Goal: Information Seeking & Learning: Learn about a topic

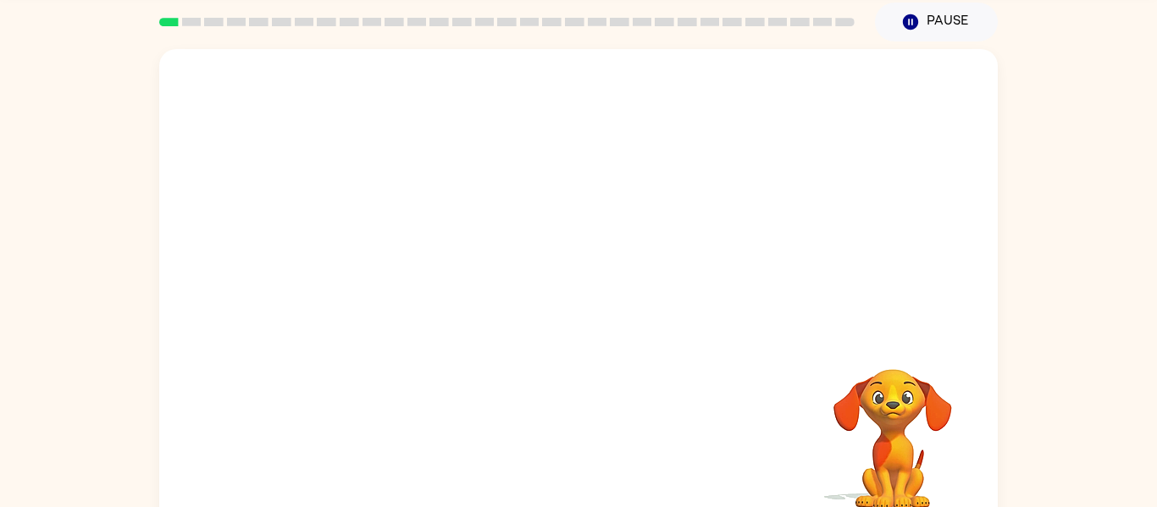
scroll to position [88, 0]
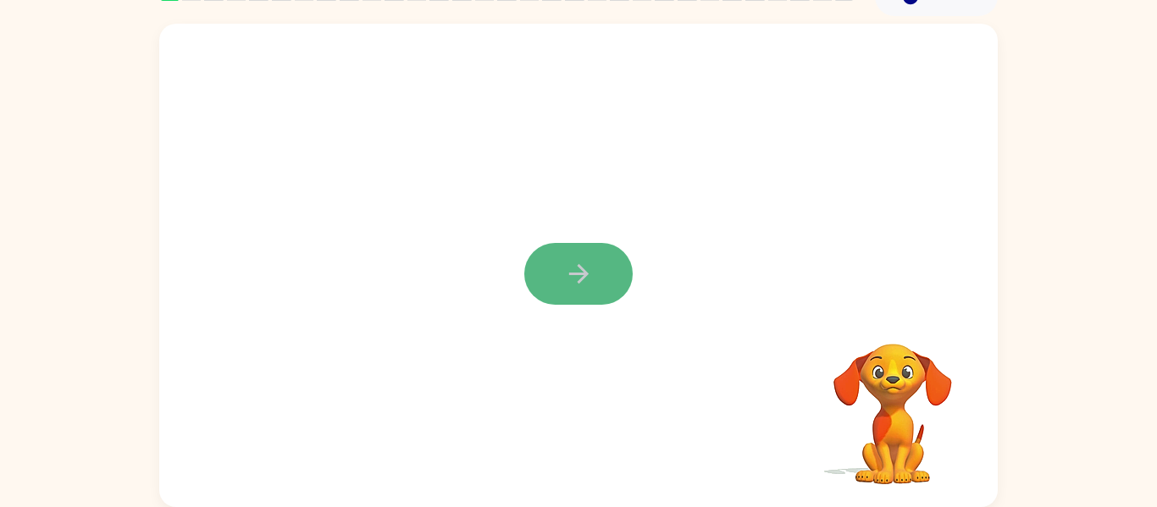
click at [586, 284] on icon "button" at bounding box center [579, 274] width 30 height 30
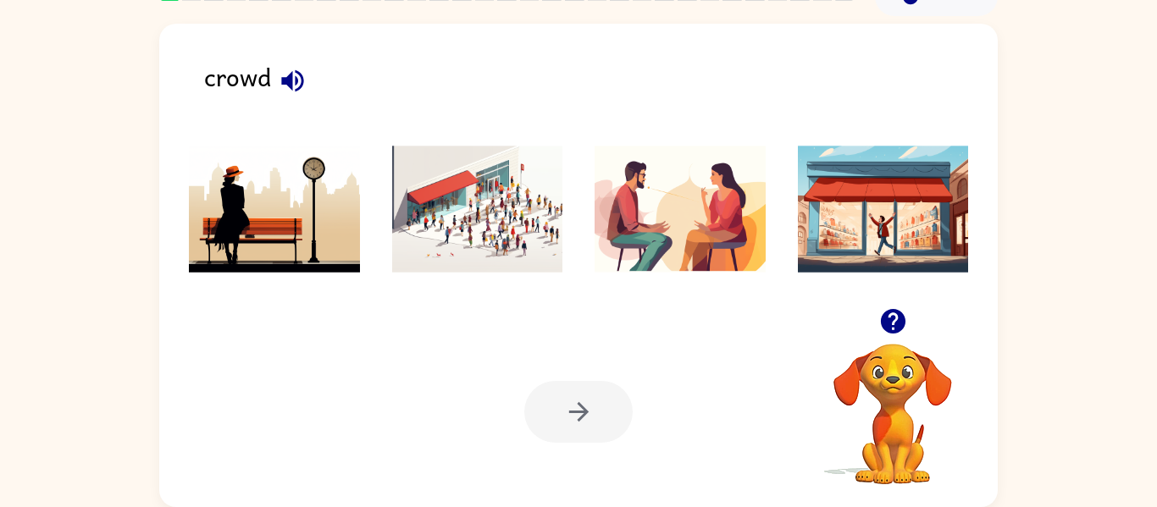
click at [511, 257] on img at bounding box center [477, 209] width 171 height 127
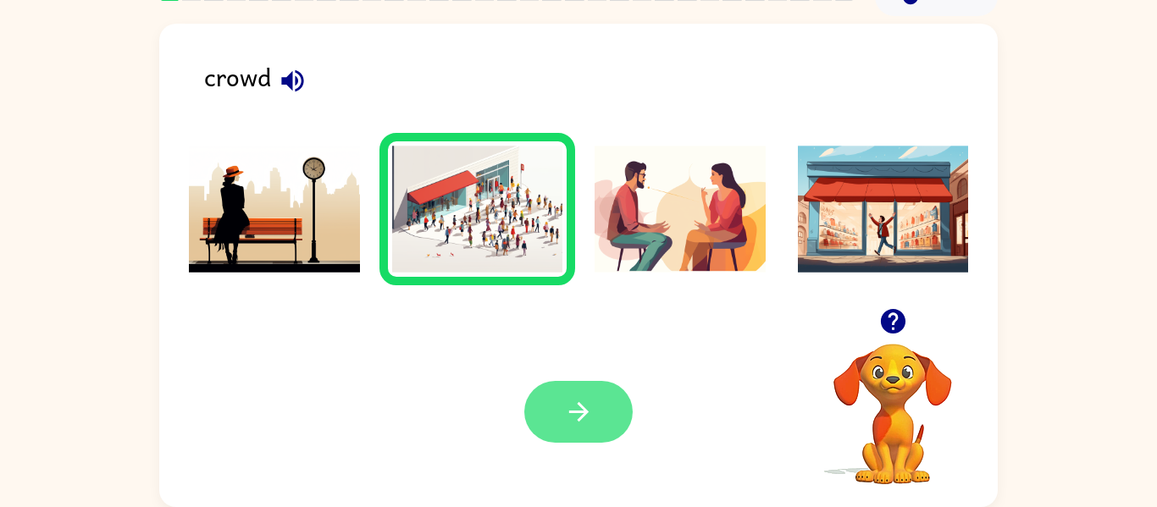
click at [609, 431] on button "button" at bounding box center [578, 412] width 108 height 62
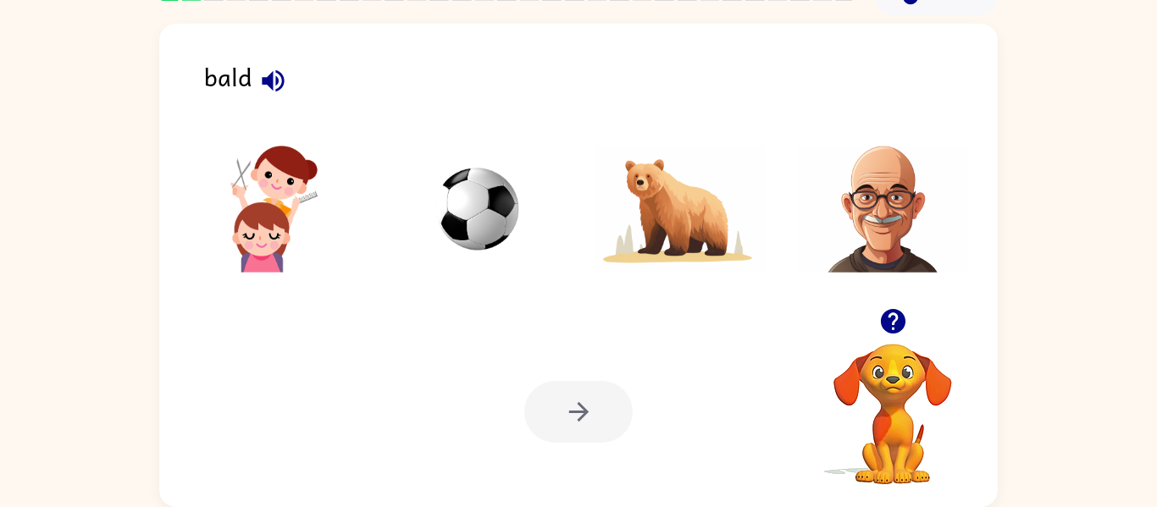
click at [896, 202] on img at bounding box center [883, 209] width 171 height 127
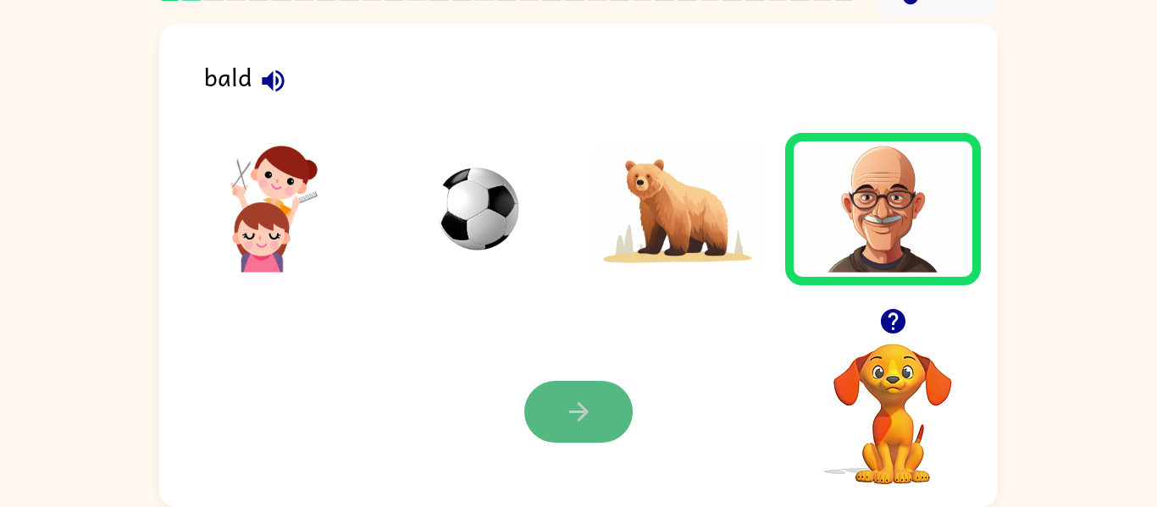
click at [597, 417] on button "button" at bounding box center [578, 412] width 108 height 62
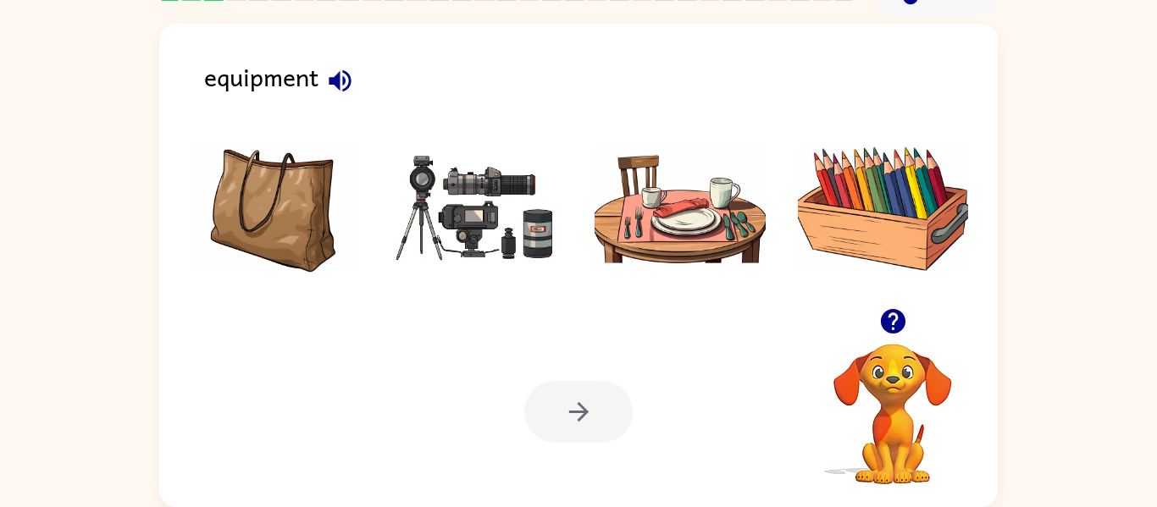
click at [337, 83] on icon "button" at bounding box center [339, 80] width 22 height 22
click at [450, 217] on img at bounding box center [477, 209] width 171 height 127
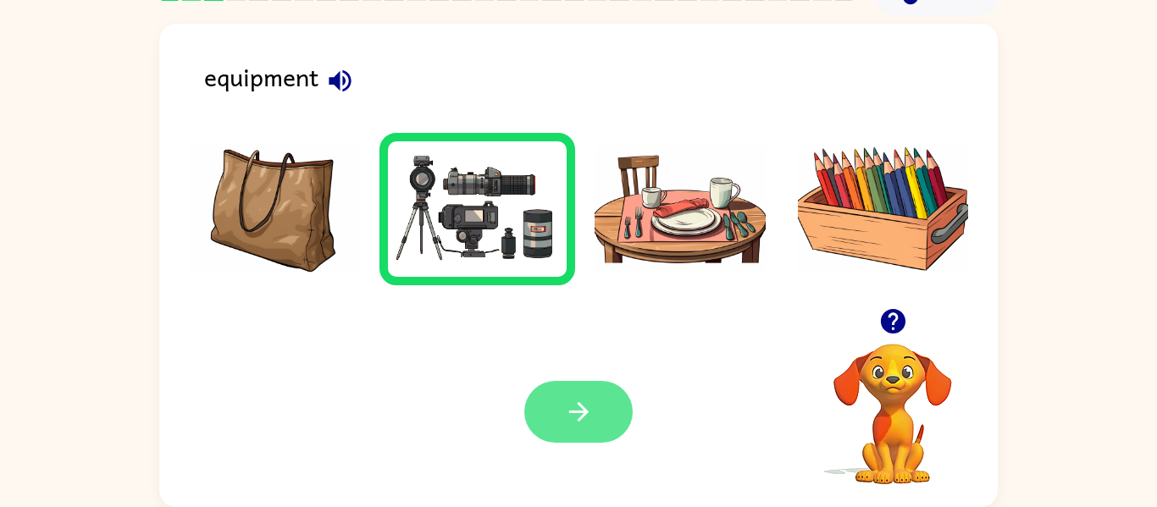
click at [593, 414] on button "button" at bounding box center [578, 412] width 108 height 62
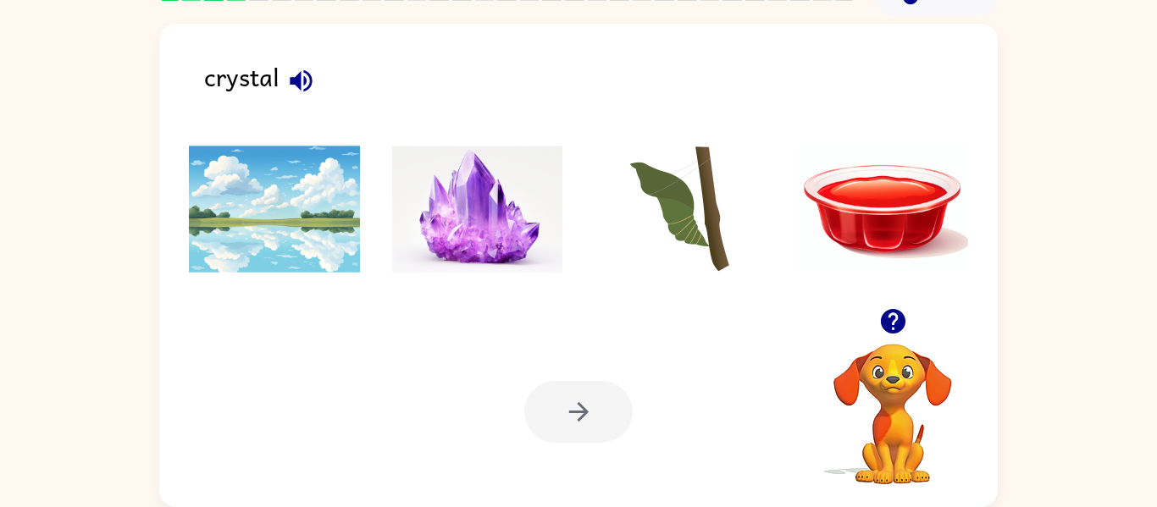
click at [495, 244] on img at bounding box center [477, 209] width 171 height 127
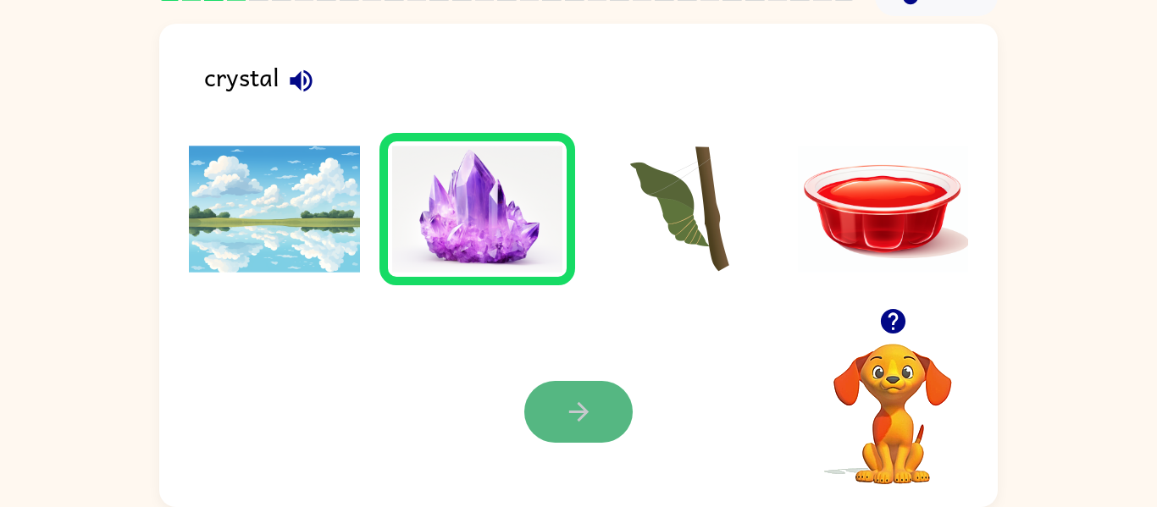
click at [578, 422] on icon "button" at bounding box center [579, 412] width 30 height 30
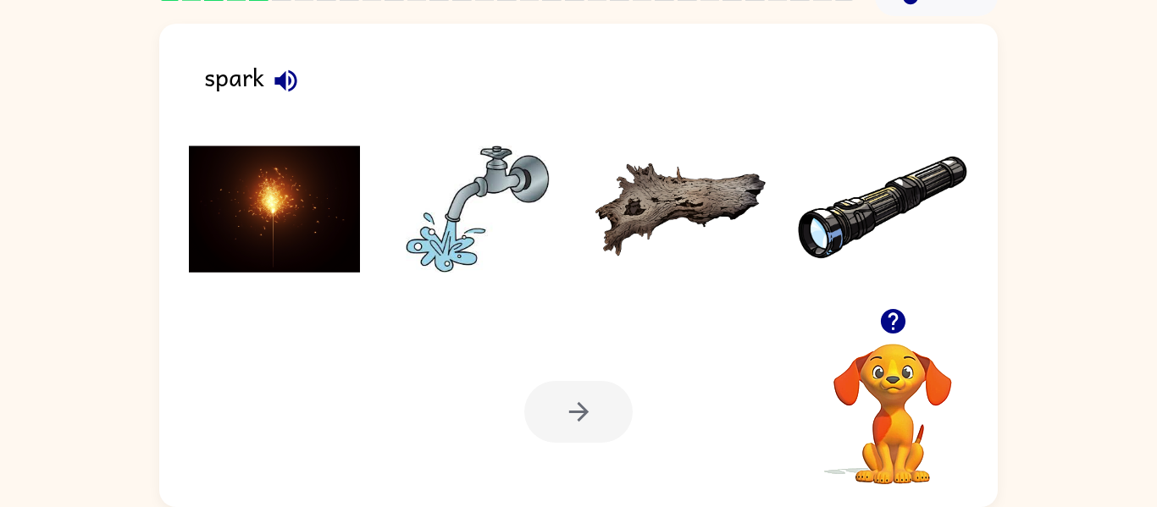
click at [301, 201] on img at bounding box center [274, 209] width 171 height 127
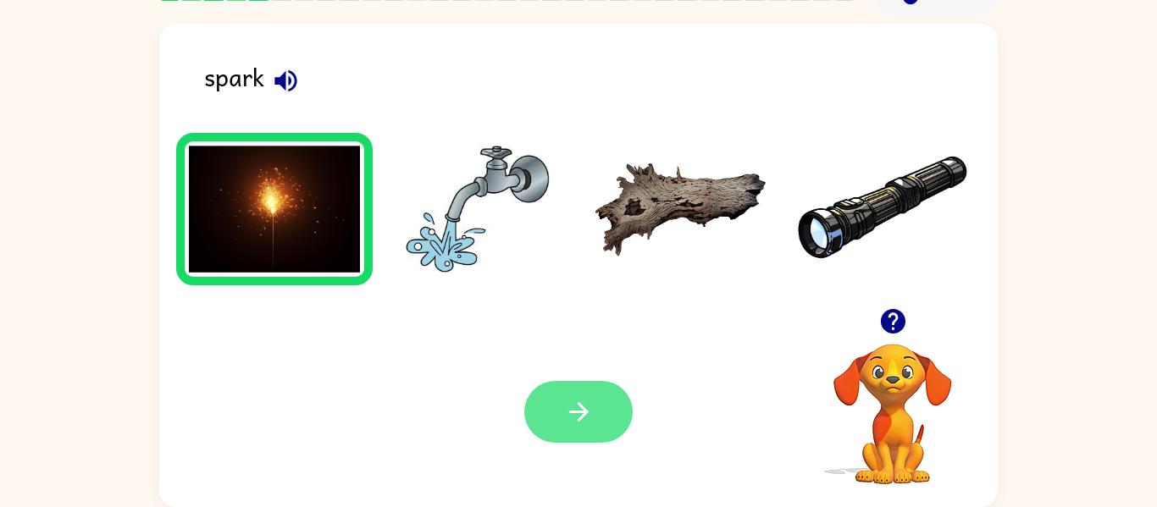
click at [574, 405] on icon "button" at bounding box center [579, 412] width 30 height 30
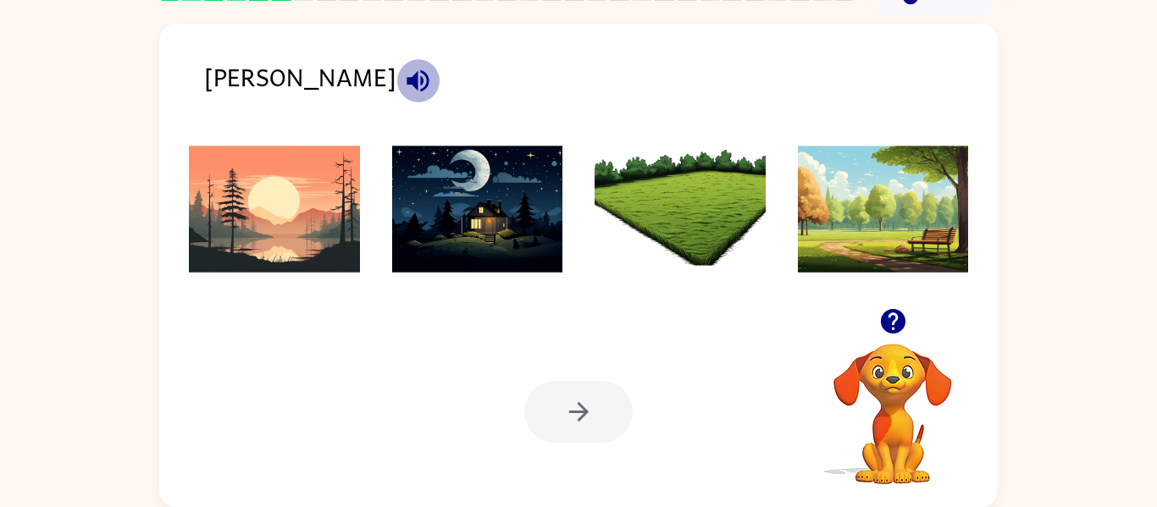
click at [403, 86] on icon "button" at bounding box center [418, 81] width 30 height 30
click at [892, 324] on icon "button" at bounding box center [893, 321] width 30 height 30
click at [675, 247] on img at bounding box center [679, 209] width 171 height 127
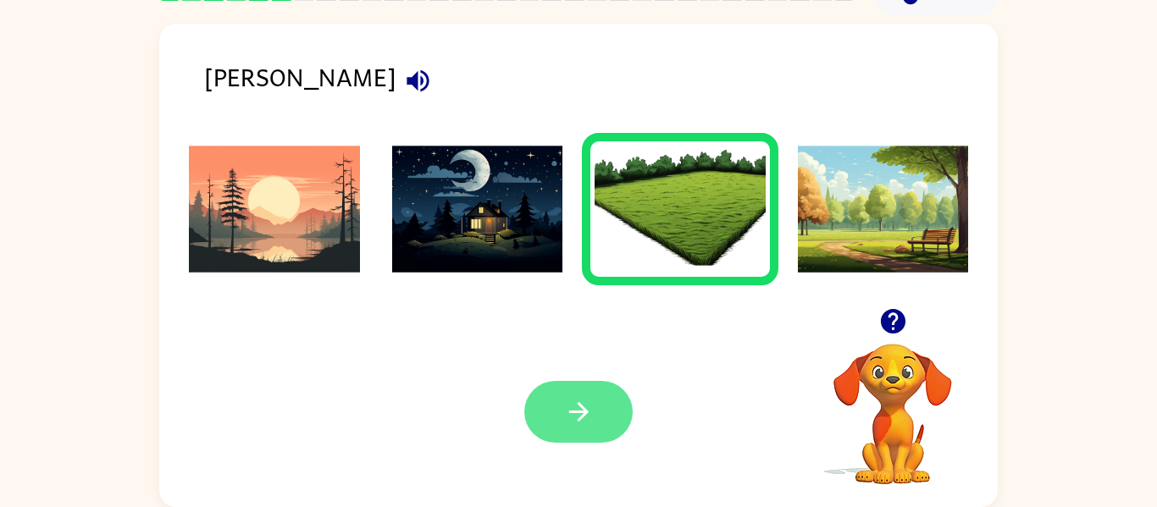
click at [592, 427] on icon "button" at bounding box center [579, 412] width 30 height 30
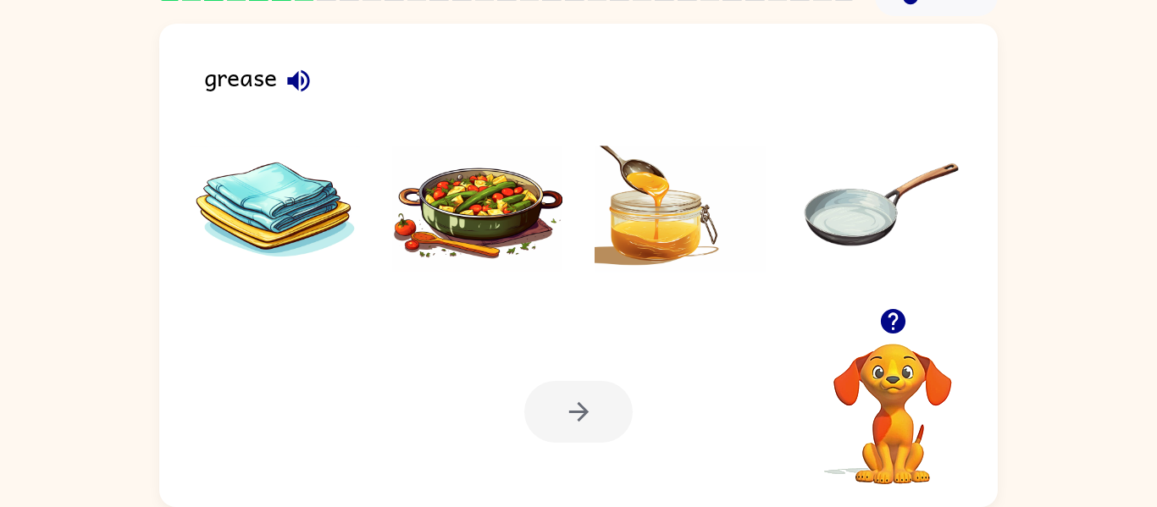
click at [306, 86] on icon "button" at bounding box center [298, 80] width 22 height 22
click at [653, 226] on img at bounding box center [679, 209] width 171 height 127
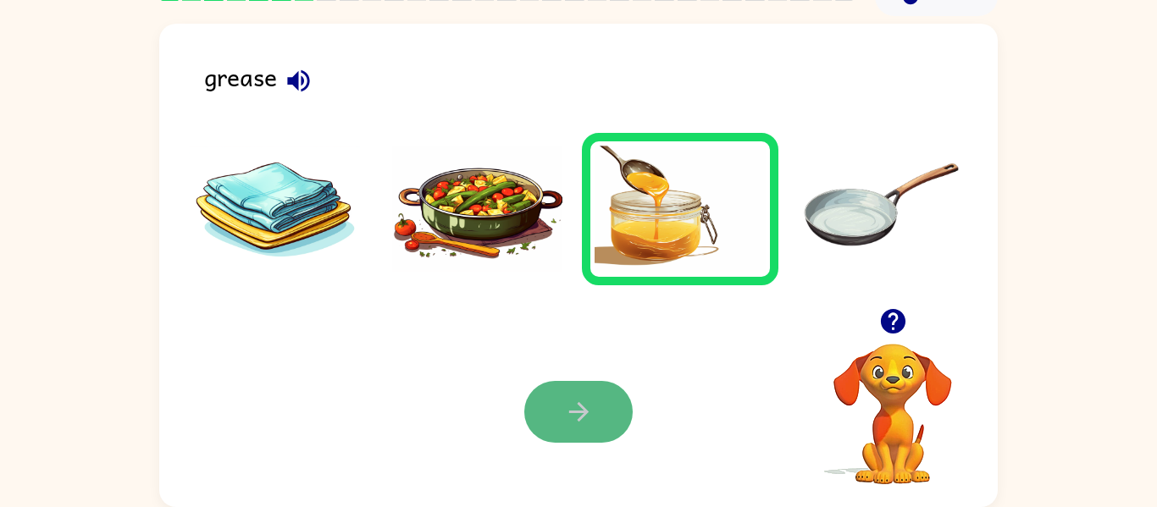
click at [600, 421] on button "button" at bounding box center [578, 412] width 108 height 62
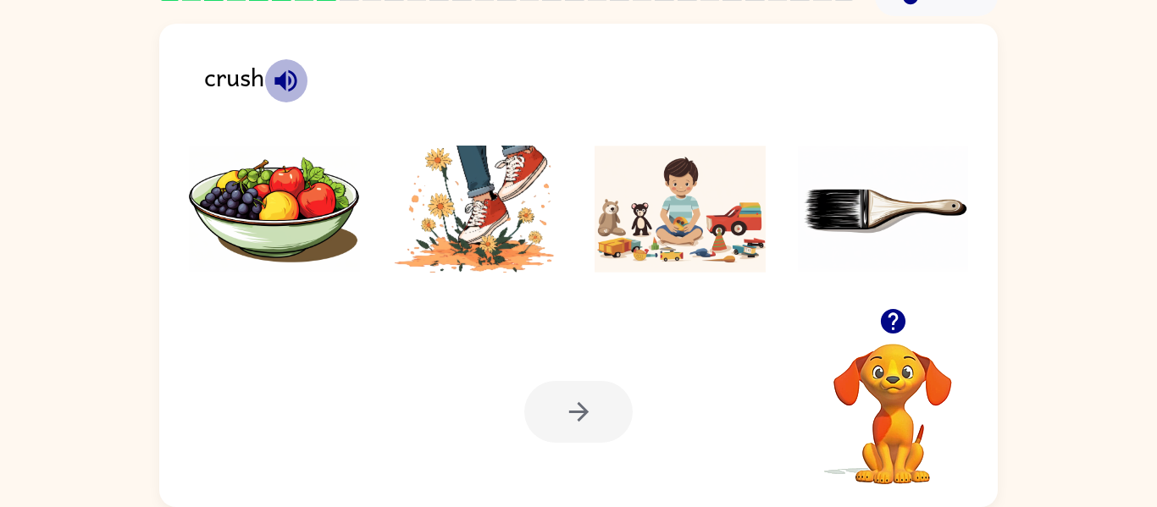
click at [284, 80] on icon "button" at bounding box center [285, 80] width 22 height 22
click at [475, 249] on img at bounding box center [477, 209] width 171 height 127
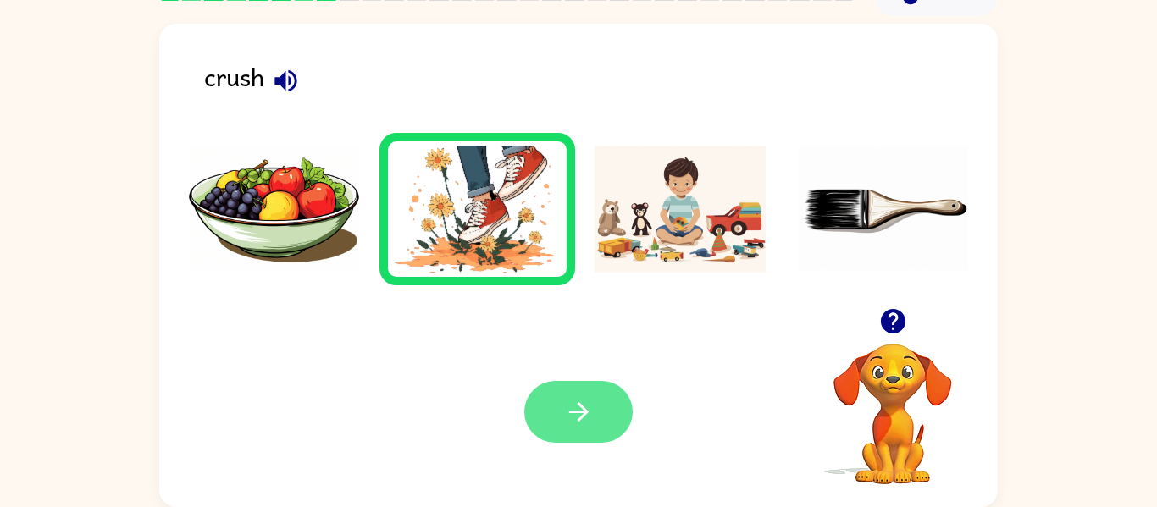
click at [563, 430] on button "button" at bounding box center [578, 412] width 108 height 62
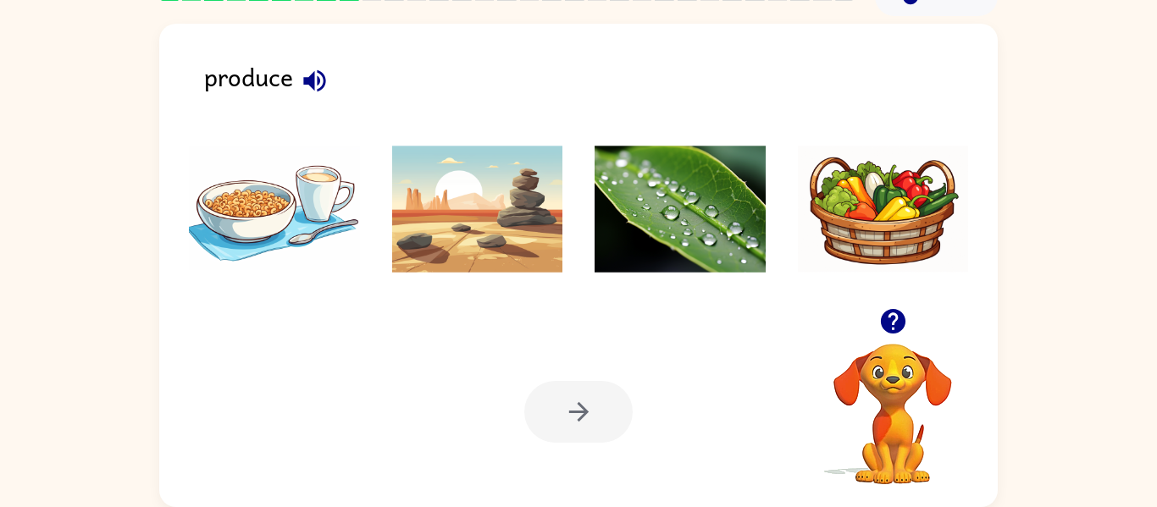
click at [316, 84] on icon "button" at bounding box center [315, 81] width 30 height 30
click at [847, 237] on img at bounding box center [883, 209] width 171 height 127
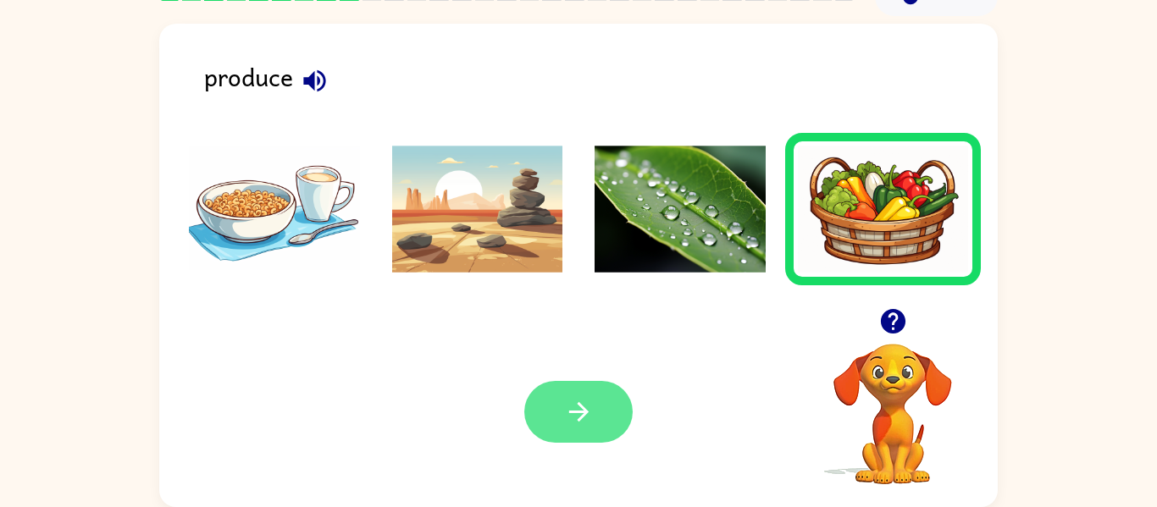
click at [577, 419] on icon "button" at bounding box center [577, 411] width 19 height 19
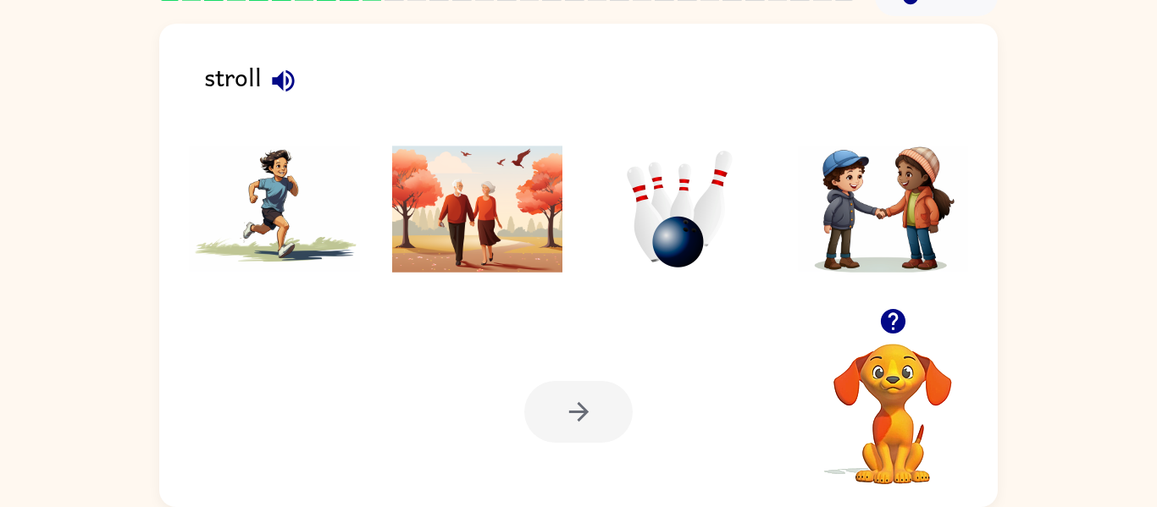
click at [279, 74] on icon "button" at bounding box center [283, 81] width 30 height 30
click at [506, 249] on img at bounding box center [477, 209] width 171 height 127
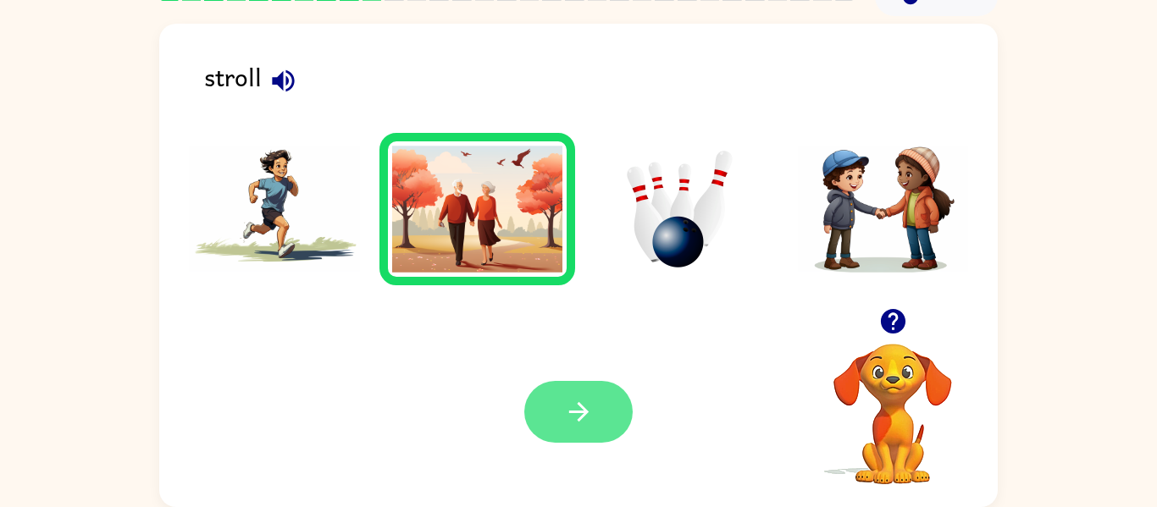
click at [598, 401] on button "button" at bounding box center [578, 412] width 108 height 62
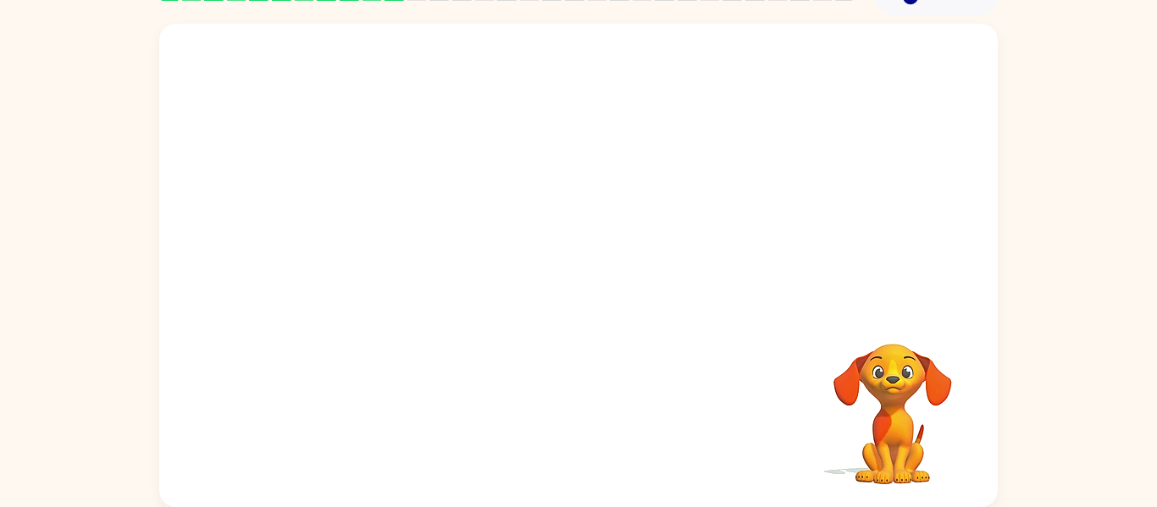
scroll to position [86, 0]
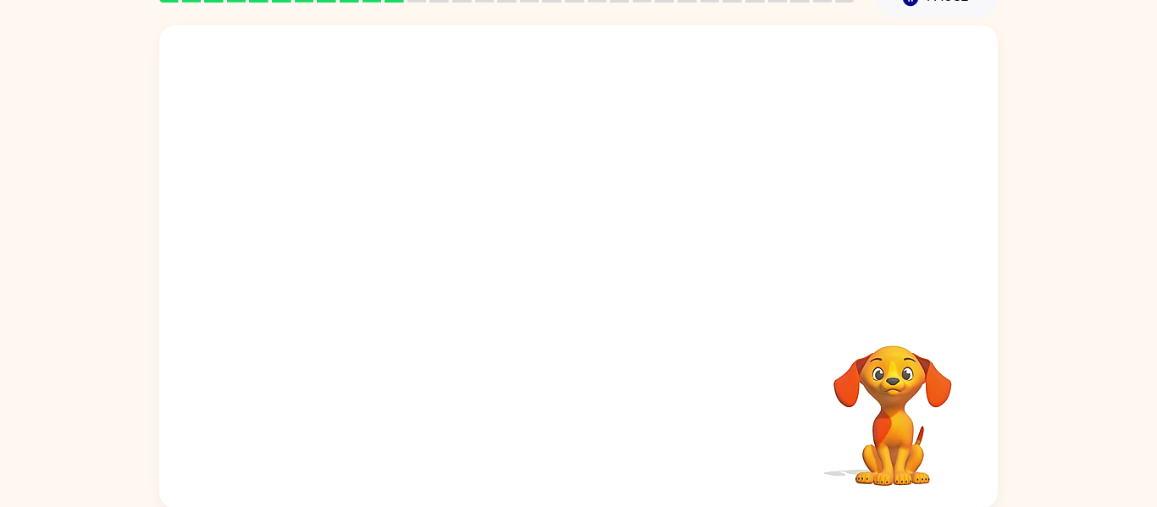
click at [373, 234] on video "Your browser must support playing .mp4 files to use Literably. Please try using…" at bounding box center [578, 167] width 838 height 284
click at [571, 292] on button "button" at bounding box center [578, 276] width 108 height 62
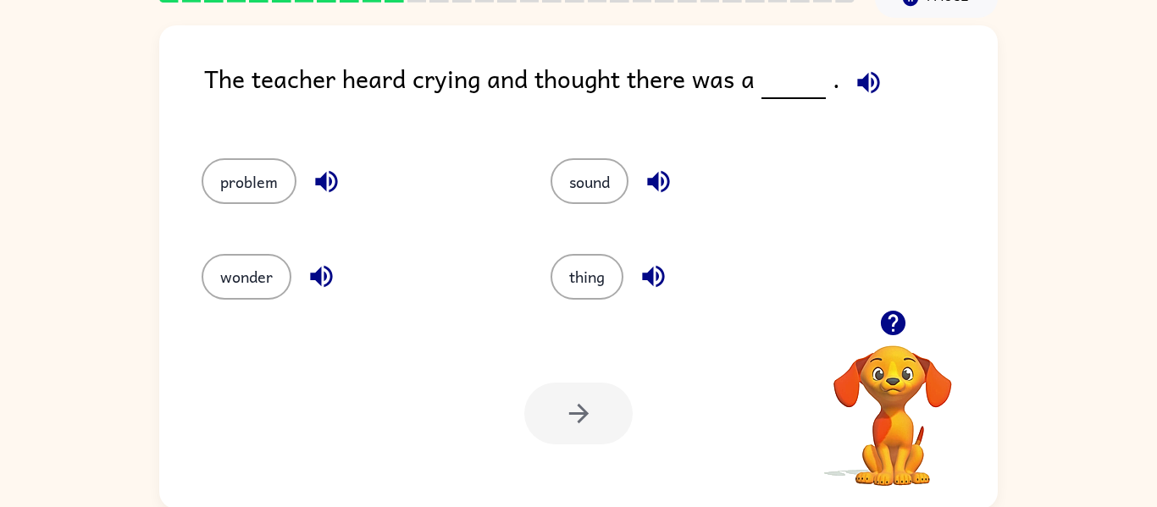
click at [419, 235] on div "wonder" at bounding box center [343, 269] width 349 height 95
click at [855, 88] on icon "button" at bounding box center [868, 83] width 30 height 30
click at [268, 190] on button "problem" at bounding box center [249, 181] width 95 height 46
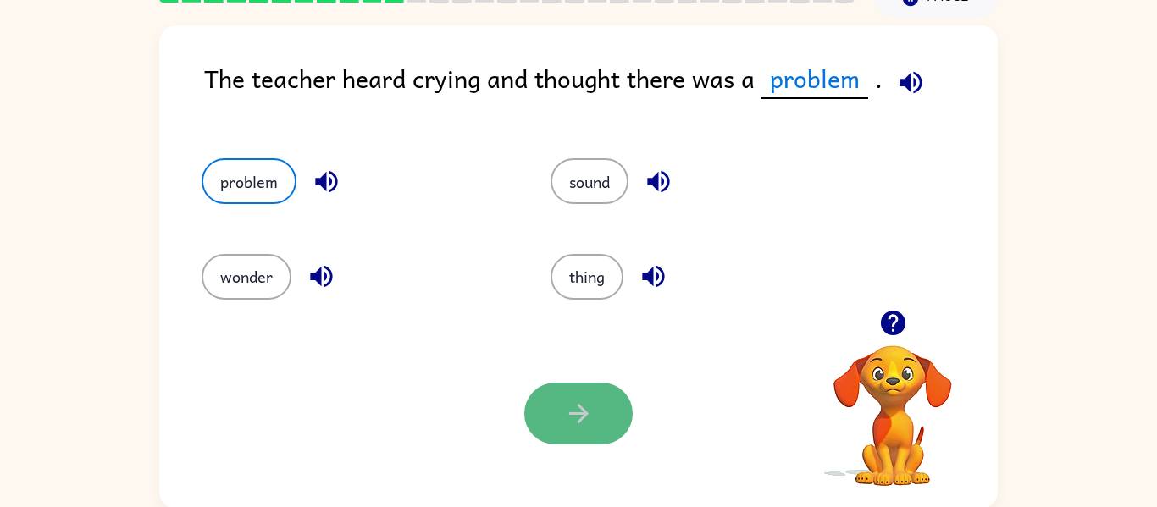
click at [597, 428] on button "button" at bounding box center [578, 414] width 108 height 62
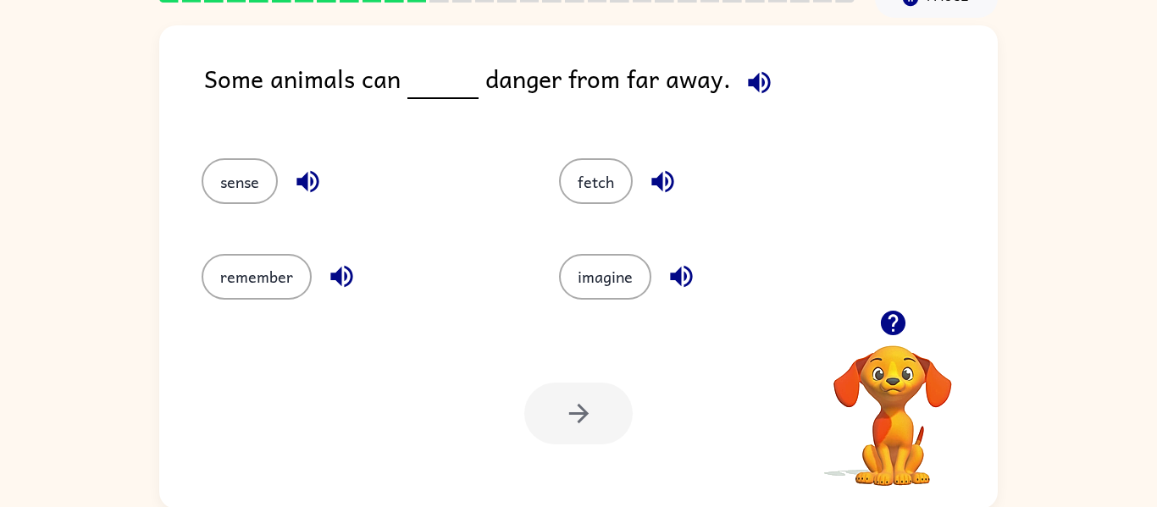
click at [748, 88] on icon "button" at bounding box center [759, 83] width 30 height 30
click at [281, 278] on button "remember" at bounding box center [257, 277] width 110 height 46
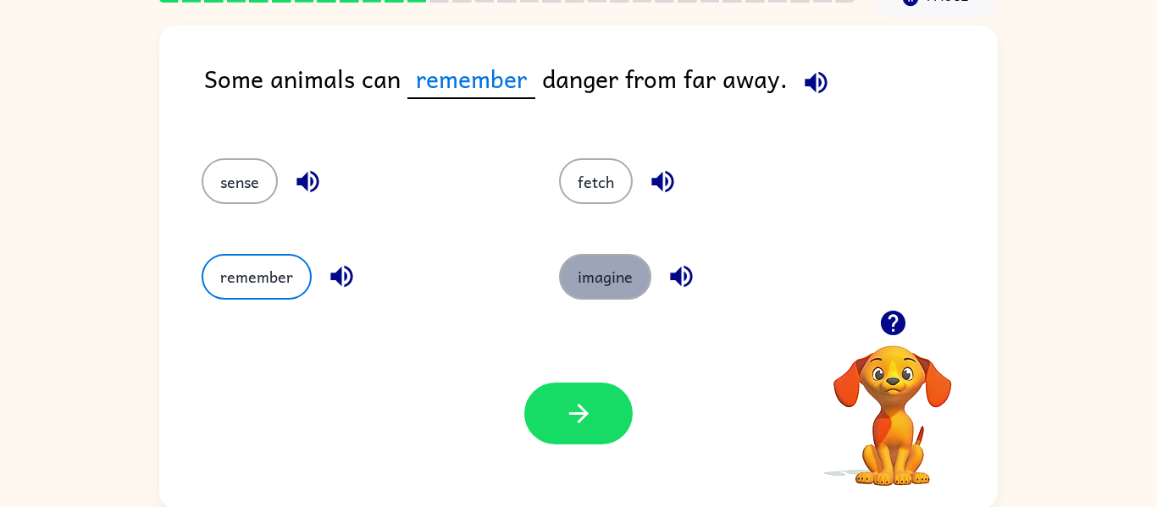
click at [632, 288] on button "imagine" at bounding box center [605, 277] width 92 height 46
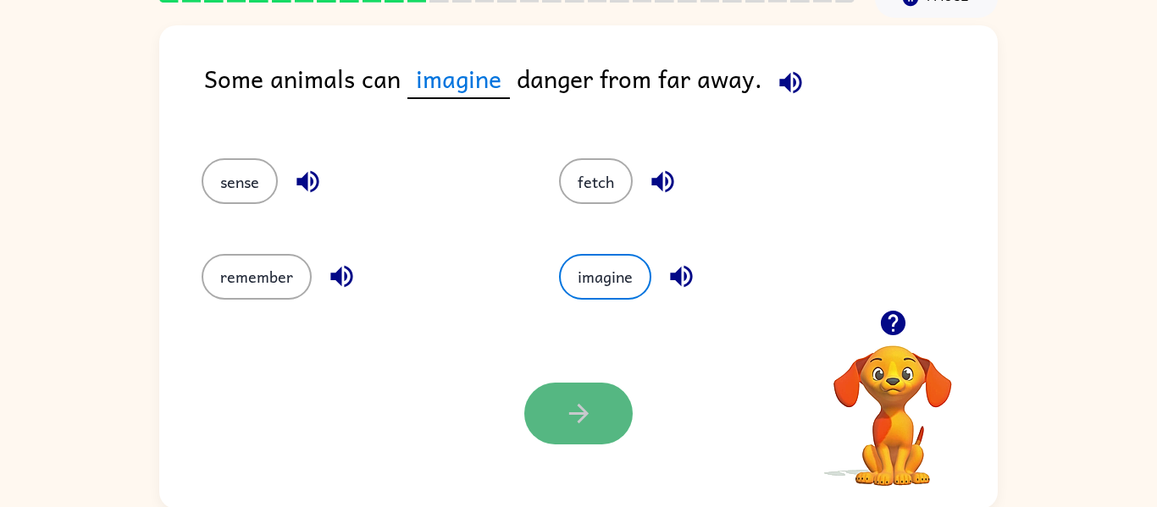
click at [569, 422] on icon "button" at bounding box center [579, 414] width 30 height 30
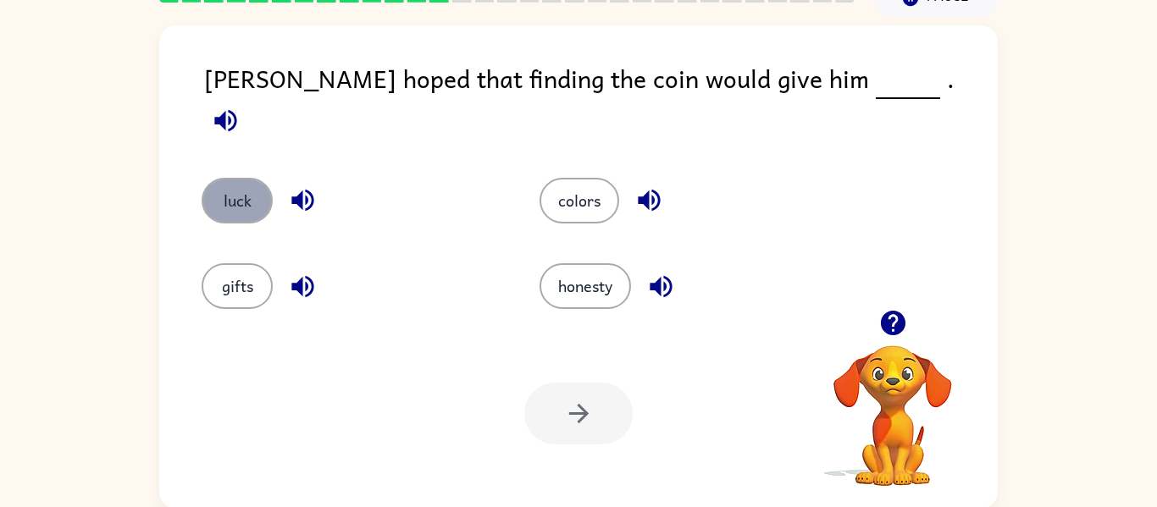
click at [269, 185] on button "luck" at bounding box center [237, 201] width 71 height 46
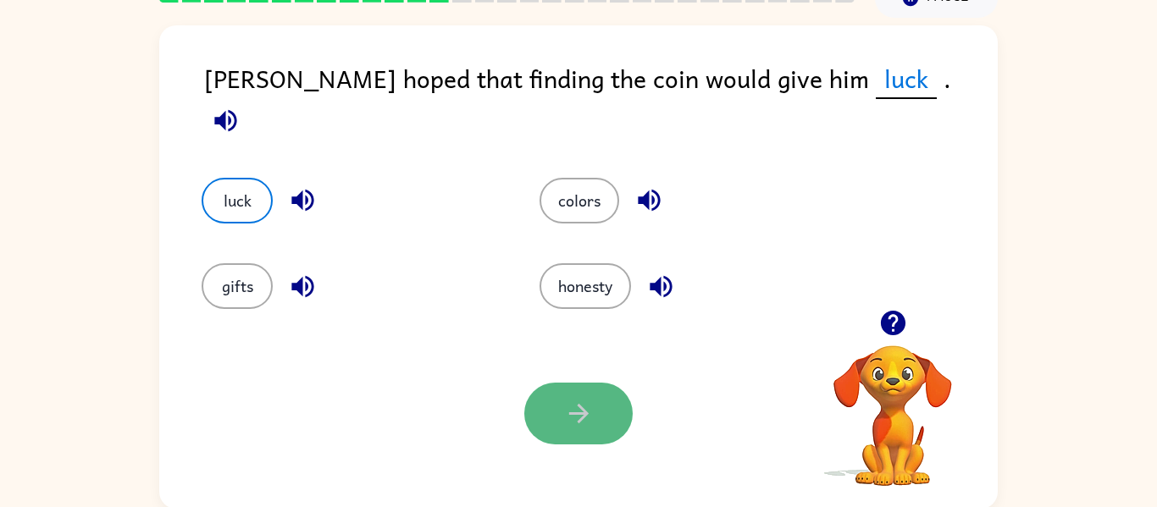
click at [612, 417] on button "button" at bounding box center [578, 414] width 108 height 62
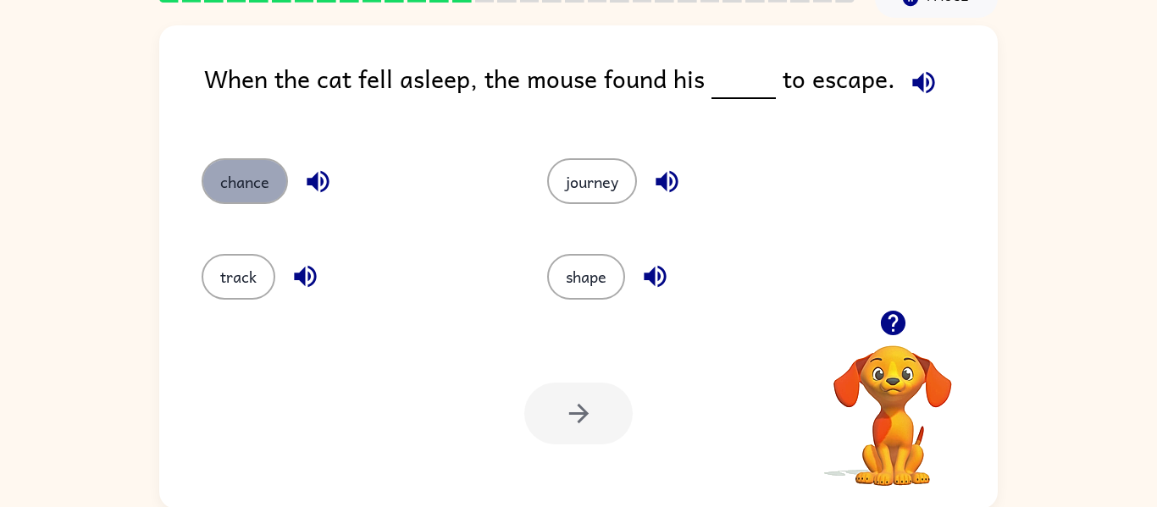
click at [240, 175] on button "chance" at bounding box center [245, 181] width 86 height 46
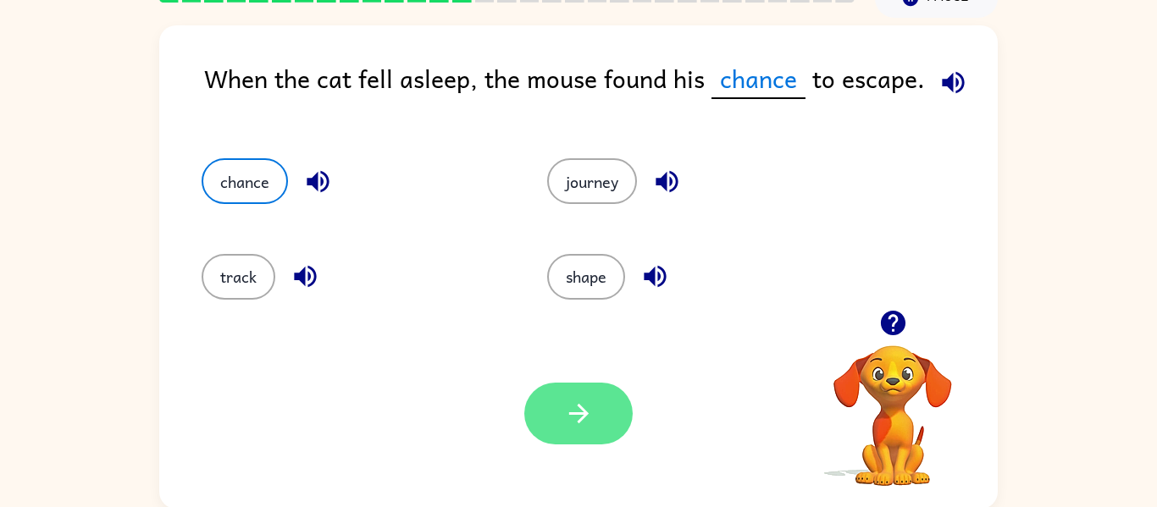
click at [613, 433] on button "button" at bounding box center [578, 414] width 108 height 62
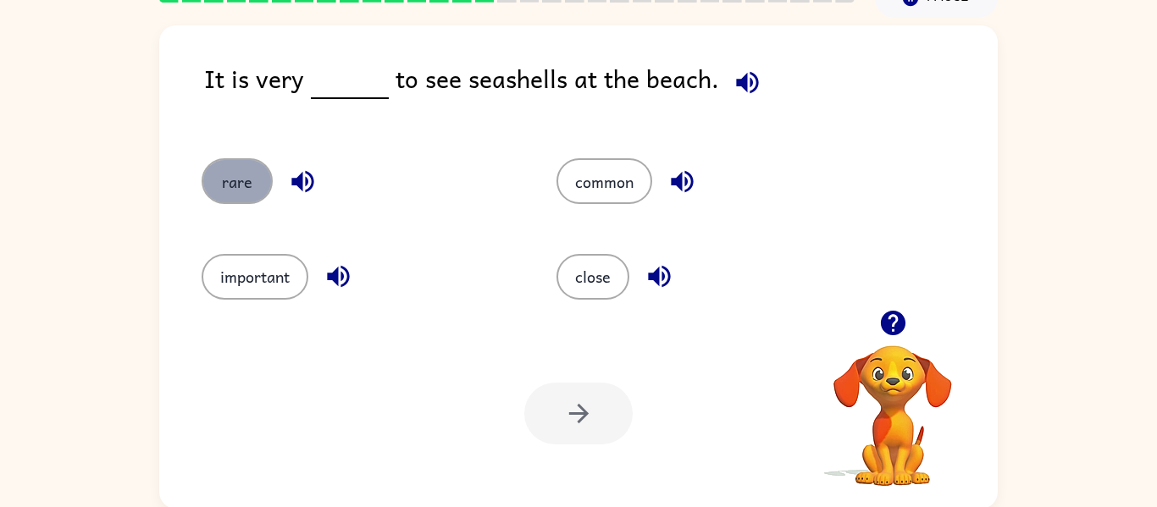
click at [216, 179] on button "rare" at bounding box center [237, 181] width 71 height 46
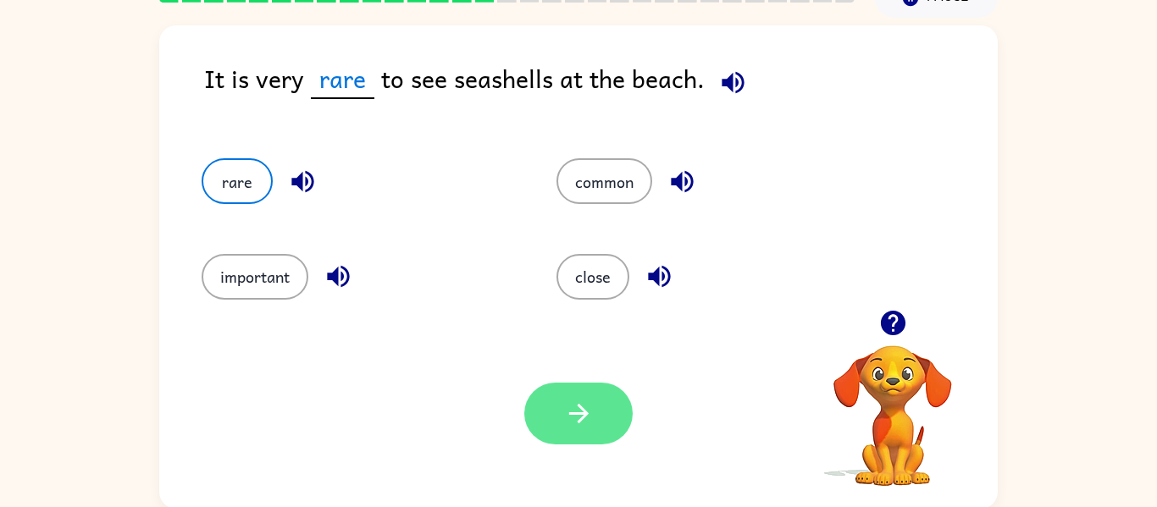
click at [577, 404] on icon "button" at bounding box center [579, 414] width 30 height 30
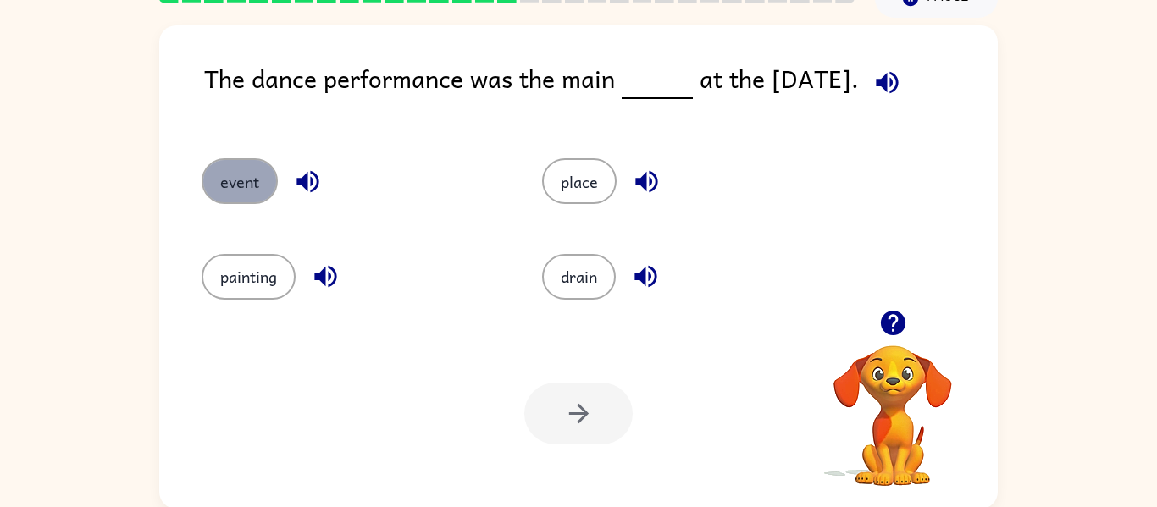
click at [251, 179] on button "event" at bounding box center [240, 181] width 76 height 46
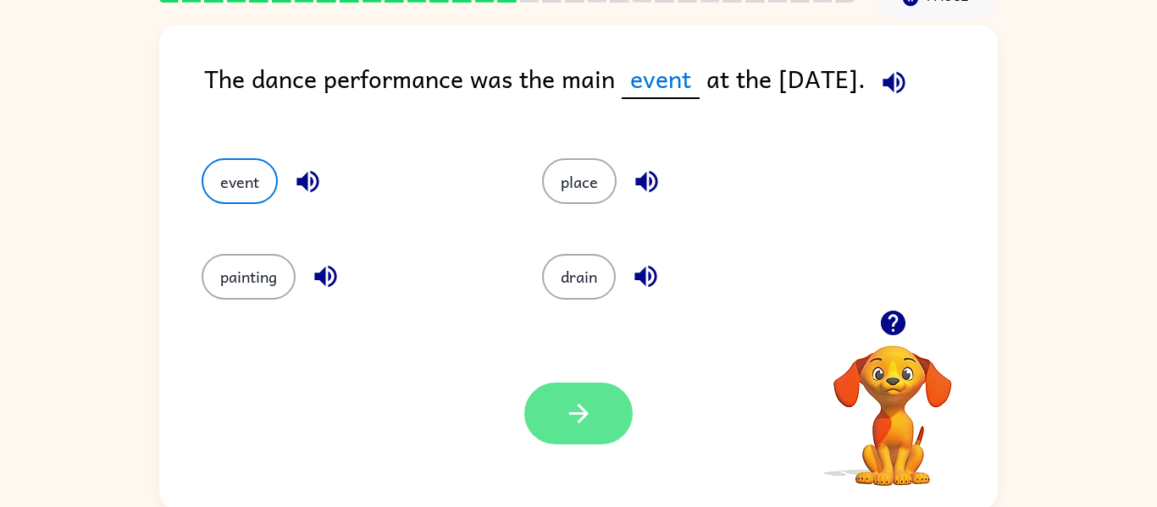
click at [602, 433] on button "button" at bounding box center [578, 414] width 108 height 62
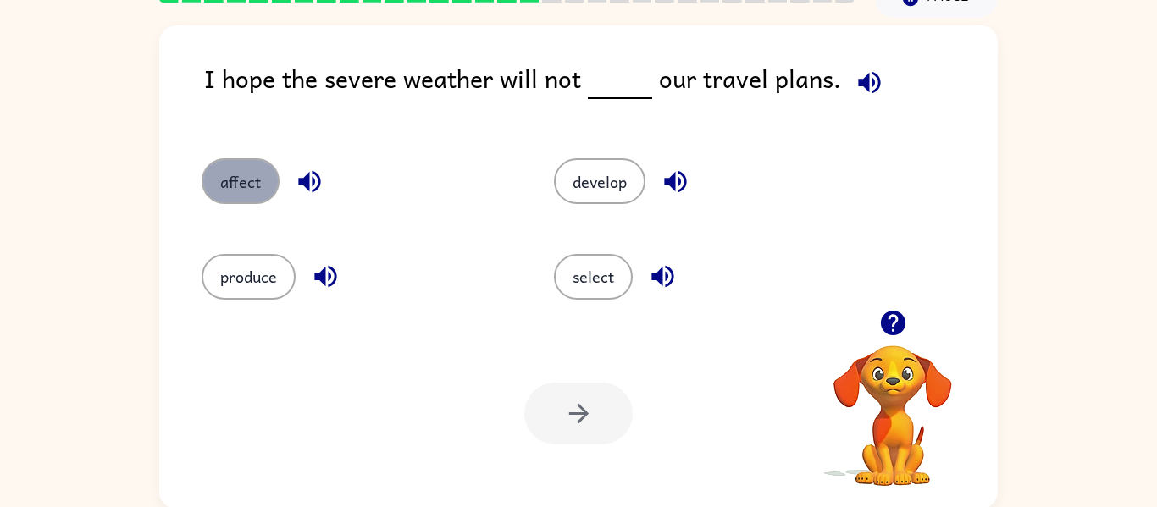
click at [257, 198] on button "affect" at bounding box center [241, 181] width 78 height 46
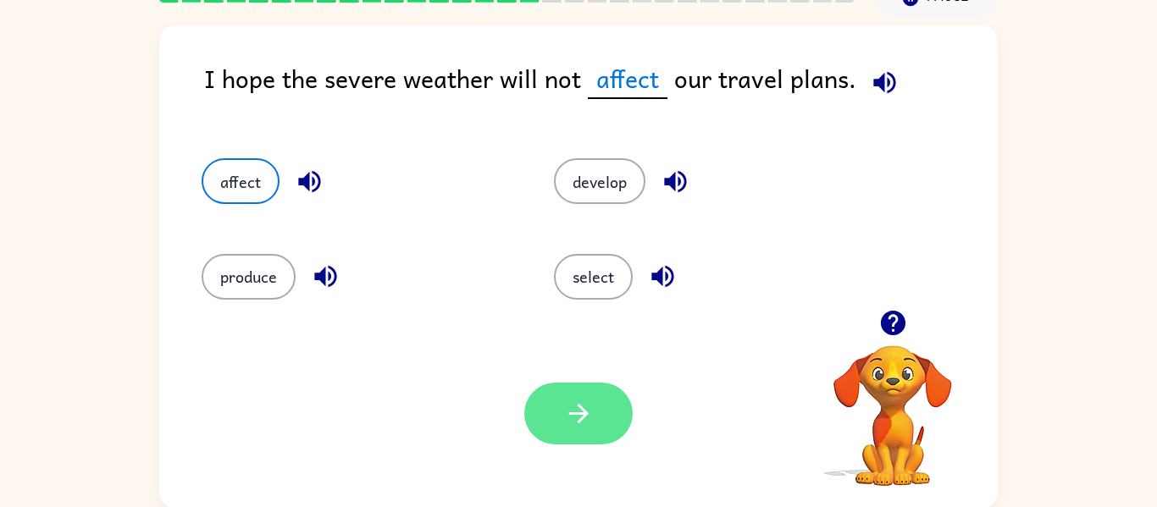
click at [558, 421] on button "button" at bounding box center [578, 414] width 108 height 62
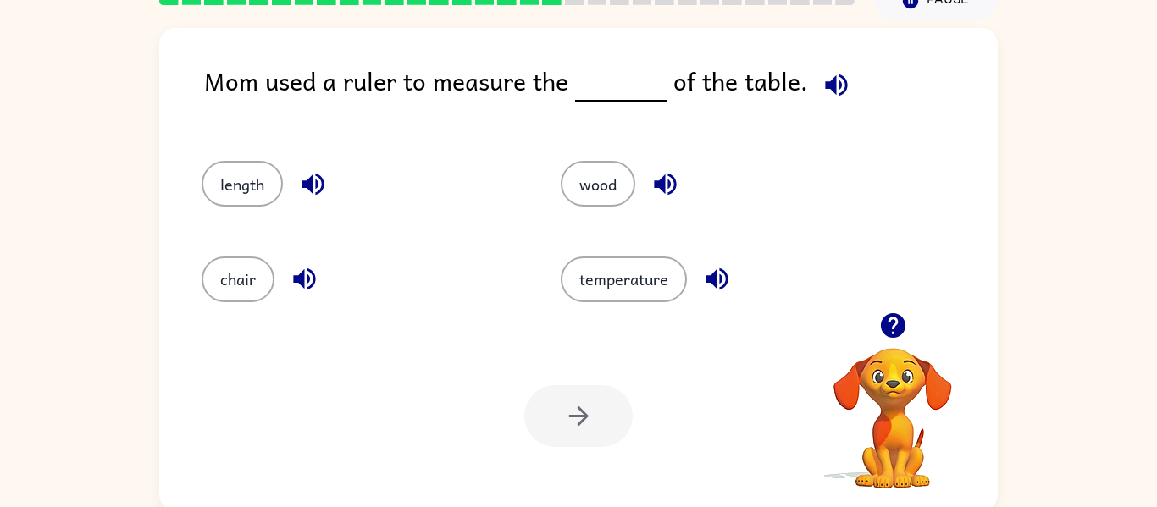
scroll to position [88, 0]
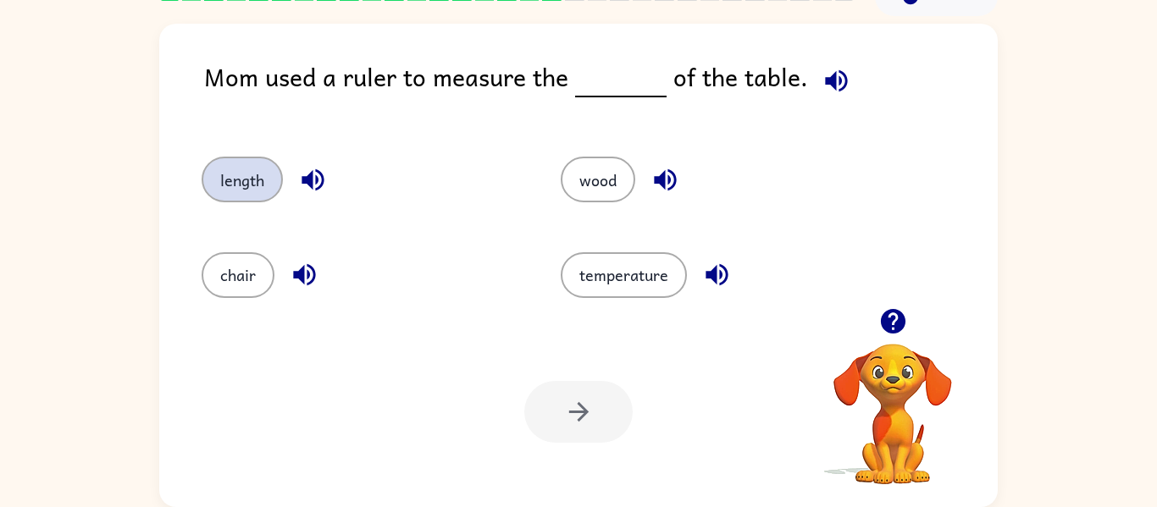
click at [240, 191] on button "length" at bounding box center [242, 180] width 81 height 46
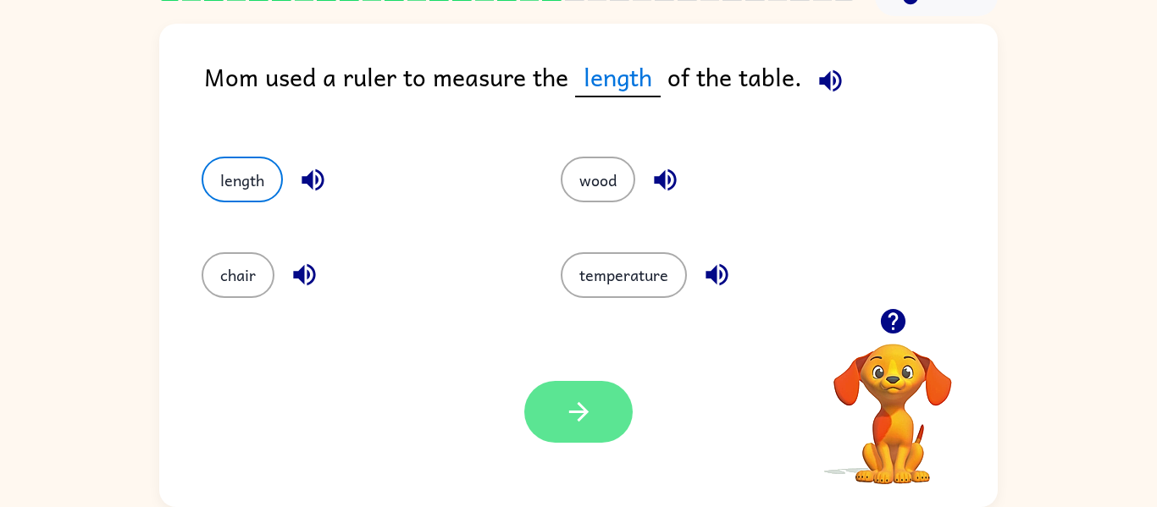
click at [566, 433] on button "button" at bounding box center [578, 412] width 108 height 62
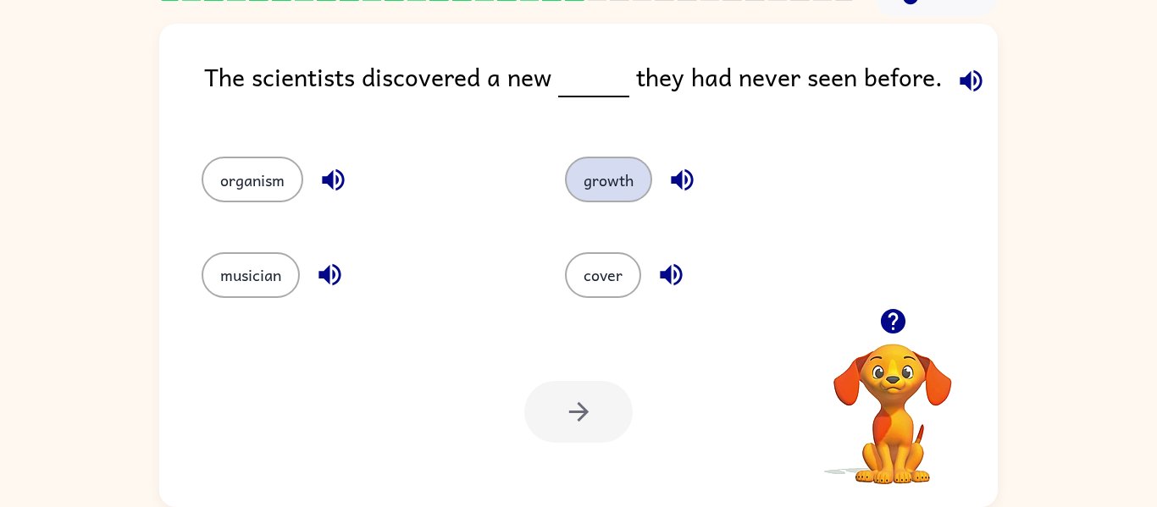
click at [611, 185] on button "growth" at bounding box center [608, 180] width 87 height 46
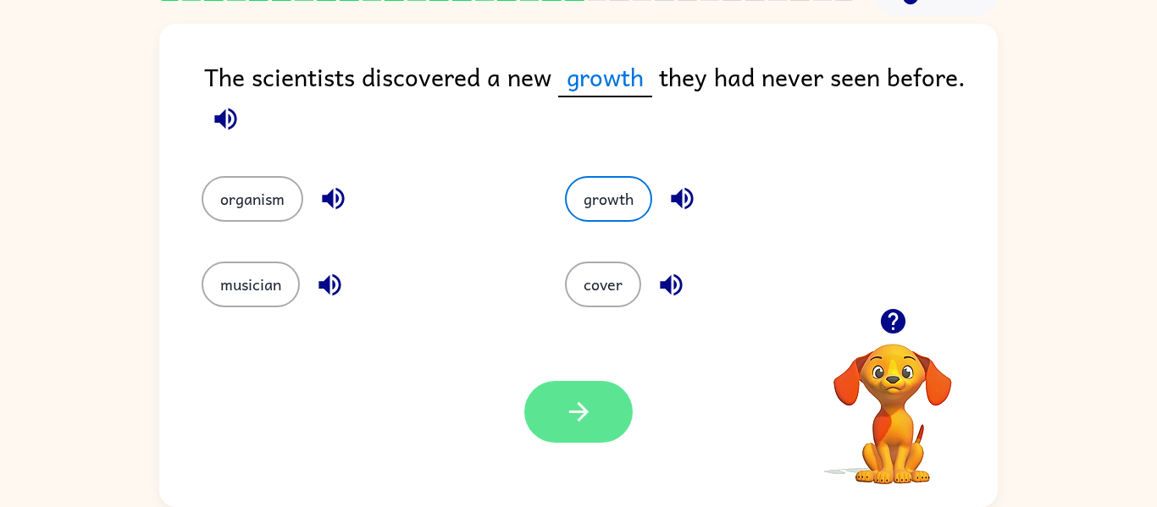
click at [587, 433] on button "button" at bounding box center [578, 412] width 108 height 62
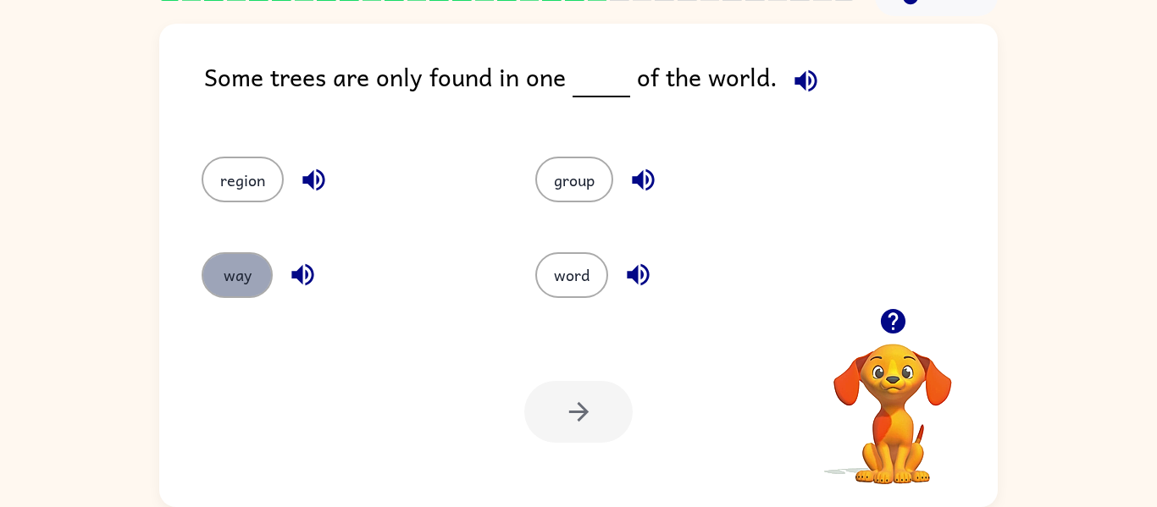
click at [246, 271] on button "way" at bounding box center [237, 275] width 71 height 46
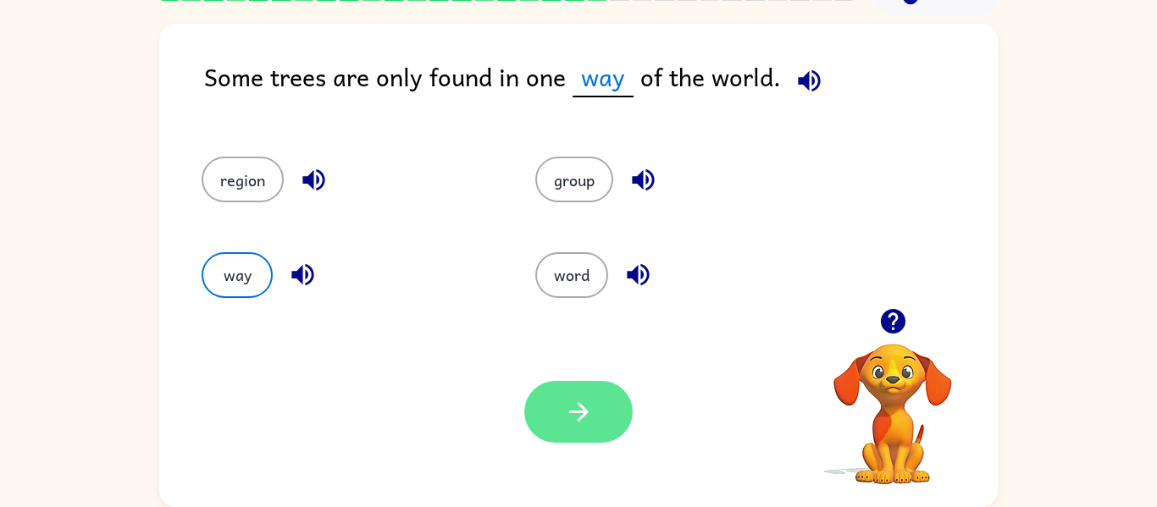
click at [582, 407] on icon "button" at bounding box center [577, 411] width 19 height 19
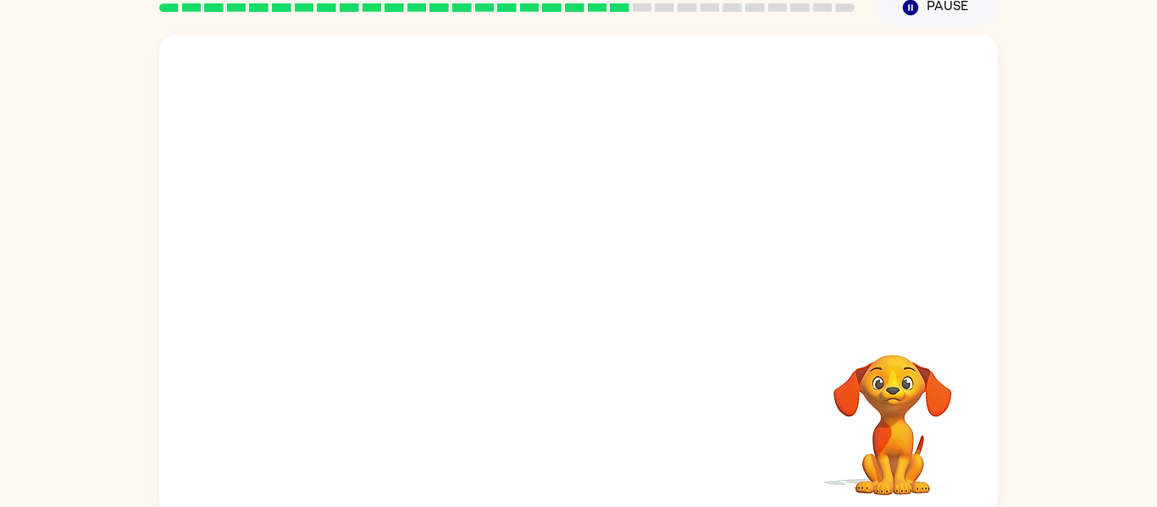
scroll to position [79, 0]
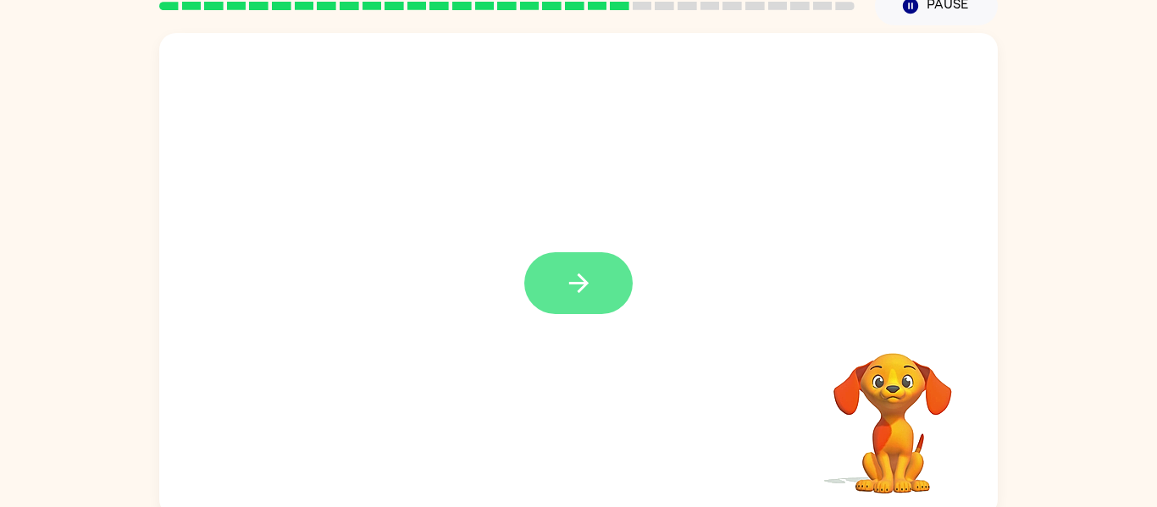
click at [578, 301] on button "button" at bounding box center [578, 283] width 108 height 62
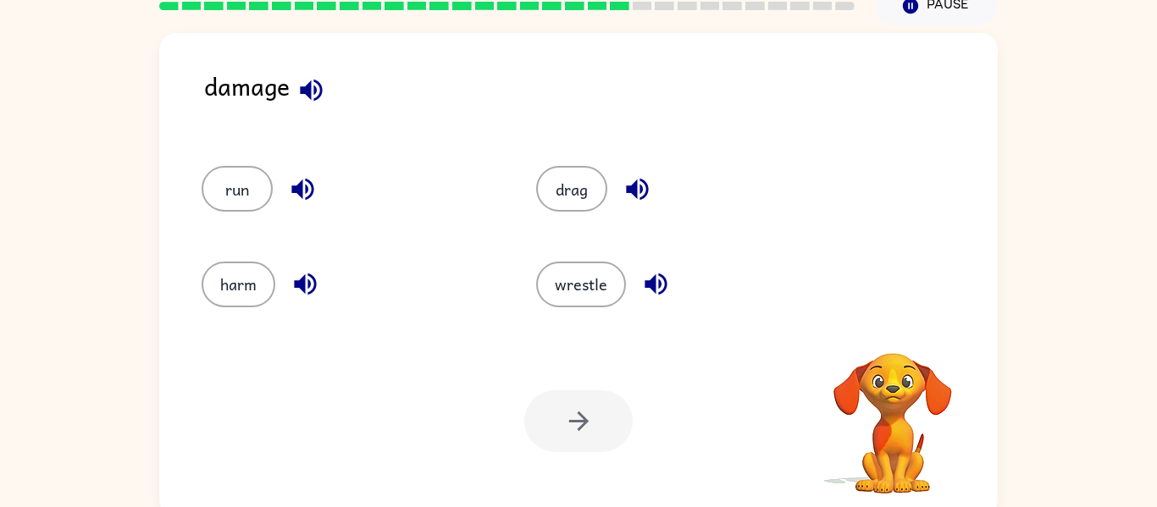
click at [305, 99] on icon "button" at bounding box center [311, 90] width 30 height 30
click at [267, 296] on button "harm" at bounding box center [239, 285] width 74 height 46
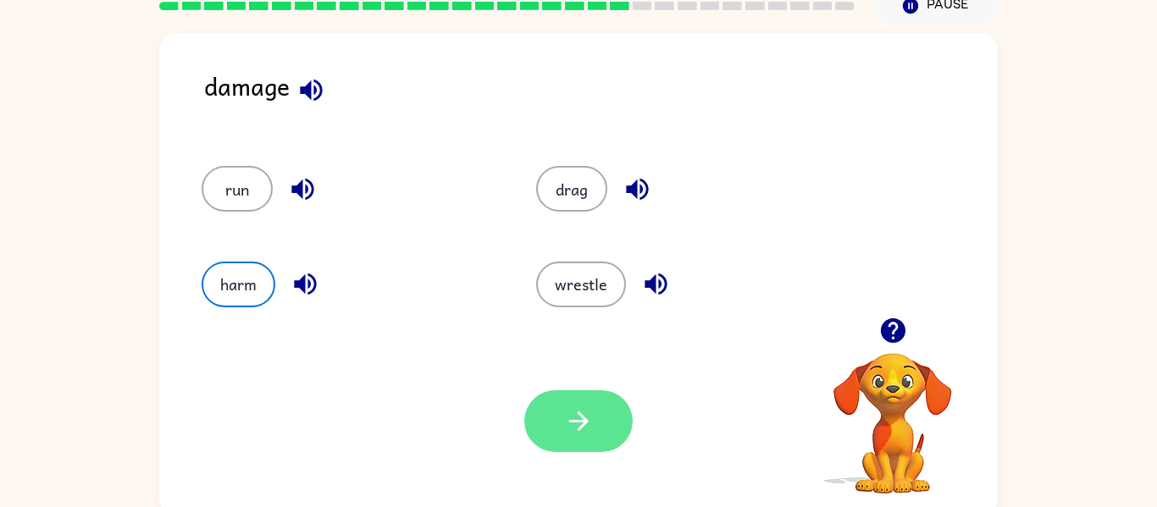
click at [588, 424] on icon "button" at bounding box center [579, 421] width 30 height 30
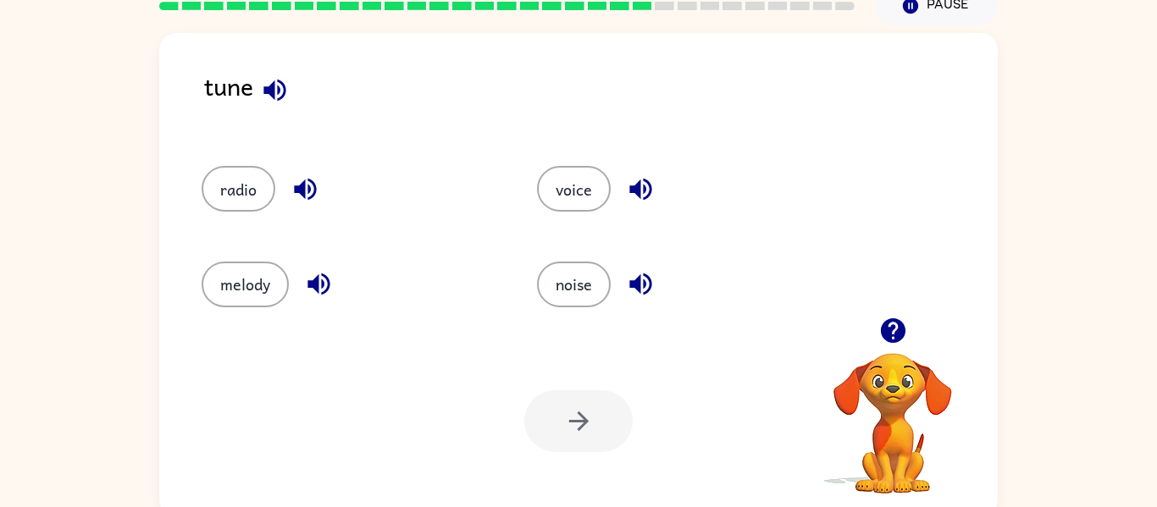
click at [257, 97] on button "button" at bounding box center [274, 90] width 43 height 43
click at [560, 264] on button "noise" at bounding box center [574, 285] width 74 height 46
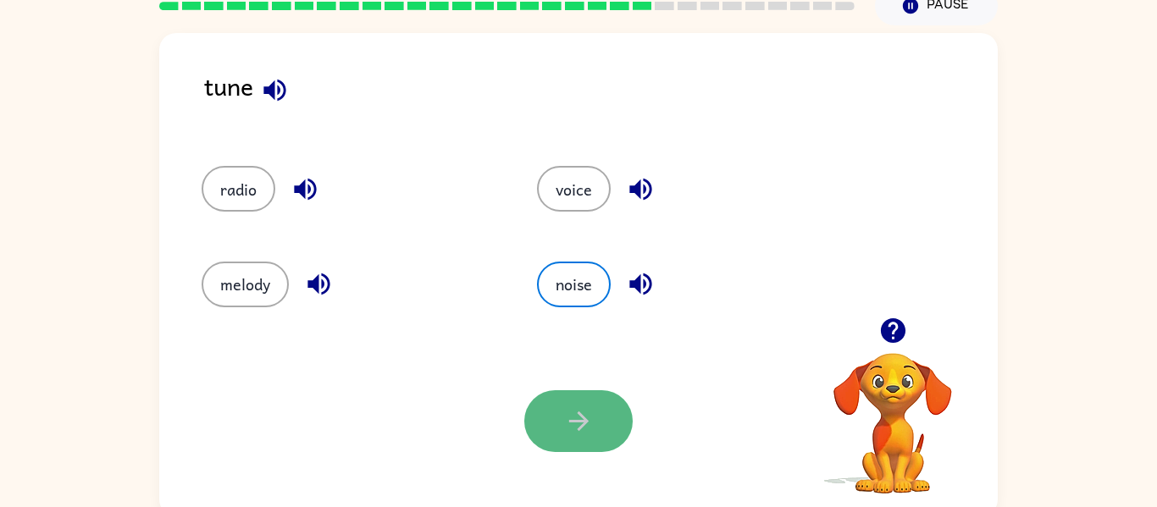
click at [565, 413] on icon "button" at bounding box center [579, 421] width 30 height 30
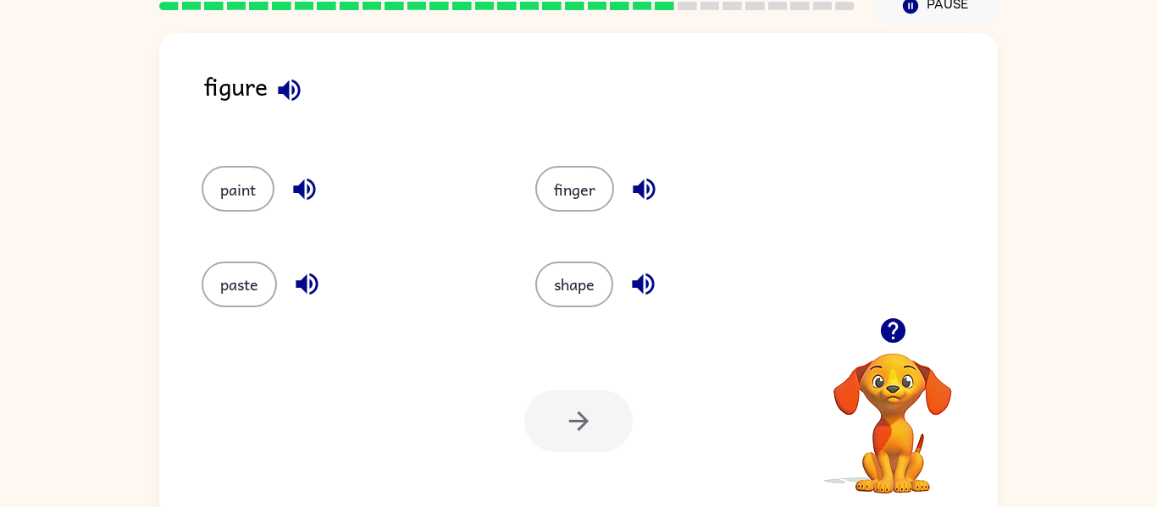
click at [285, 92] on icon "button" at bounding box center [289, 90] width 22 height 22
click at [254, 190] on button "paint" at bounding box center [238, 189] width 73 height 46
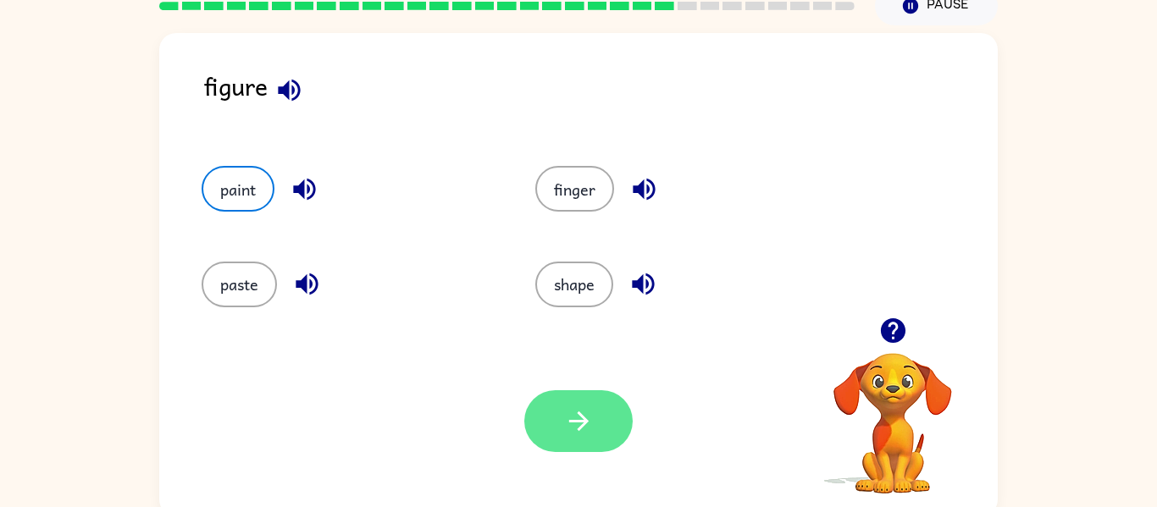
click at [549, 407] on button "button" at bounding box center [578, 421] width 108 height 62
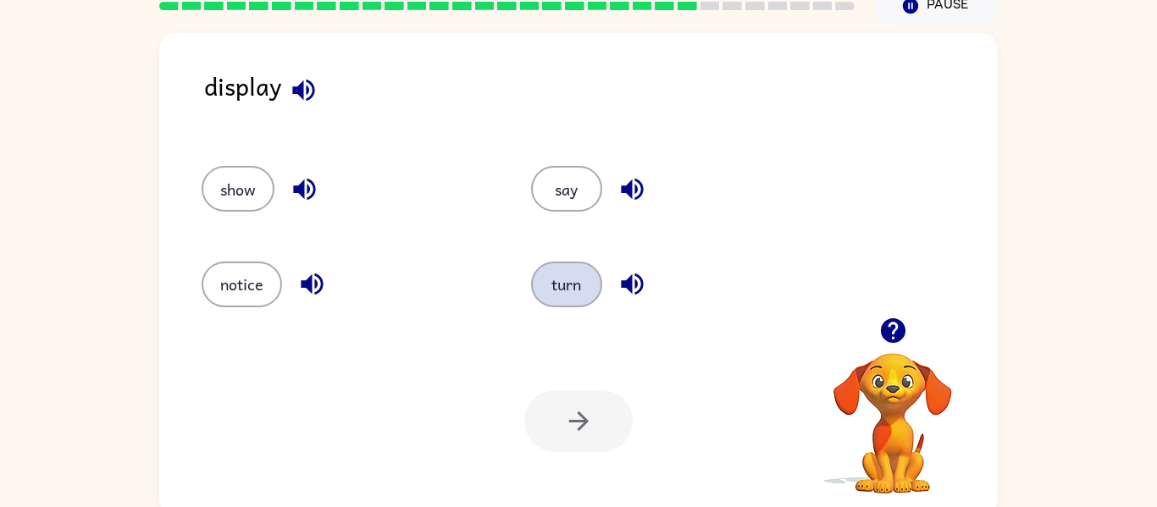
click at [555, 287] on button "turn" at bounding box center [566, 285] width 71 height 46
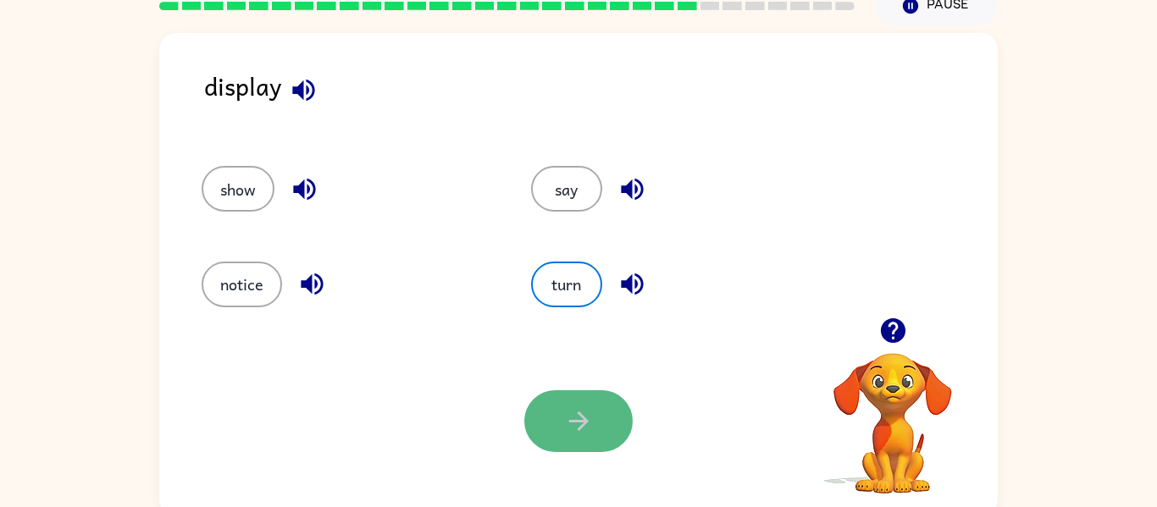
click at [578, 406] on icon "button" at bounding box center [579, 421] width 30 height 30
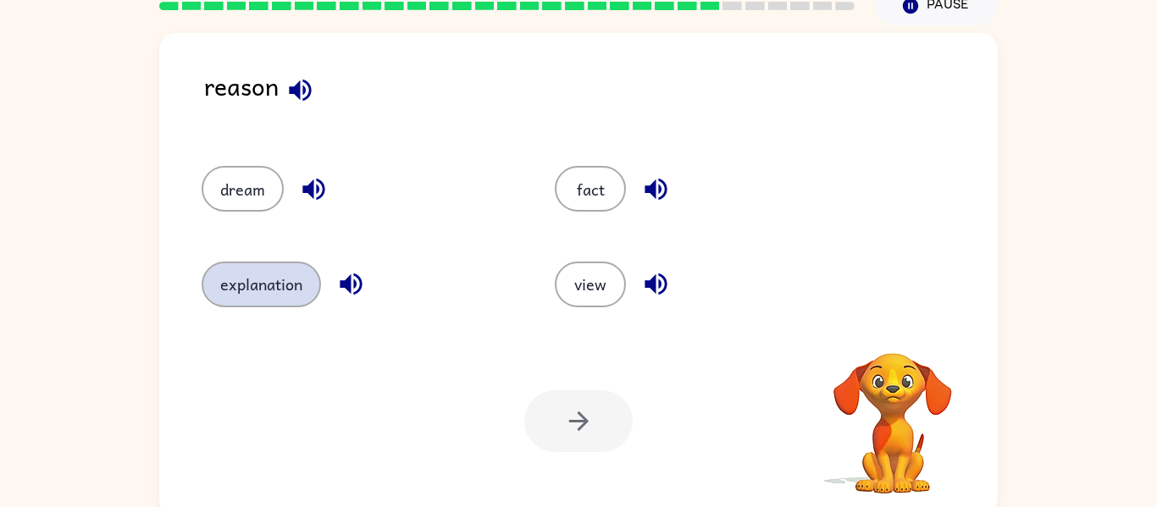
click at [257, 285] on button "explanation" at bounding box center [261, 285] width 119 height 46
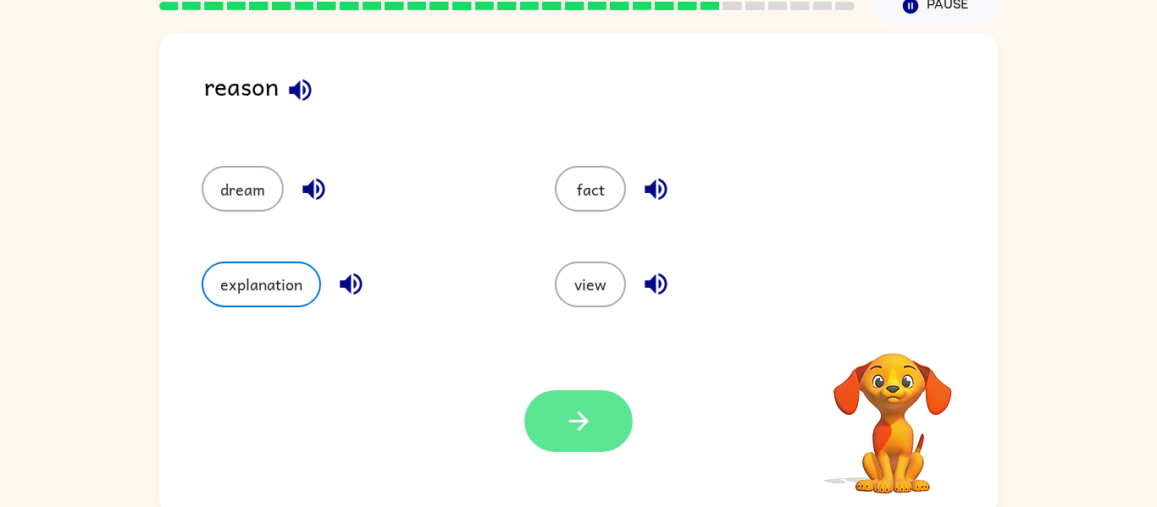
click at [595, 444] on button "button" at bounding box center [578, 421] width 108 height 62
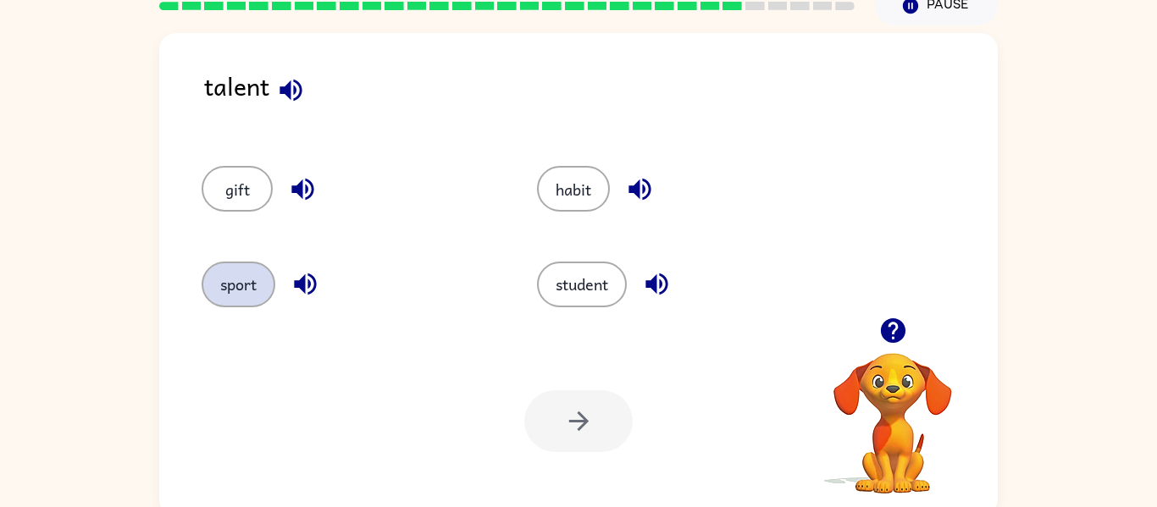
click at [230, 287] on button "sport" at bounding box center [239, 285] width 74 height 46
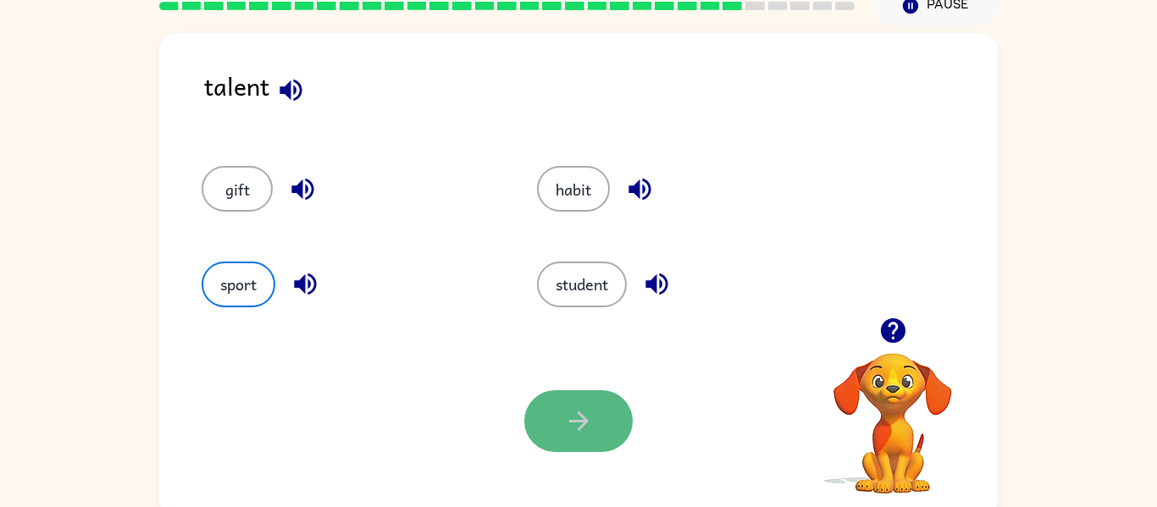
click at [593, 433] on icon "button" at bounding box center [579, 421] width 30 height 30
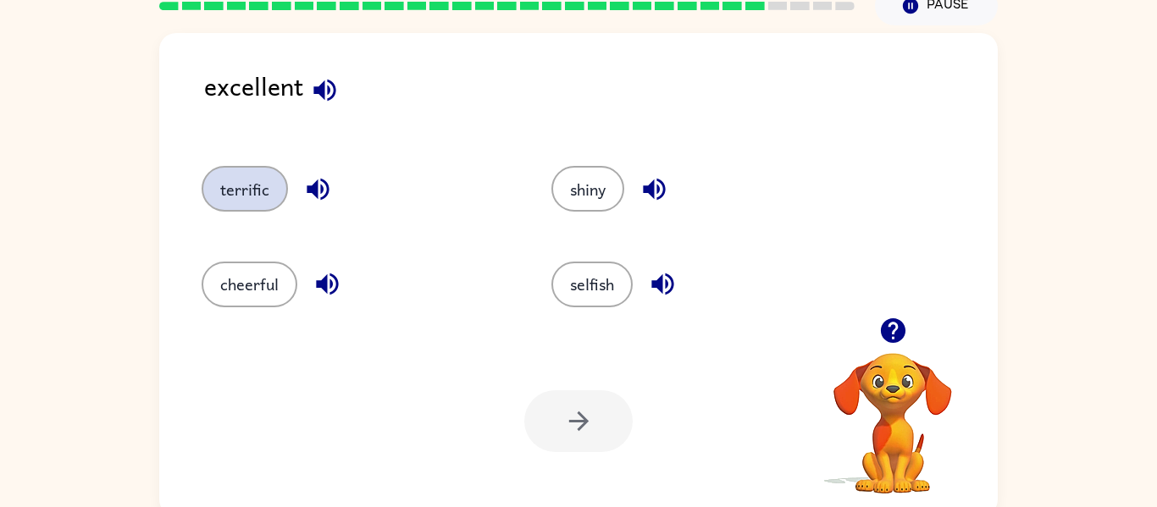
click at [246, 186] on button "terrific" at bounding box center [245, 189] width 86 height 46
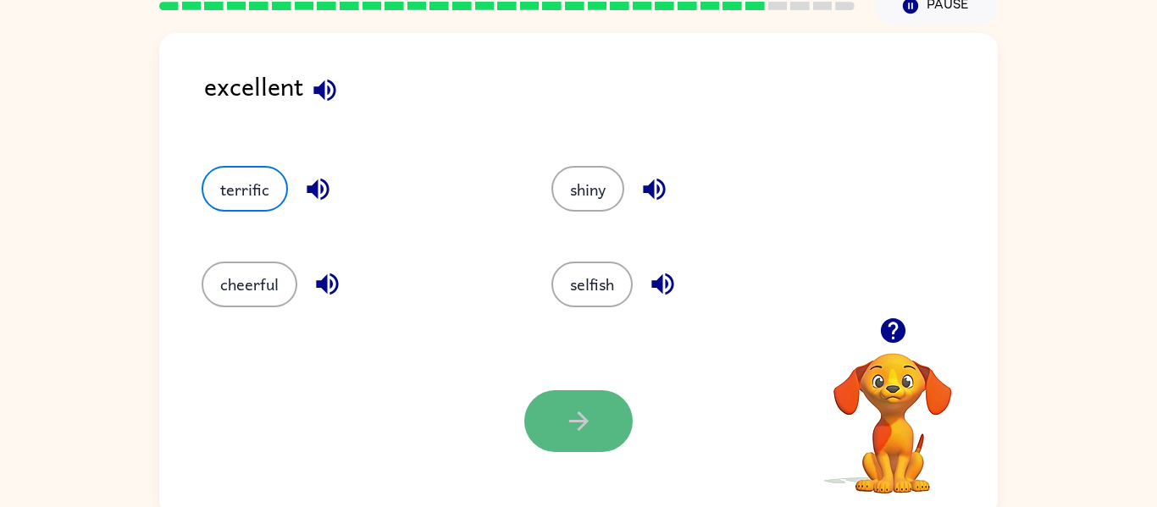
click at [595, 432] on button "button" at bounding box center [578, 421] width 108 height 62
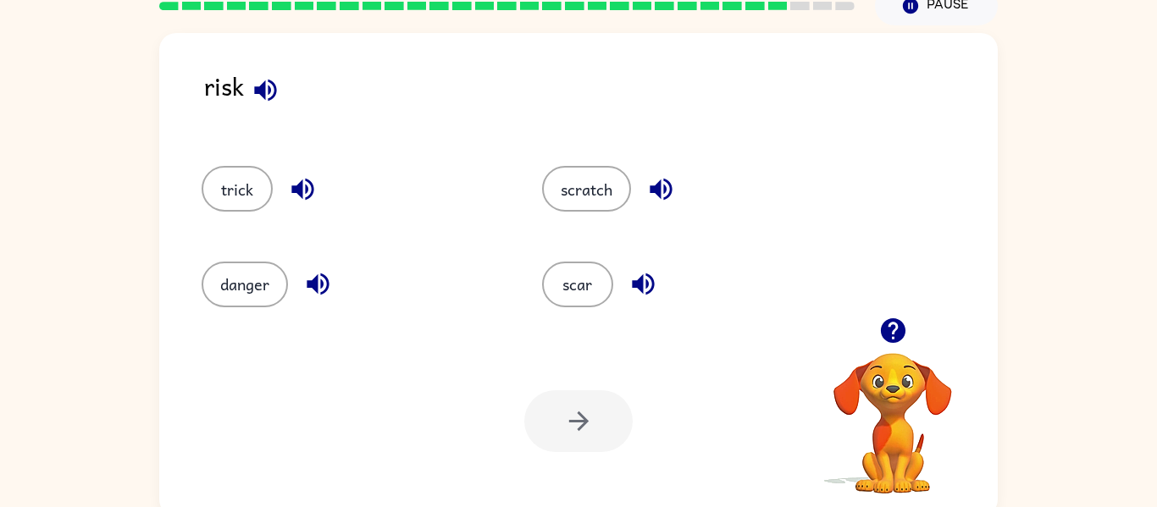
click at [231, 308] on div "danger" at bounding box center [339, 276] width 340 height 95
click at [243, 299] on button "danger" at bounding box center [245, 285] width 86 height 46
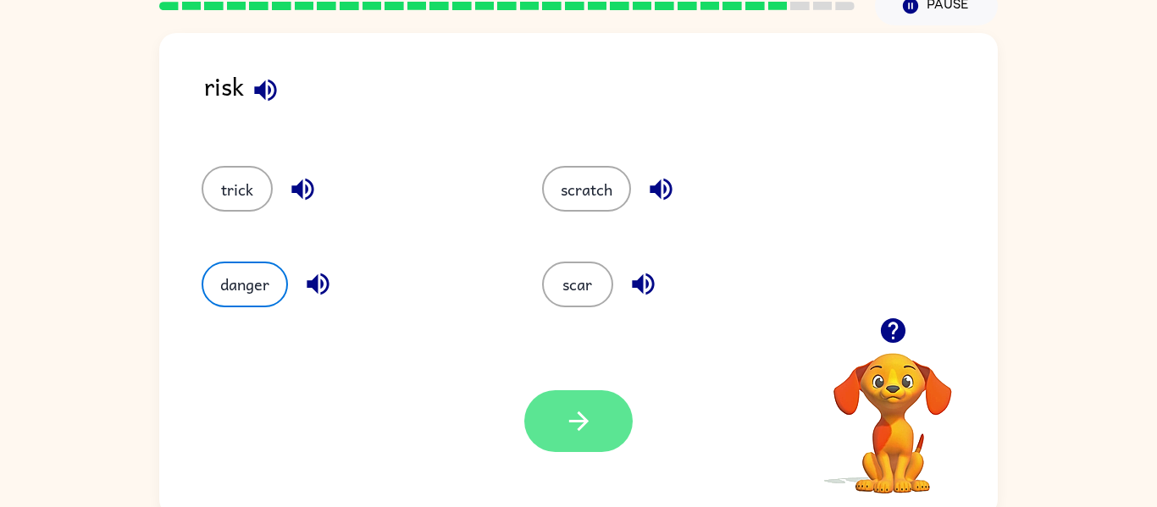
click at [549, 433] on button "button" at bounding box center [578, 421] width 108 height 62
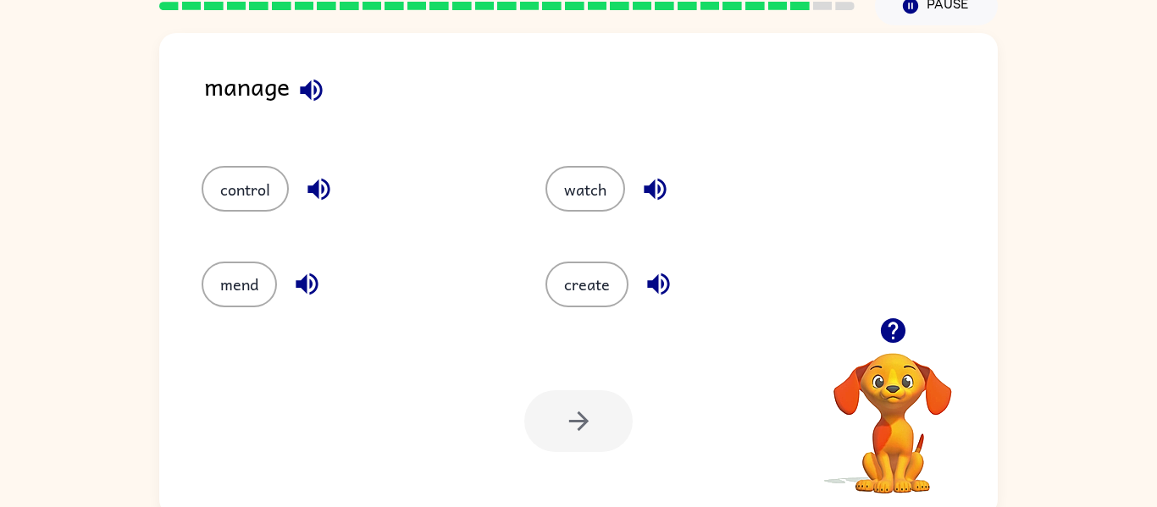
click at [322, 94] on icon "button" at bounding box center [311, 90] width 30 height 30
click at [236, 201] on button "control" at bounding box center [245, 189] width 87 height 46
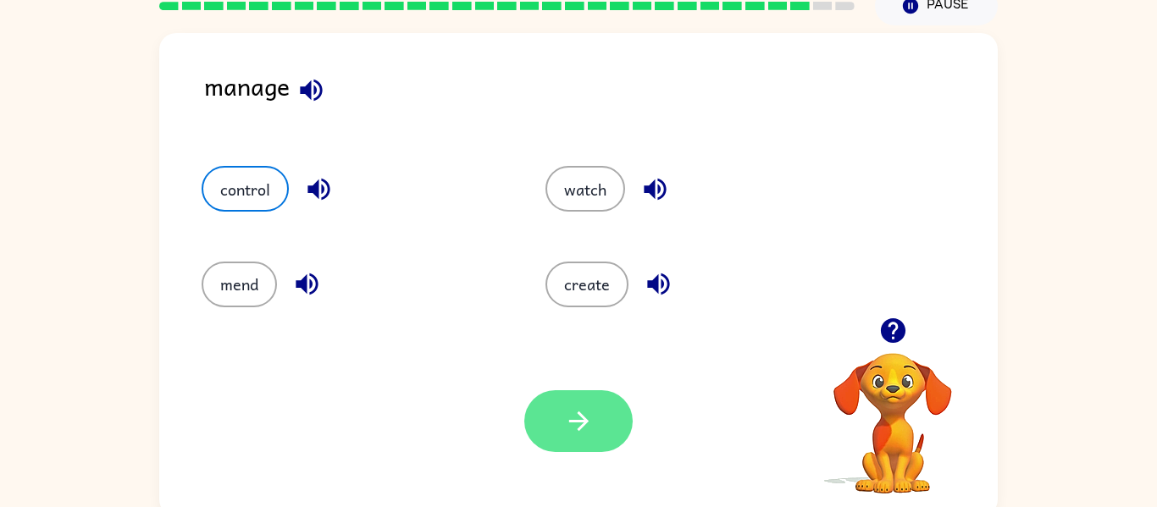
click at [547, 429] on button "button" at bounding box center [578, 421] width 108 height 62
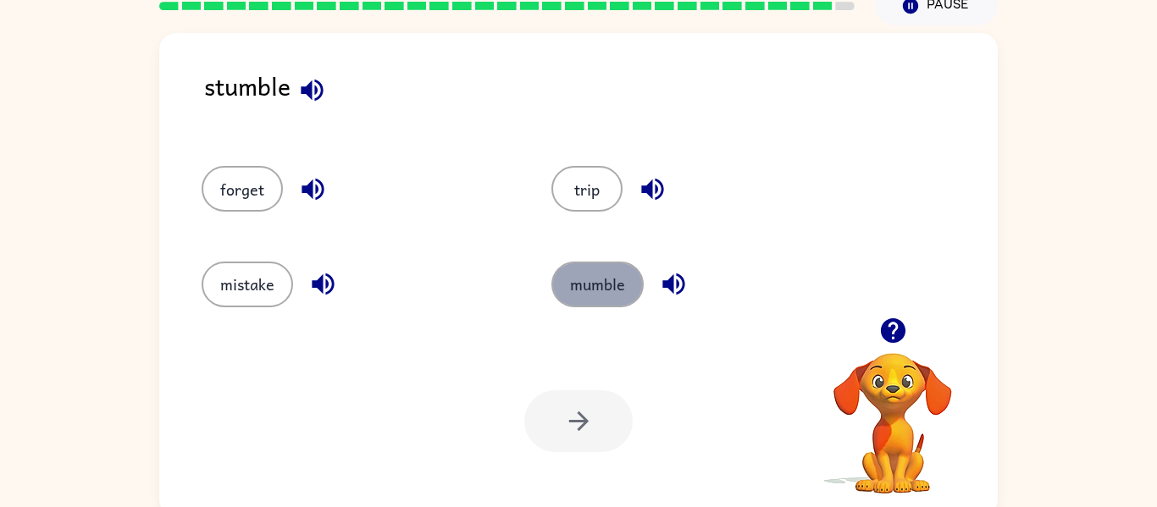
click at [604, 295] on button "mumble" at bounding box center [597, 285] width 92 height 46
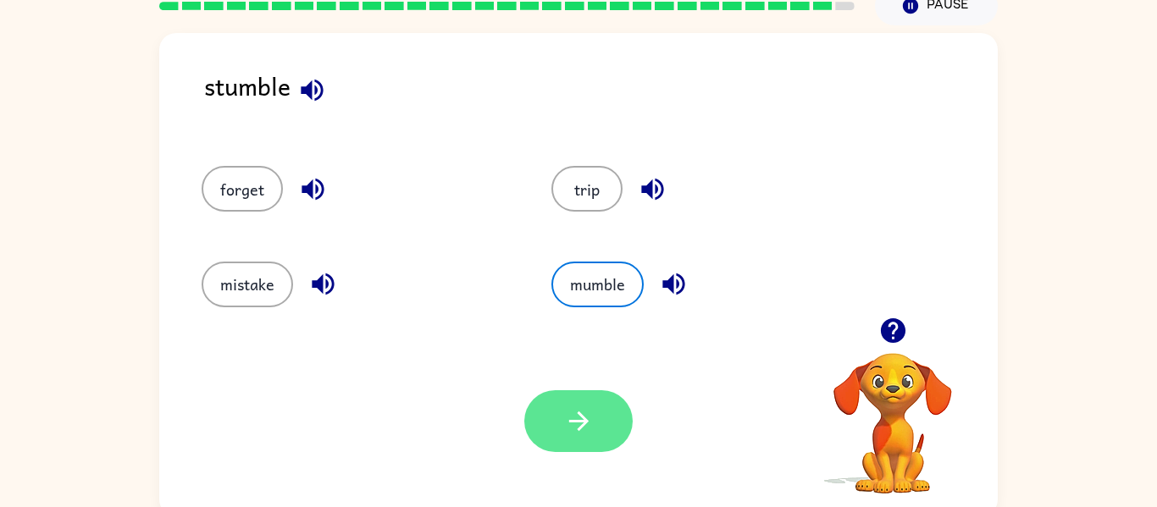
click at [555, 426] on button "button" at bounding box center [578, 421] width 108 height 62
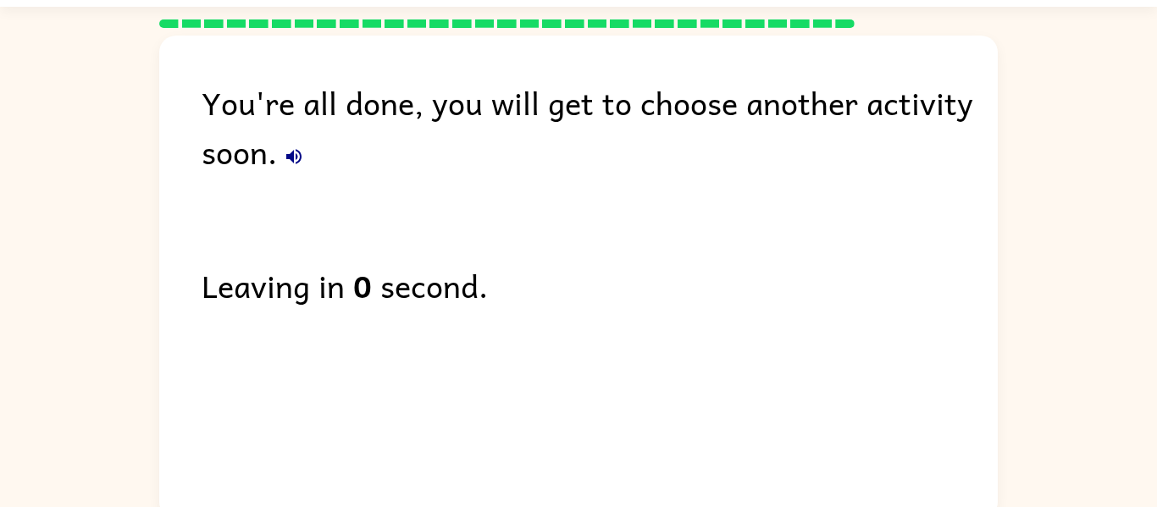
scroll to position [58, 0]
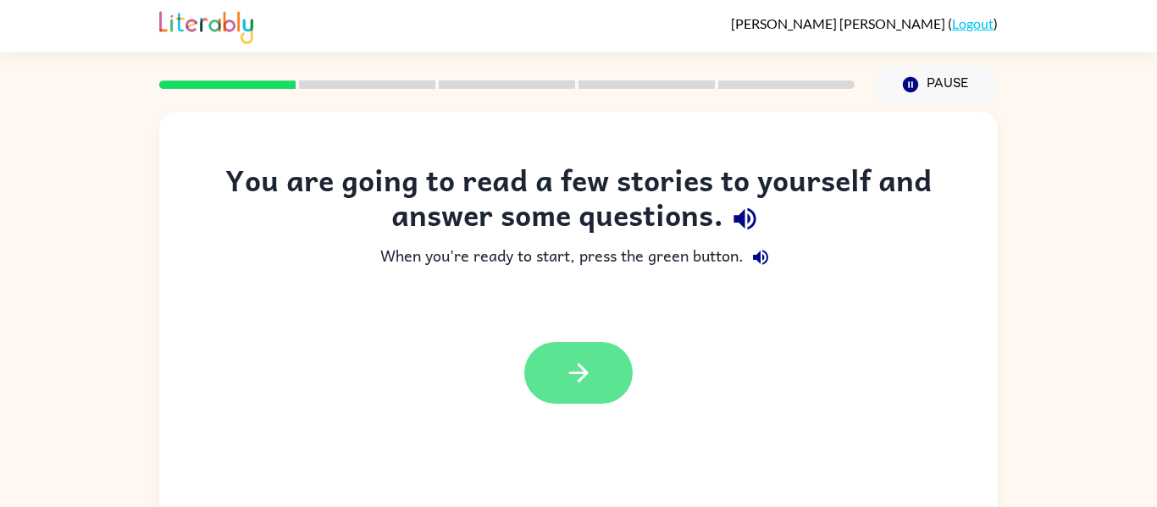
click at [557, 370] on button "button" at bounding box center [578, 373] width 108 height 62
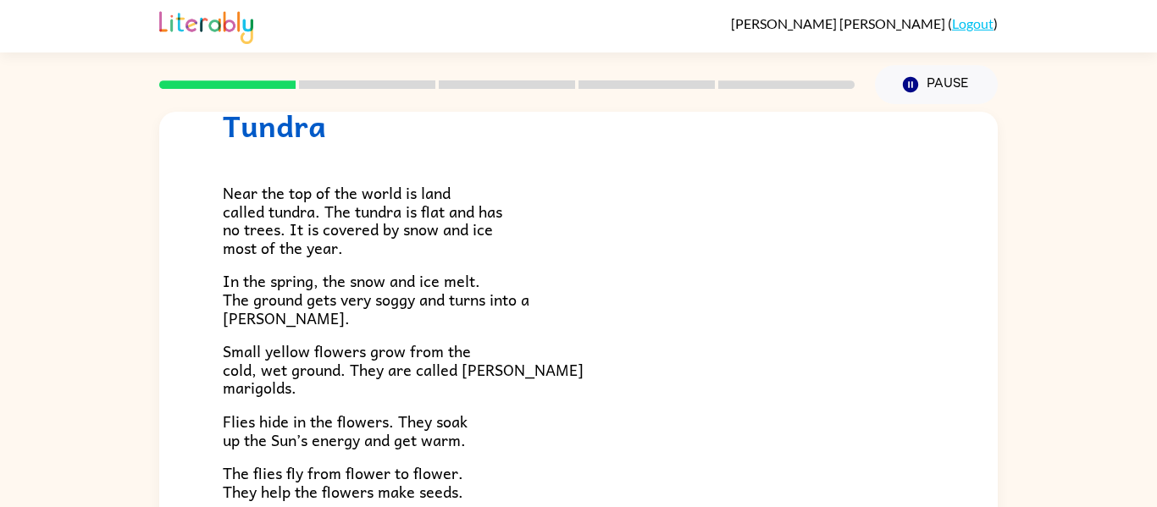
scroll to position [65, 0]
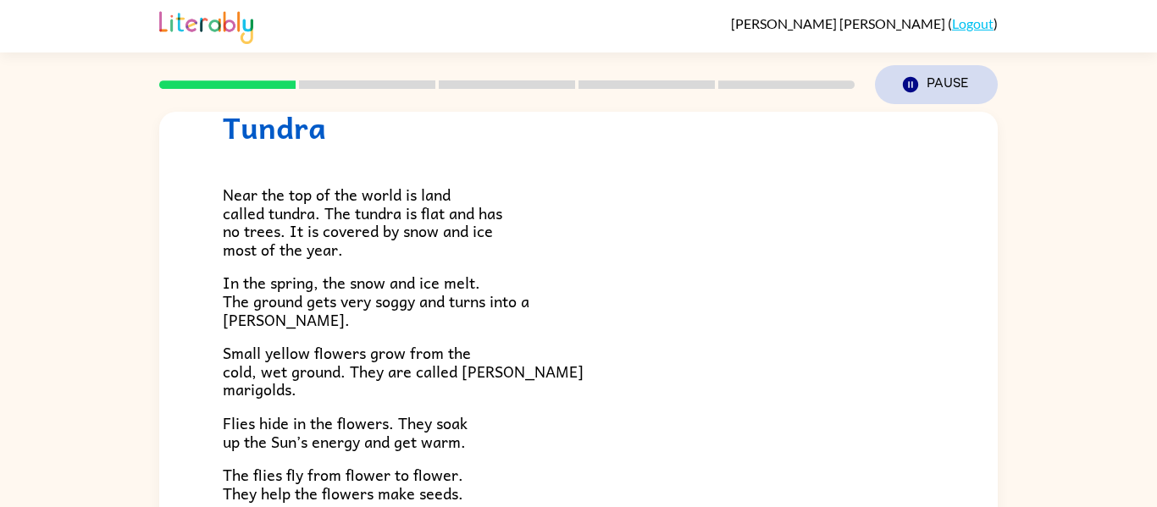
click at [908, 86] on icon "Pause" at bounding box center [910, 84] width 19 height 19
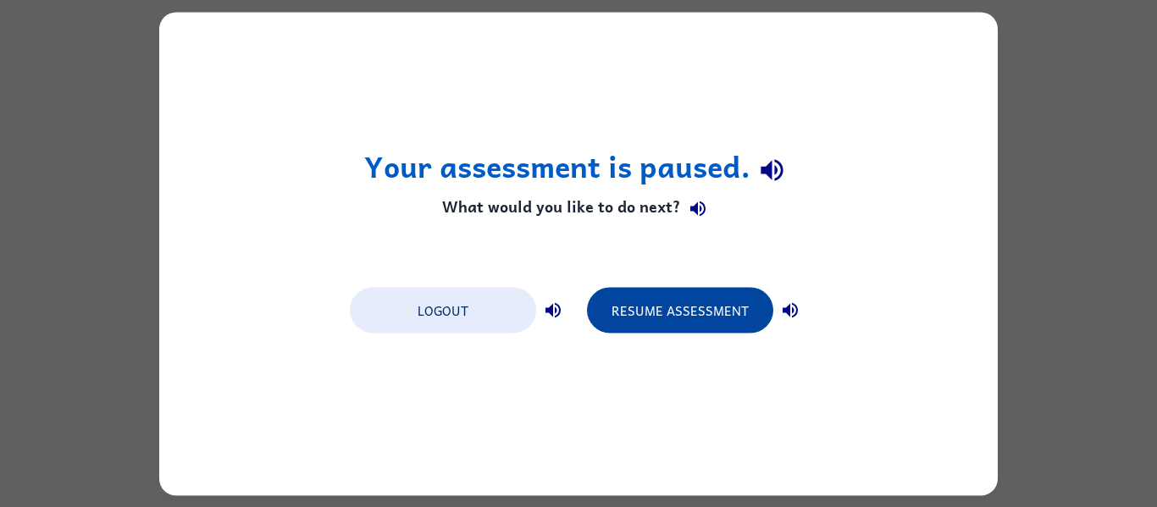
click at [632, 316] on button "Resume Assessment" at bounding box center [680, 310] width 186 height 46
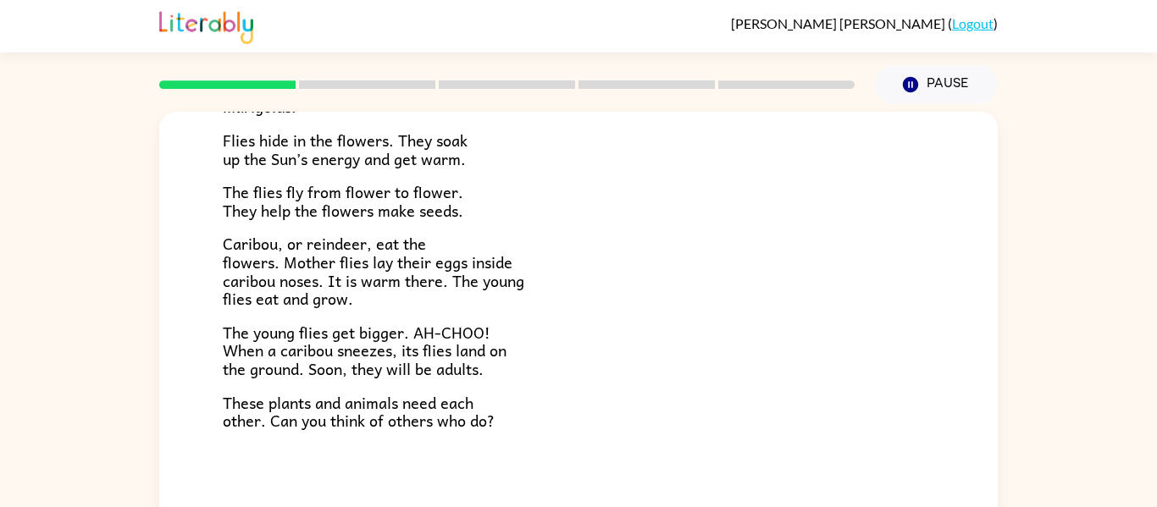
scroll to position [88, 0]
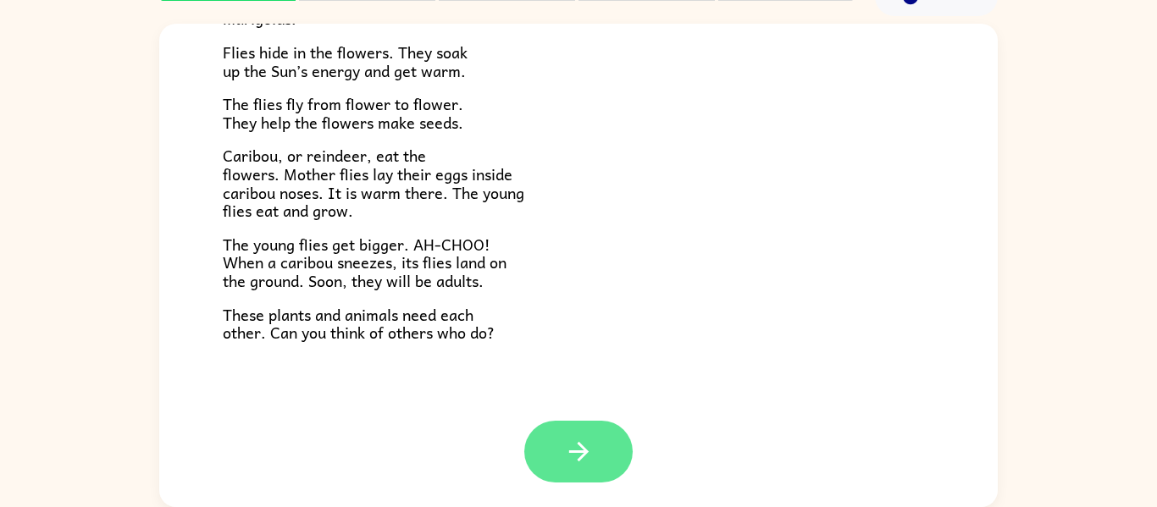
click at [607, 459] on button "button" at bounding box center [578, 452] width 108 height 62
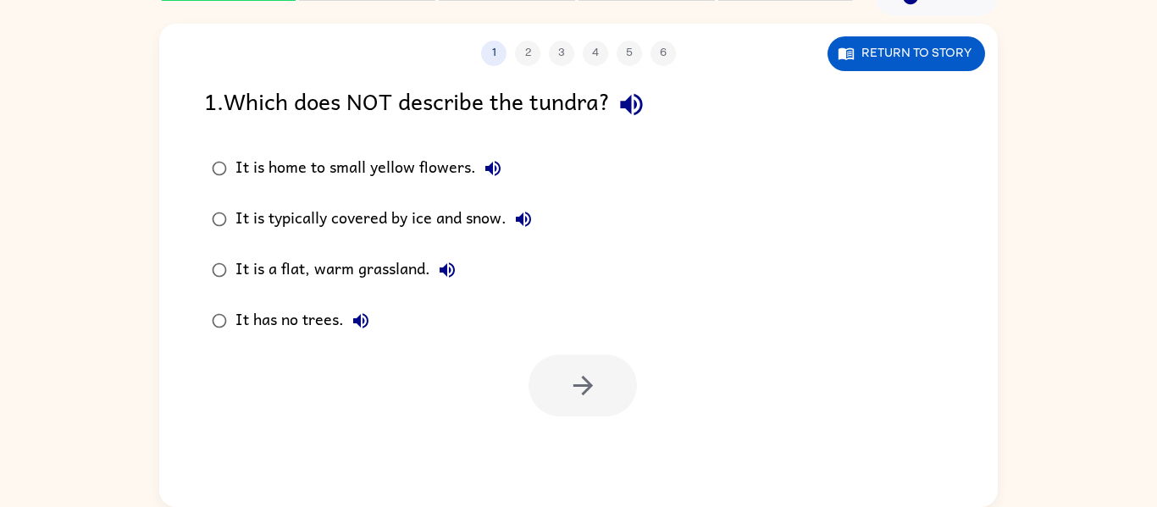
click at [331, 317] on div "It has no trees." at bounding box center [306, 321] width 142 height 34
click at [587, 403] on button "button" at bounding box center [582, 386] width 108 height 62
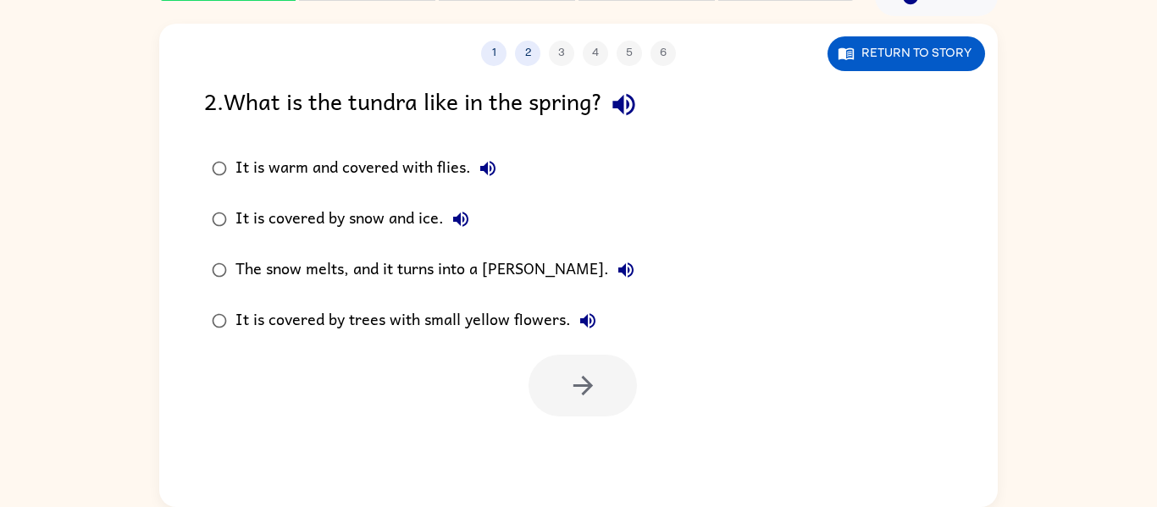
click at [464, 315] on div "It is covered by trees with small yellow flowers." at bounding box center [419, 321] width 369 height 34
click at [550, 380] on button "button" at bounding box center [582, 386] width 108 height 62
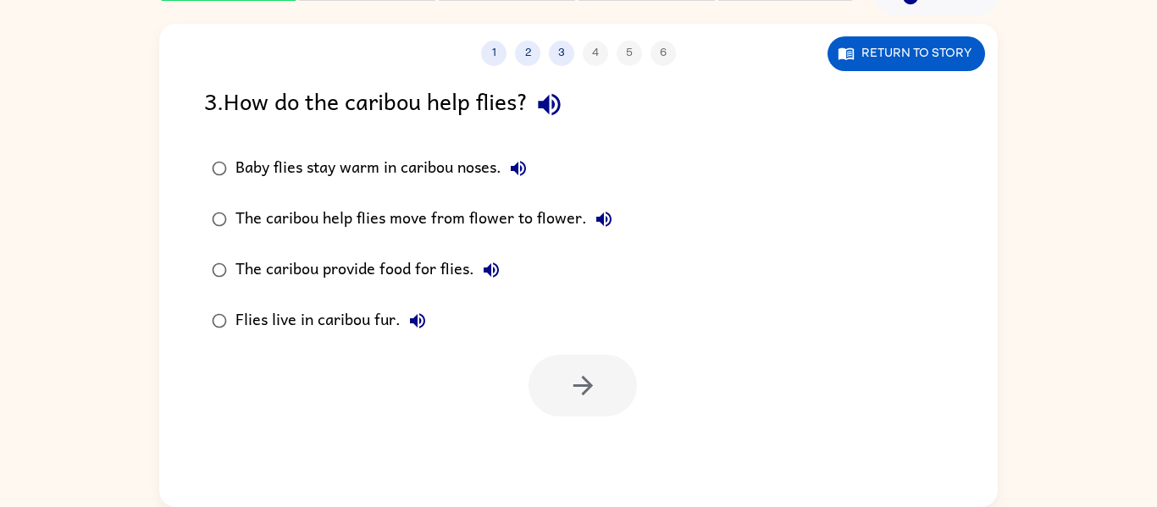
click at [336, 172] on div "Baby flies stay warm in caribou noses." at bounding box center [385, 169] width 300 height 34
click at [580, 395] on icon "button" at bounding box center [583, 386] width 30 height 30
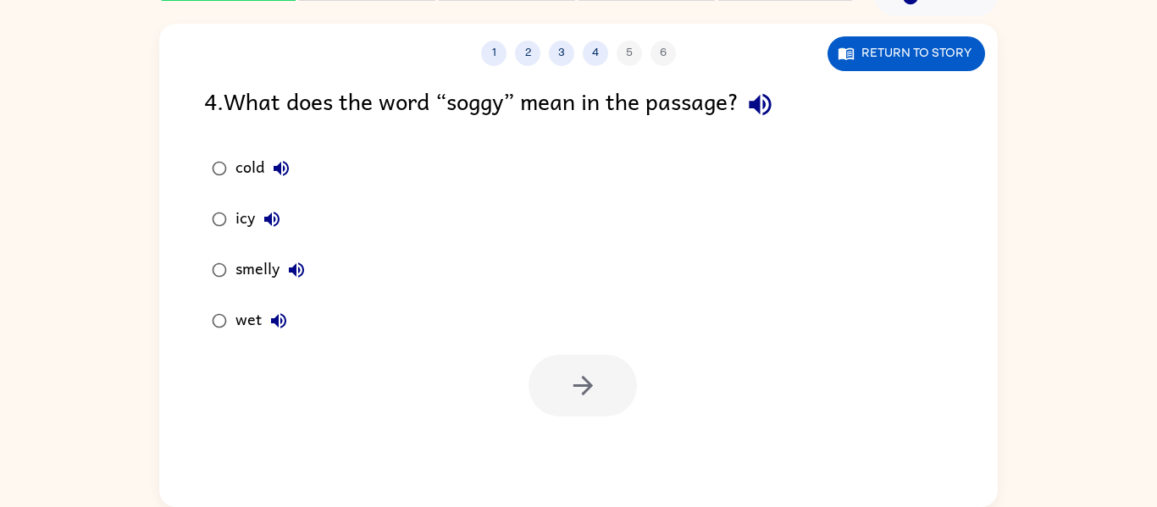
click at [243, 318] on div "wet" at bounding box center [265, 321] width 60 height 34
click at [561, 395] on button "button" at bounding box center [582, 386] width 108 height 62
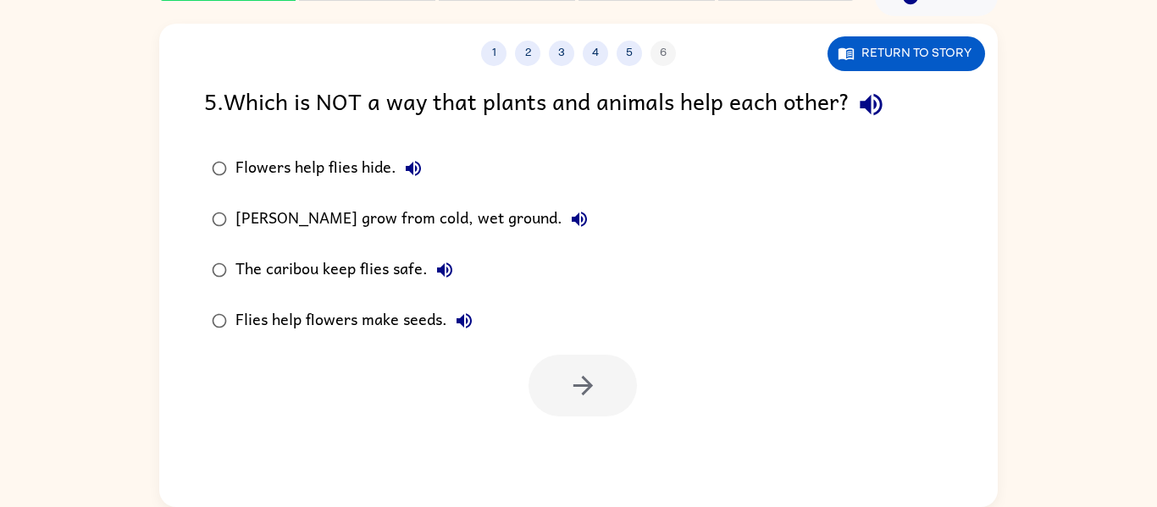
click at [338, 224] on div "[PERSON_NAME] grow from cold, wet ground." at bounding box center [415, 219] width 361 height 34
click at [546, 372] on button "button" at bounding box center [582, 386] width 108 height 62
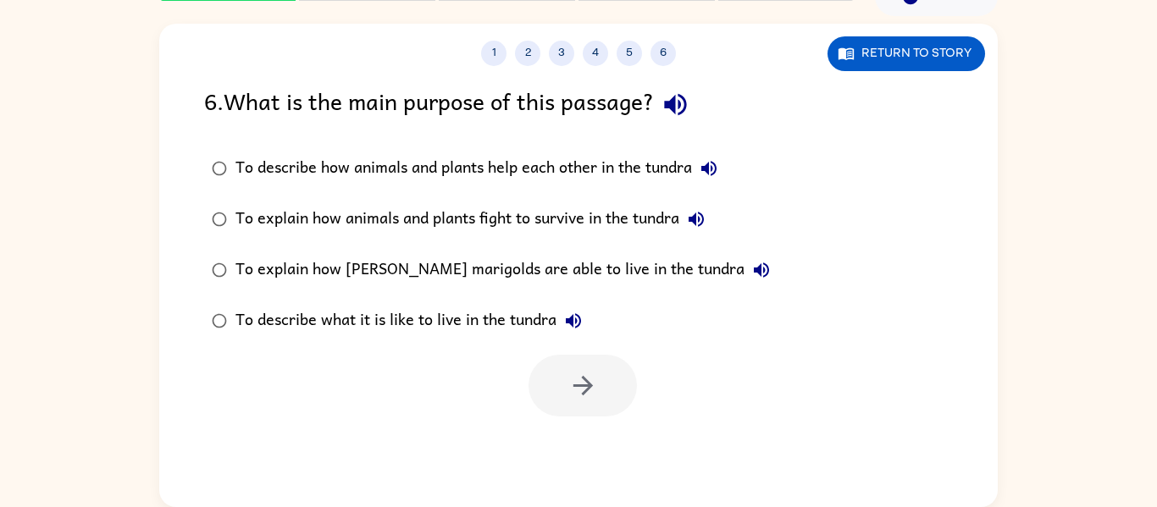
click at [475, 167] on div "To describe how animals and plants help each other in the tundra" at bounding box center [480, 169] width 490 height 34
click at [582, 369] on button "button" at bounding box center [582, 386] width 108 height 62
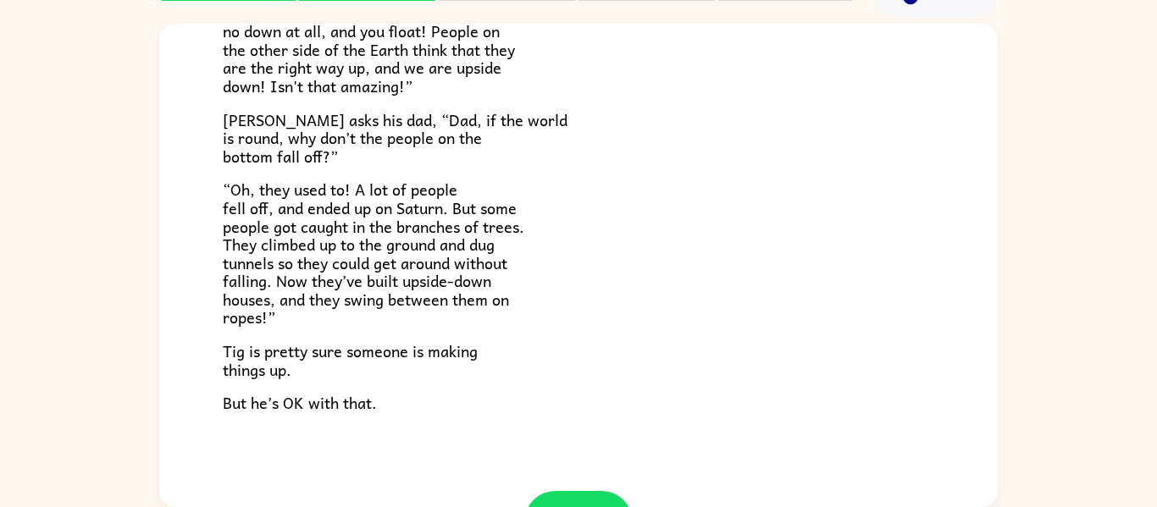
scroll to position [492, 0]
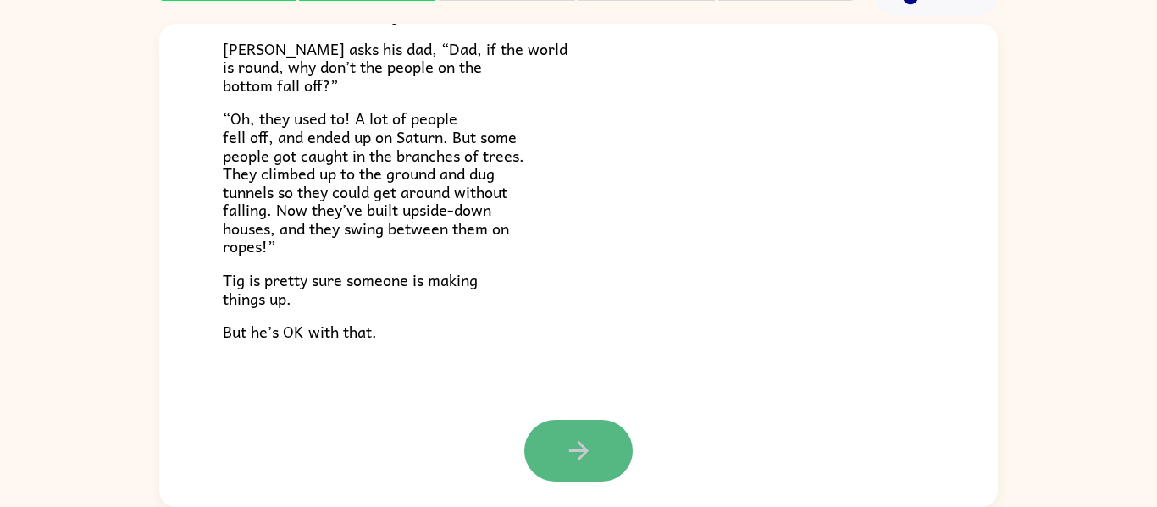
click at [555, 457] on button "button" at bounding box center [578, 451] width 108 height 62
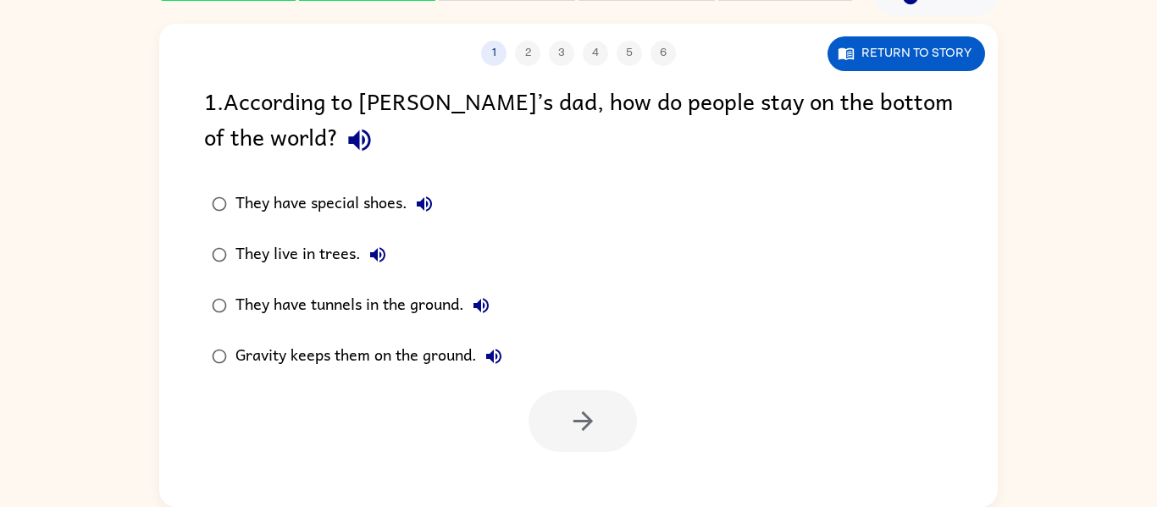
click at [348, 141] on icon "button" at bounding box center [359, 141] width 22 height 22
click at [421, 348] on div "Gravity keeps them on the ground." at bounding box center [372, 357] width 275 height 34
click at [562, 418] on button "button" at bounding box center [582, 421] width 108 height 62
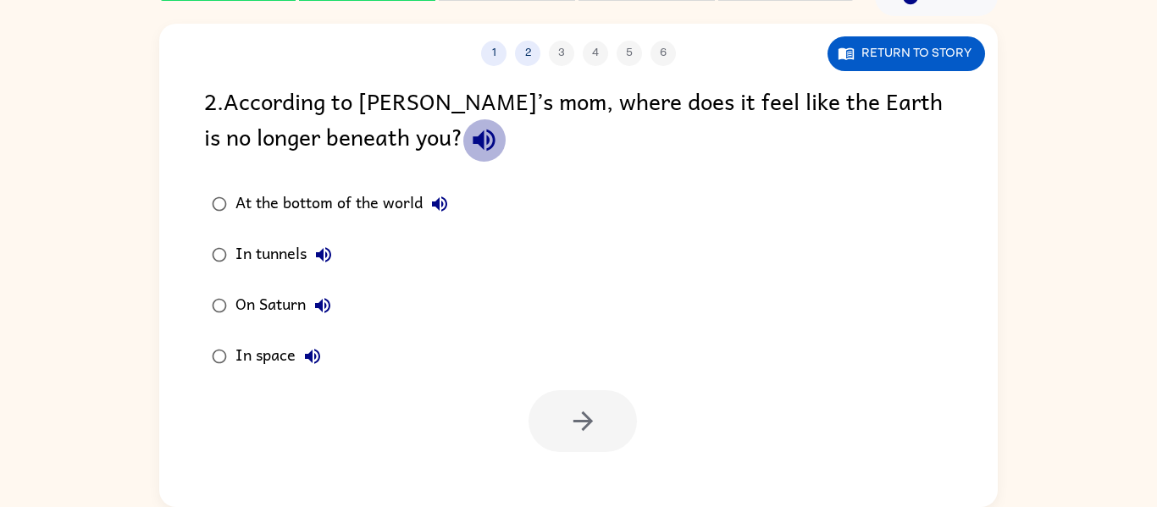
click at [469, 150] on icon "button" at bounding box center [484, 140] width 30 height 30
click at [395, 209] on div "At the bottom of the world" at bounding box center [345, 204] width 221 height 34
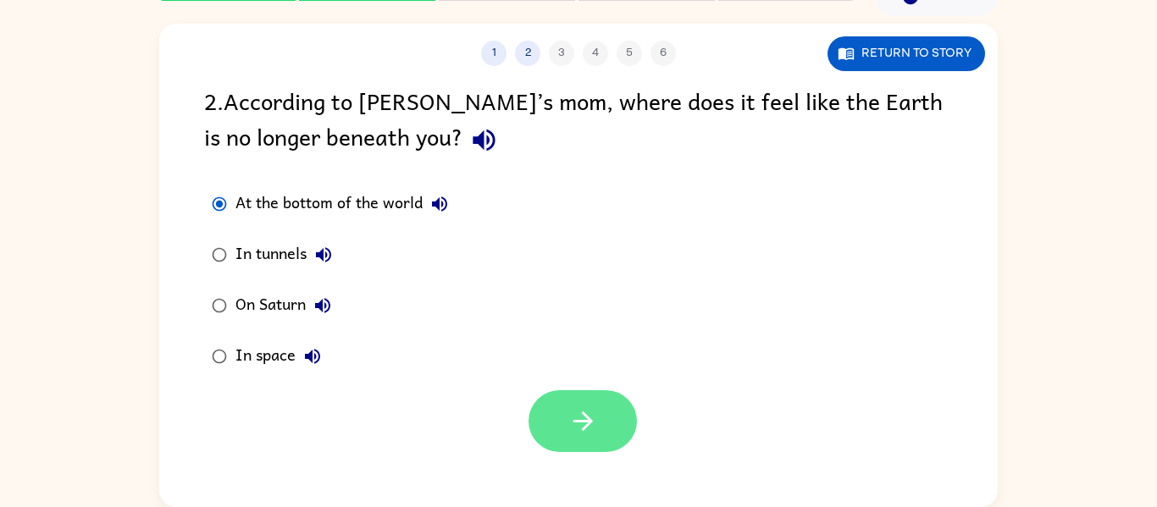
click at [562, 403] on button "button" at bounding box center [582, 421] width 108 height 62
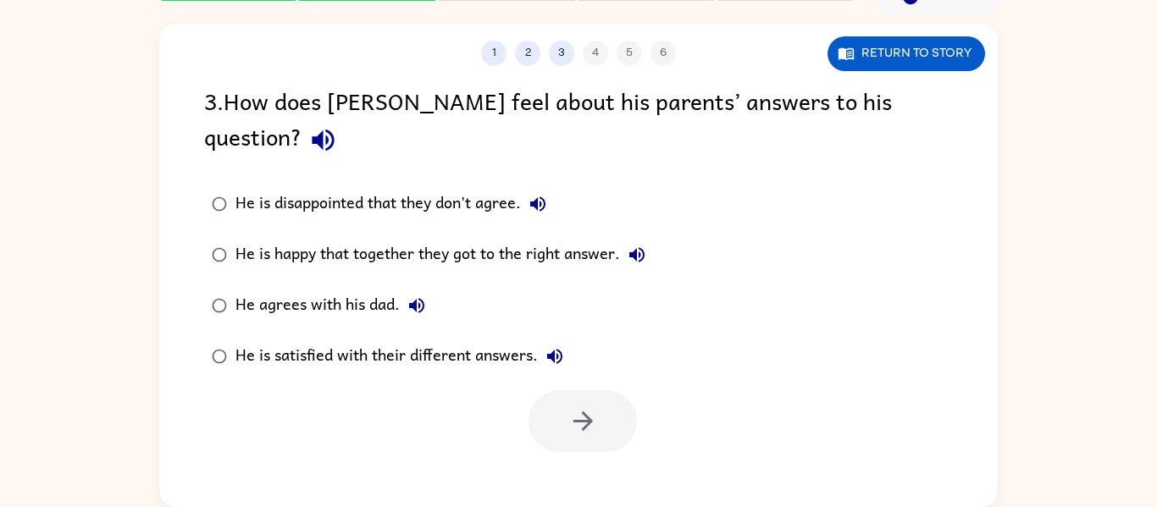
click at [323, 187] on div "He is disappointed that they don't agree." at bounding box center [394, 204] width 319 height 34
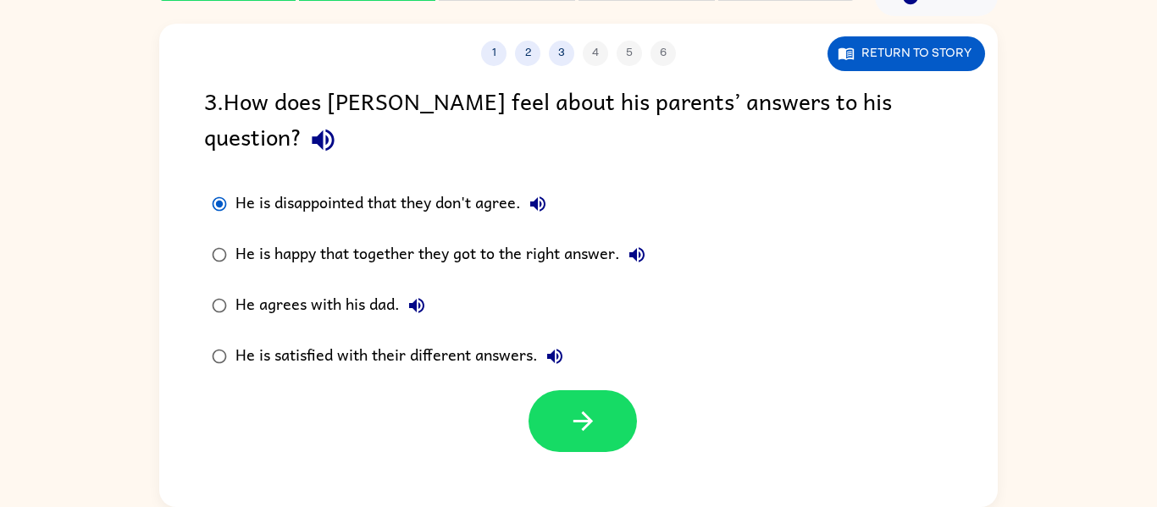
click at [309, 238] on div "He is happy that together they got to the right answer." at bounding box center [444, 255] width 418 height 34
click at [306, 289] on div "He agrees with his dad." at bounding box center [334, 306] width 198 height 34
click at [303, 340] on div "He is satisfied with their different answers." at bounding box center [403, 357] width 336 height 34
click at [574, 406] on icon "button" at bounding box center [583, 421] width 30 height 30
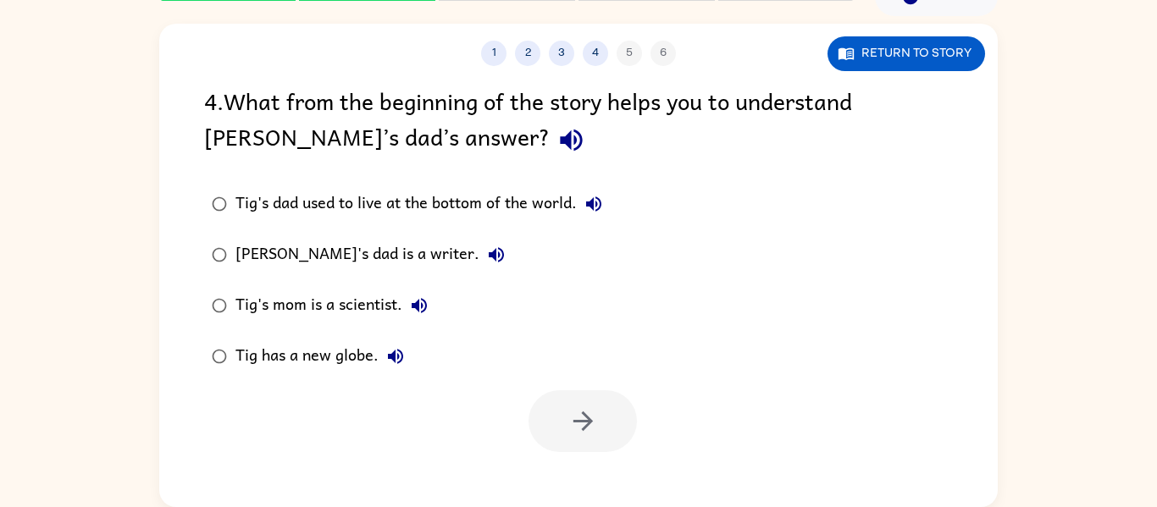
click at [378, 227] on label "Tig's dad used to live at the bottom of the world." at bounding box center [407, 204] width 424 height 51
click at [610, 448] on button "button" at bounding box center [582, 421] width 108 height 62
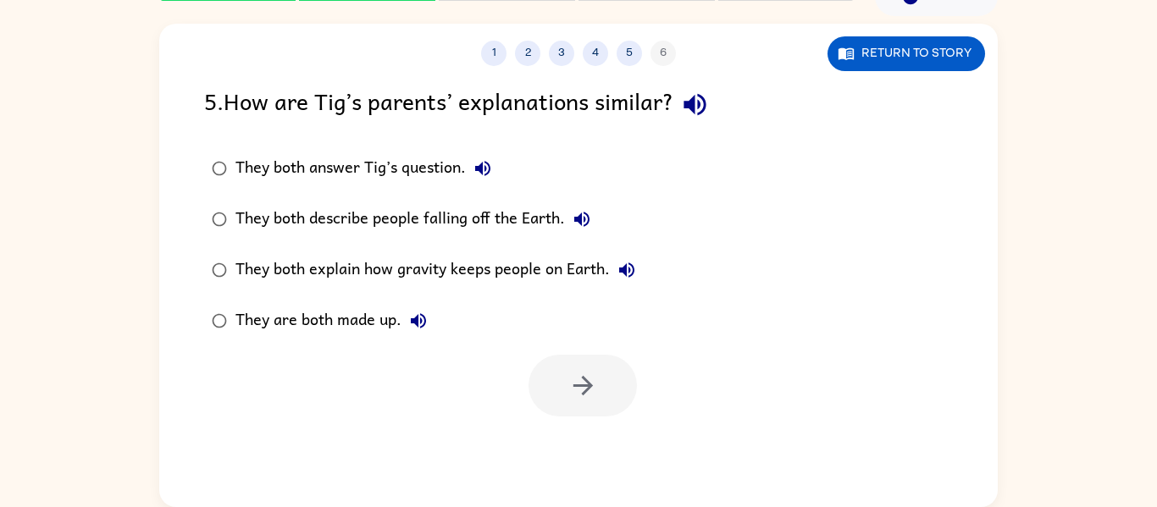
click at [320, 222] on div "They both describe people falling off the Earth." at bounding box center [416, 219] width 363 height 34
click at [576, 377] on icon "button" at bounding box center [583, 386] width 30 height 30
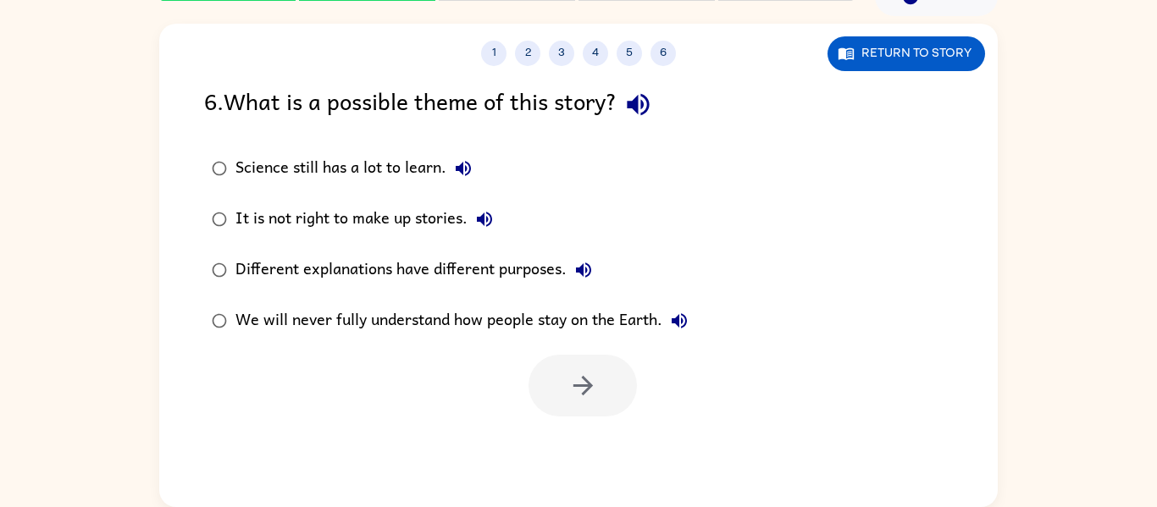
click at [376, 259] on div "Different explanations have different purposes." at bounding box center [417, 270] width 365 height 34
click at [582, 383] on icon "button" at bounding box center [583, 386] width 30 height 30
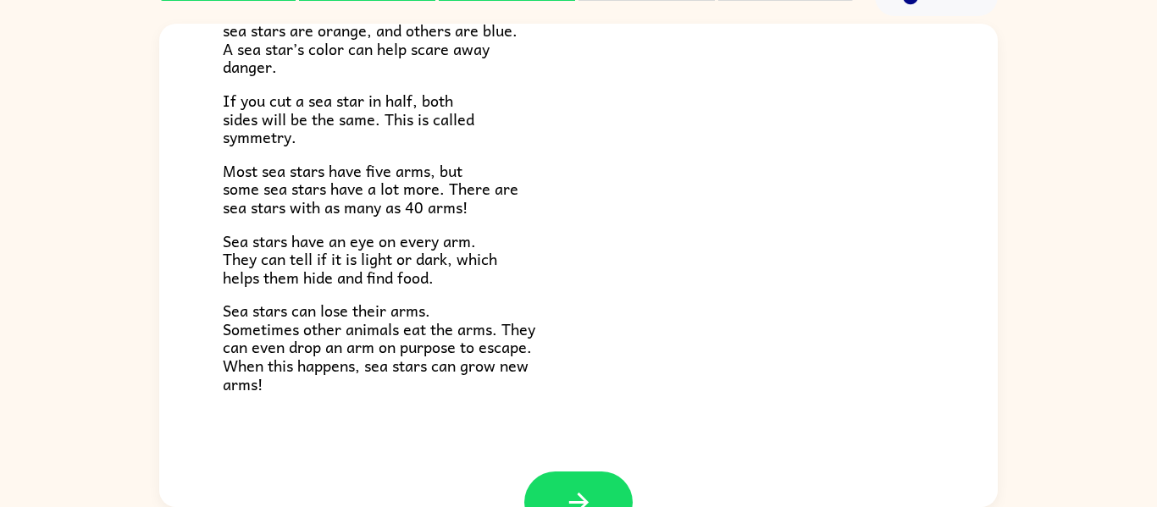
scroll to position [489, 0]
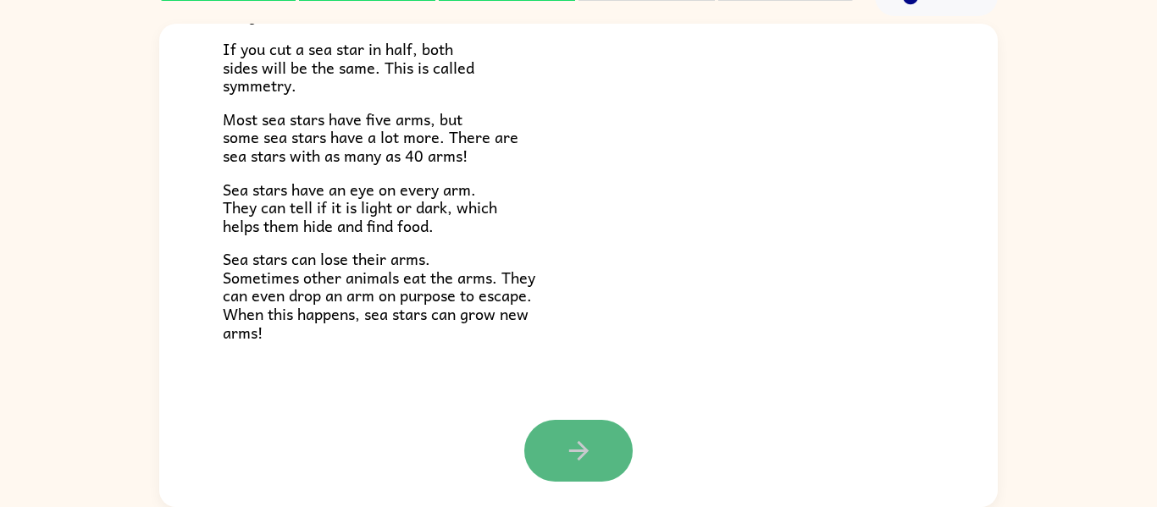
click at [599, 466] on button "button" at bounding box center [578, 451] width 108 height 62
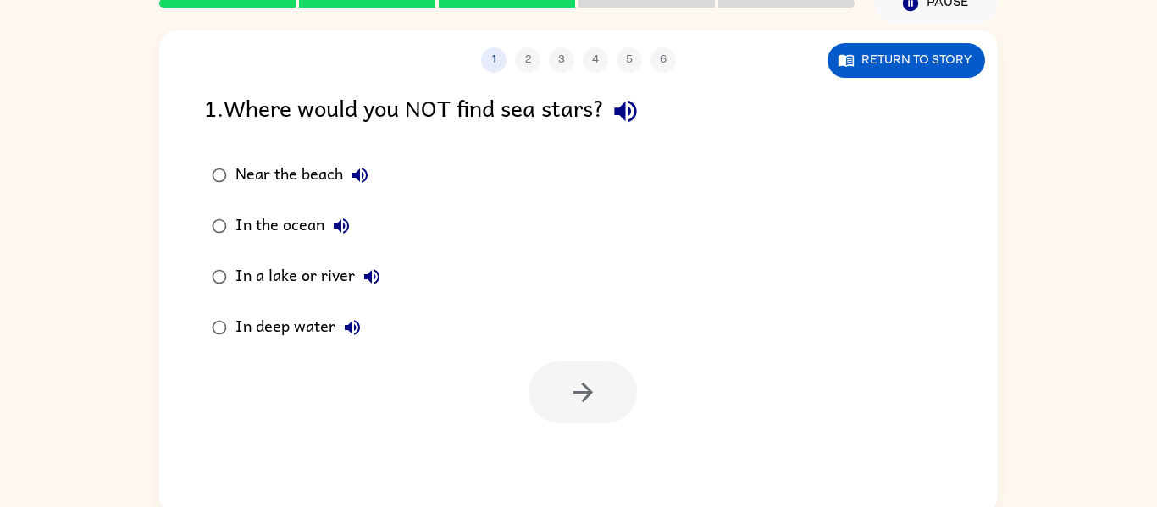
scroll to position [84, 0]
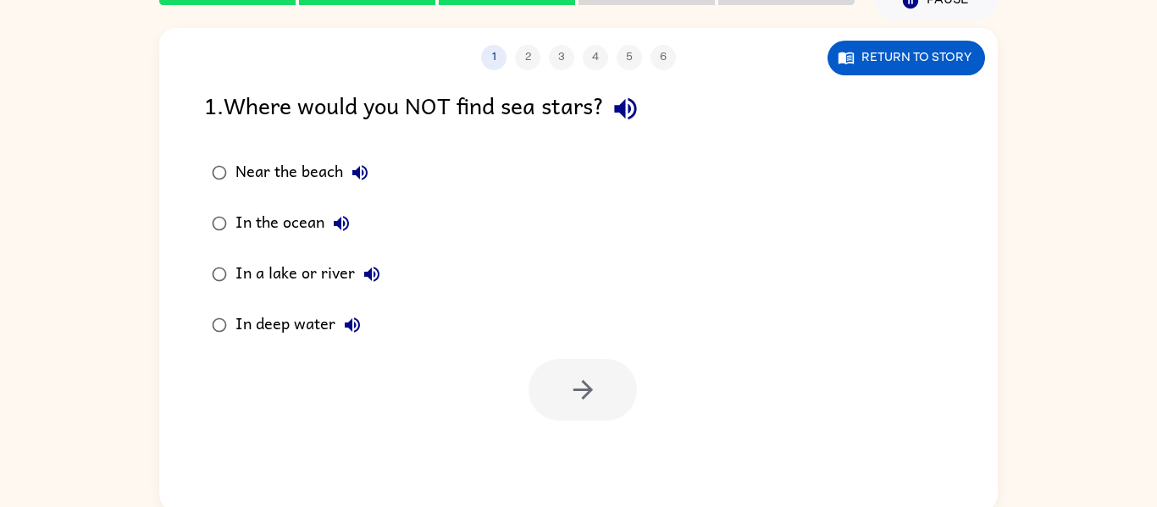
click at [323, 328] on div "In deep water" at bounding box center [302, 325] width 134 height 34
click at [555, 379] on button "button" at bounding box center [582, 390] width 108 height 62
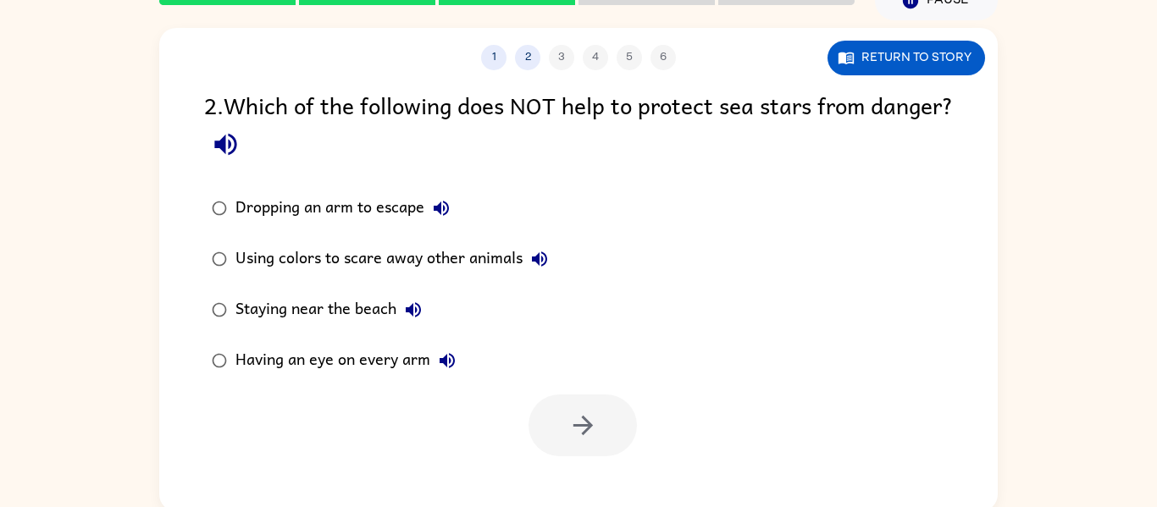
click at [338, 268] on div "Using colors to scare away other animals" at bounding box center [395, 259] width 321 height 34
click at [328, 298] on div "Staying near the beach" at bounding box center [332, 310] width 195 height 34
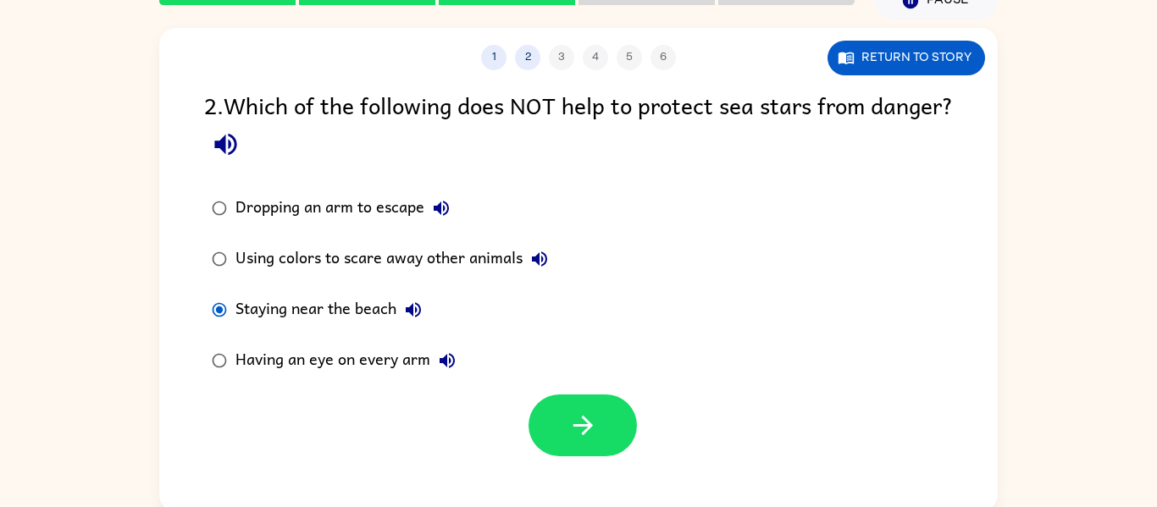
click at [419, 357] on div "Having an eye on every arm" at bounding box center [349, 361] width 229 height 34
click at [562, 431] on button "button" at bounding box center [582, 426] width 108 height 62
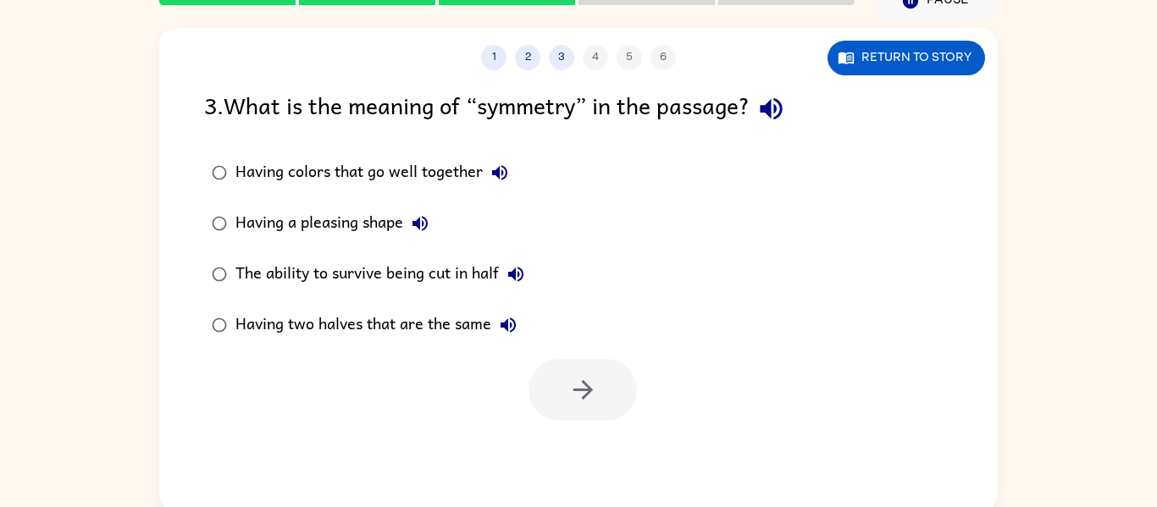
click at [336, 172] on div "Having colors that go well together" at bounding box center [375, 173] width 281 height 34
click at [577, 389] on icon "button" at bounding box center [583, 390] width 30 height 30
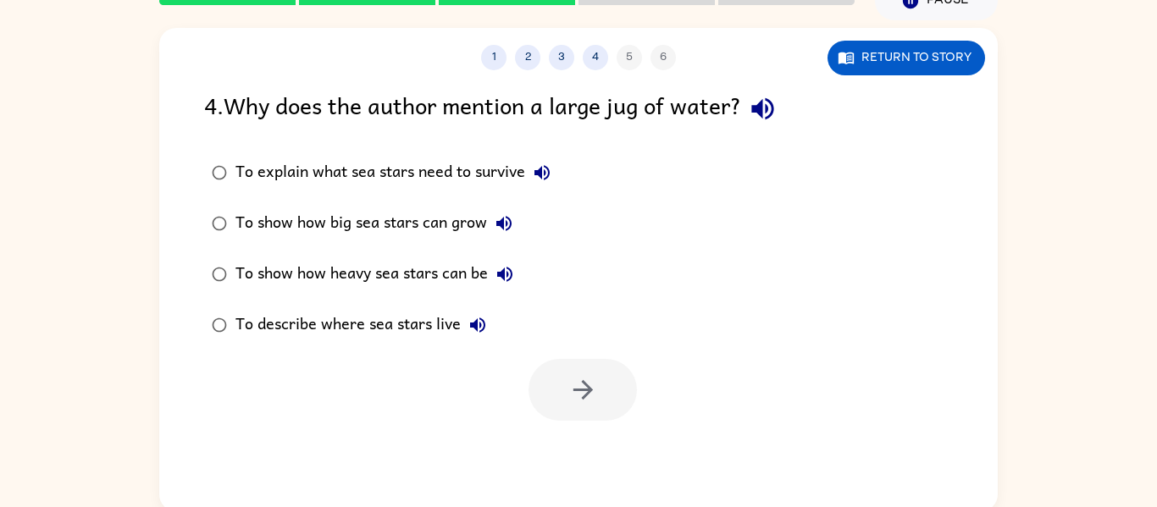
click at [450, 170] on div "To explain what sea stars need to survive" at bounding box center [396, 173] width 323 height 34
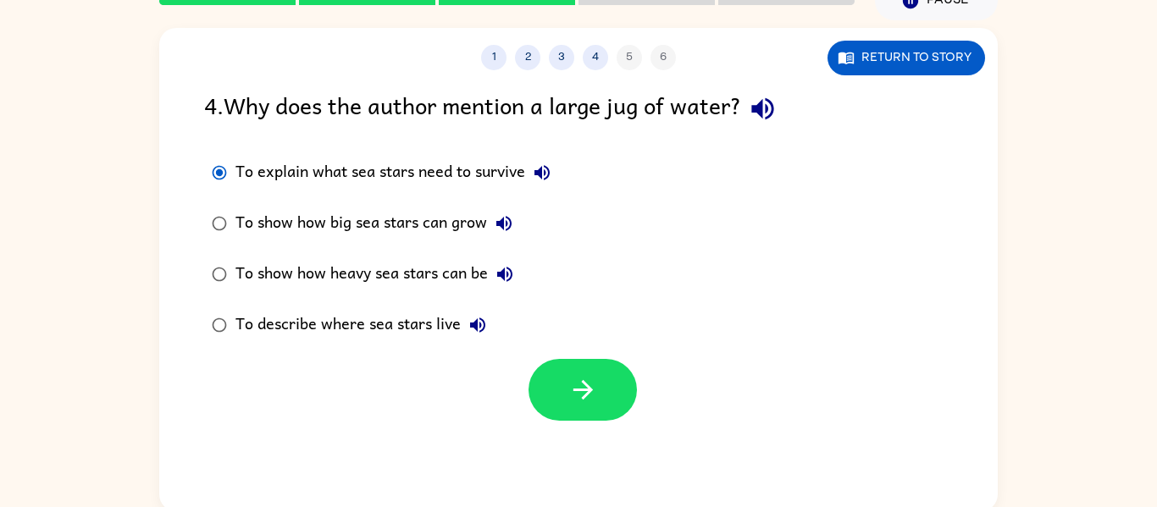
click at [427, 226] on div "To show how big sea stars can grow" at bounding box center [377, 224] width 285 height 34
click at [584, 408] on button "button" at bounding box center [582, 390] width 108 height 62
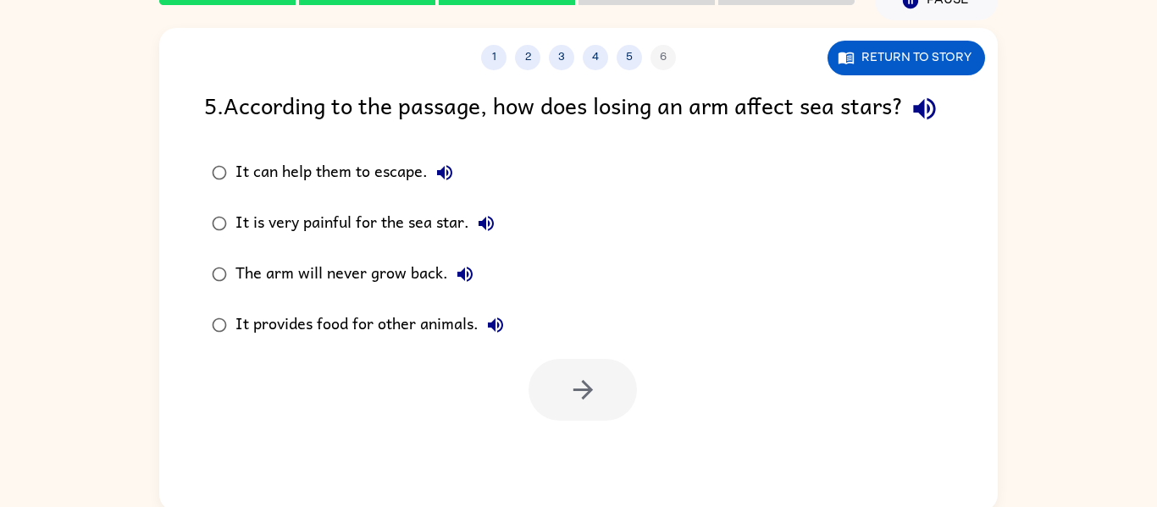
click at [362, 342] on div "It provides food for other animals." at bounding box center [373, 325] width 277 height 34
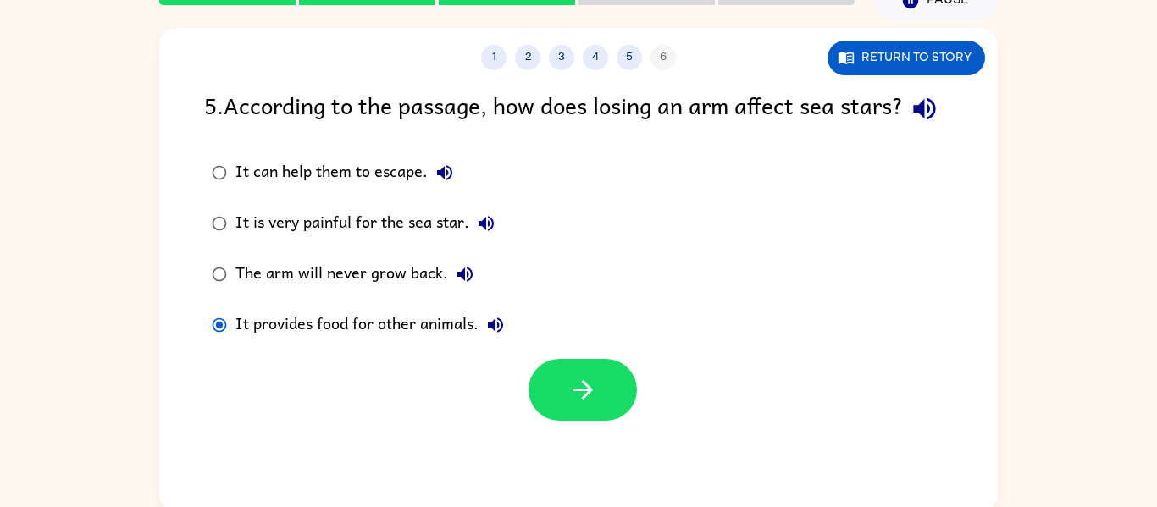
click at [396, 240] on div "It is very painful for the sea star." at bounding box center [369, 224] width 268 height 34
click at [365, 190] on div "It can help them to escape." at bounding box center [348, 173] width 226 height 34
click at [563, 421] on button "button" at bounding box center [582, 390] width 108 height 62
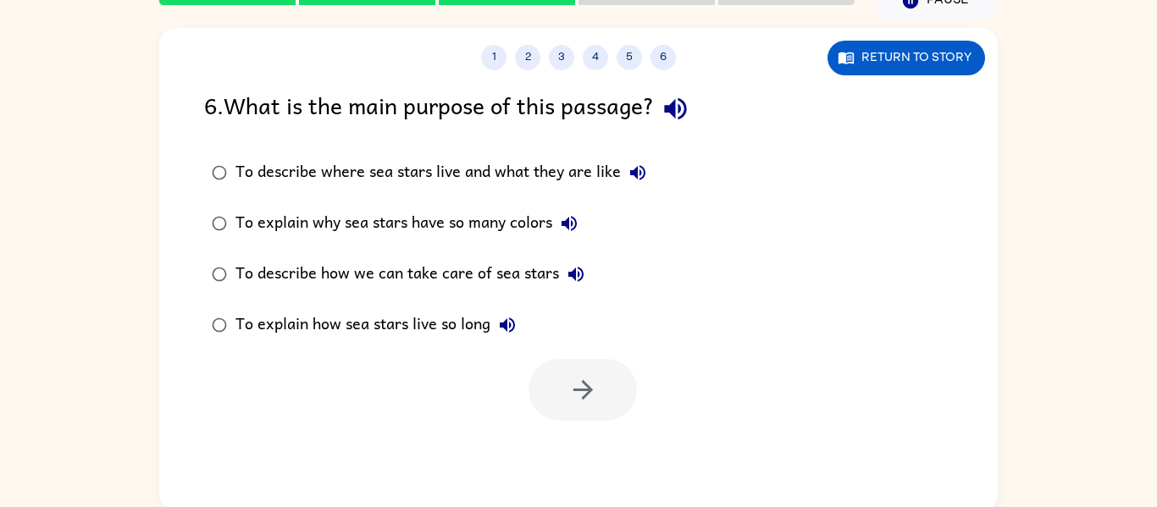
click at [355, 182] on div "To describe where sea stars live and what they are like" at bounding box center [444, 173] width 419 height 34
click at [573, 386] on icon "button" at bounding box center [583, 390] width 30 height 30
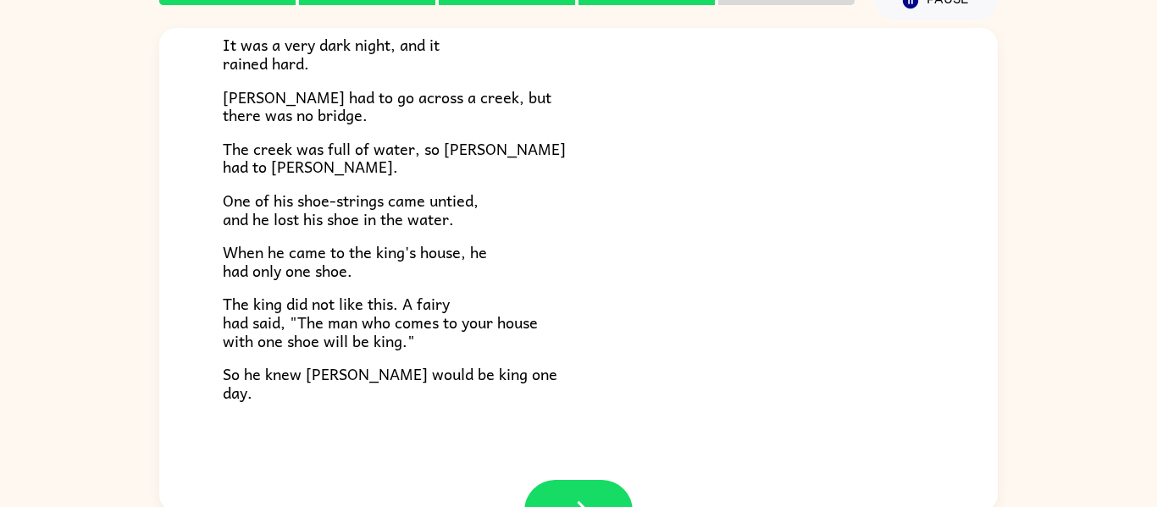
scroll to position [290, 0]
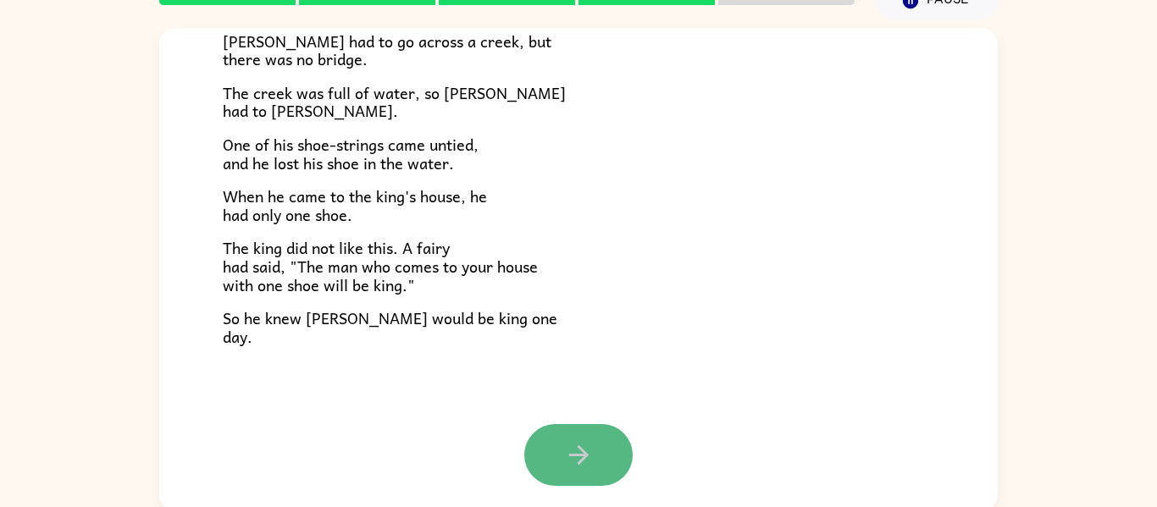
click at [581, 446] on icon "button" at bounding box center [579, 455] width 30 height 30
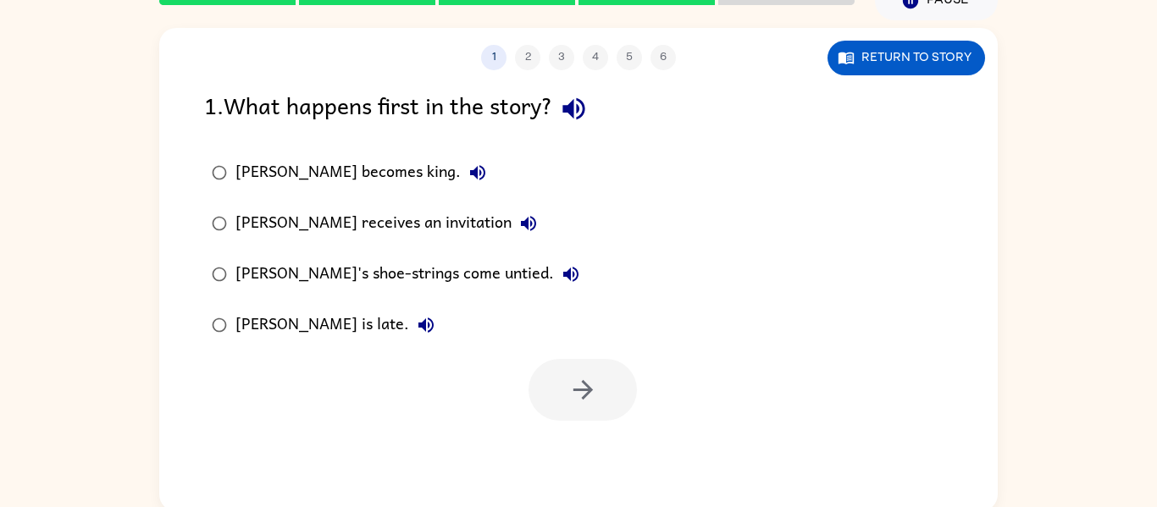
click at [384, 274] on div "[PERSON_NAME]'s shoe-strings come untied." at bounding box center [411, 274] width 352 height 34
click at [585, 393] on icon "button" at bounding box center [583, 390] width 30 height 30
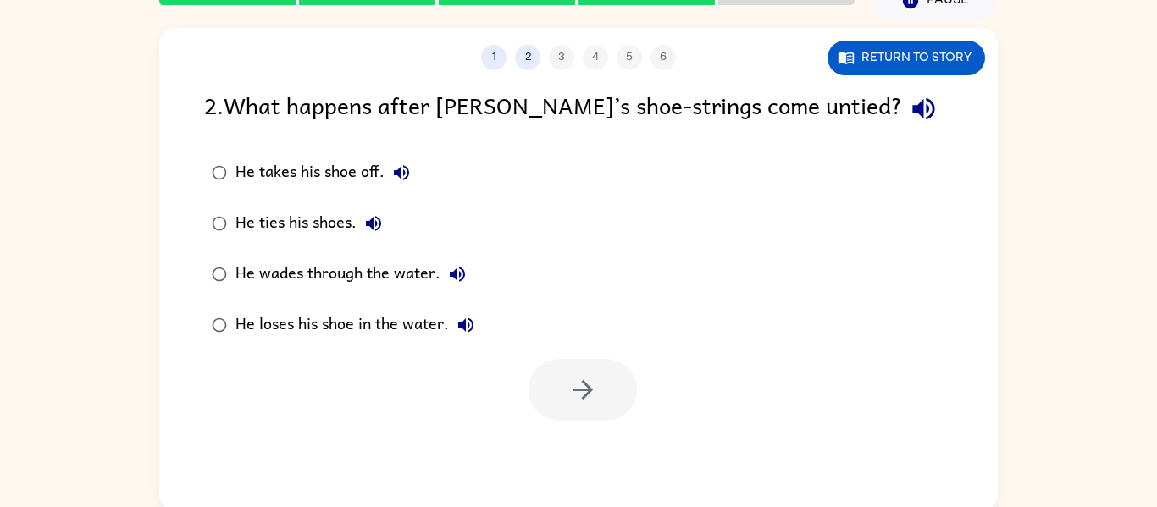
click at [375, 284] on div "He wades through the water." at bounding box center [354, 274] width 239 height 34
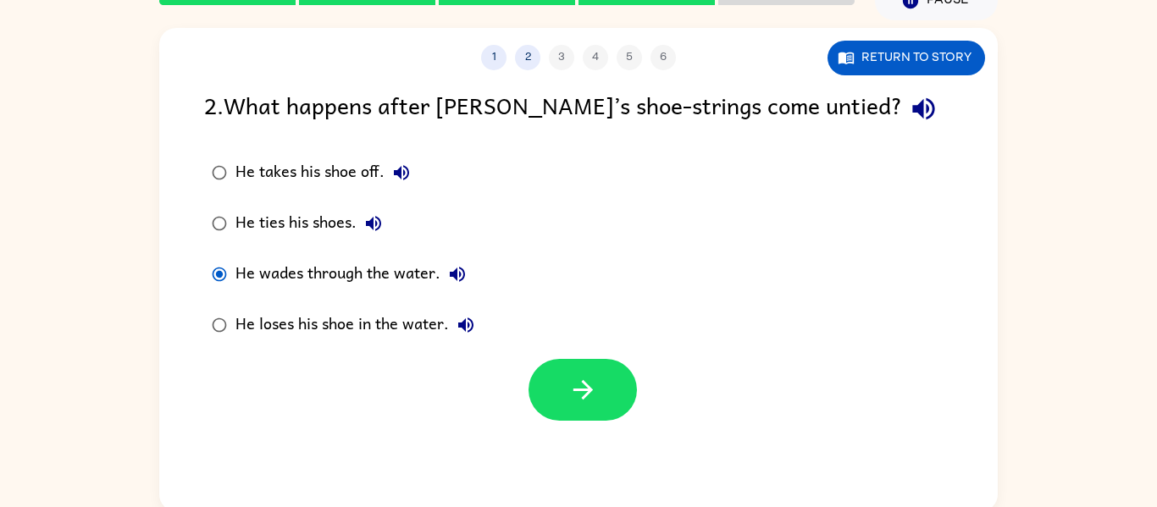
click at [349, 328] on div "He loses his shoe in the water." at bounding box center [358, 325] width 247 height 34
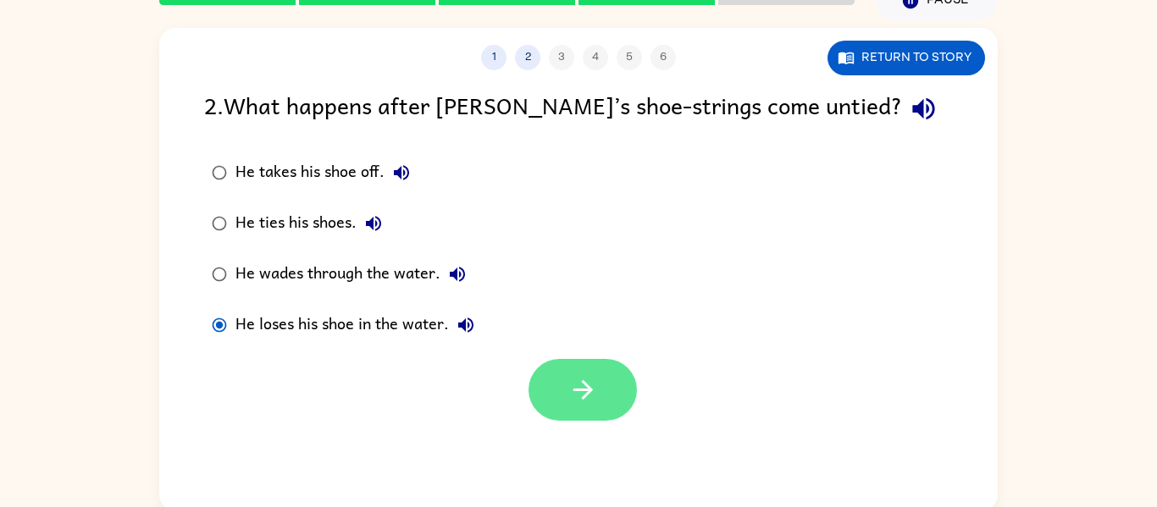
click at [571, 380] on icon "button" at bounding box center [583, 390] width 30 height 30
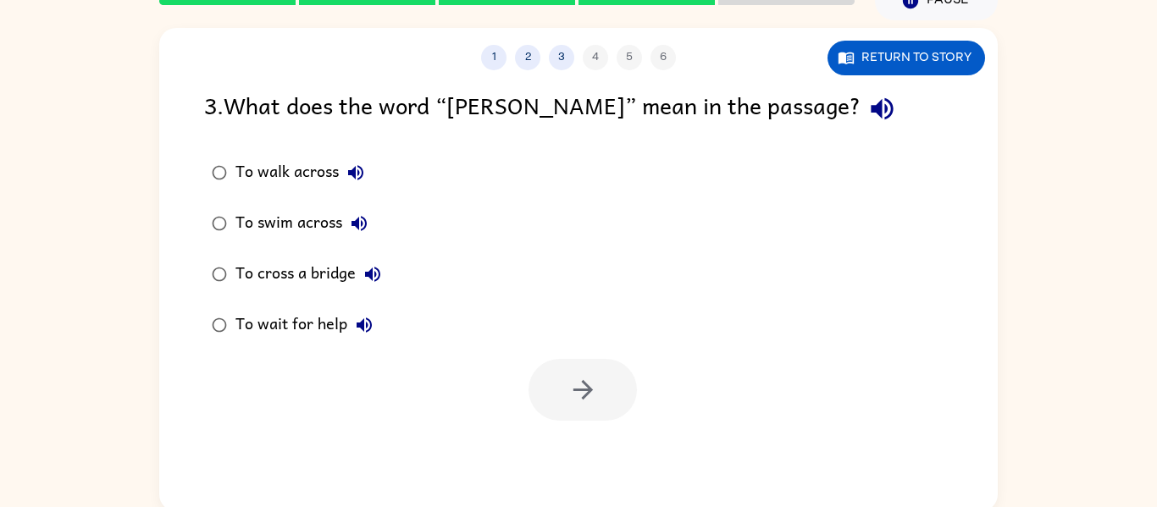
click at [334, 163] on div "To walk across" at bounding box center [303, 173] width 137 height 34
click at [606, 391] on button "button" at bounding box center [582, 390] width 108 height 62
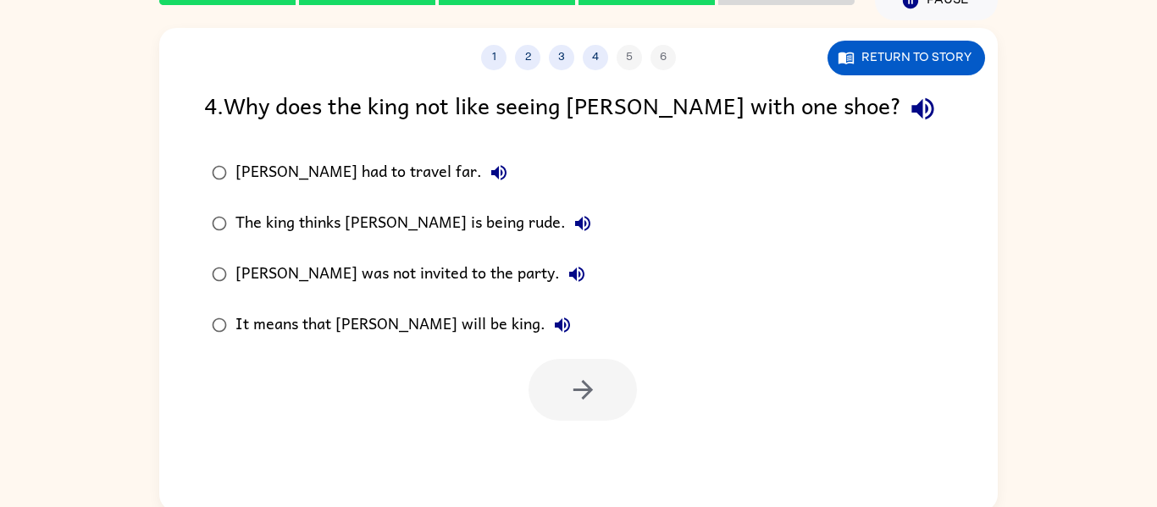
click at [405, 323] on div "It means that [PERSON_NAME] will be king." at bounding box center [407, 325] width 344 height 34
click at [565, 370] on button "button" at bounding box center [582, 390] width 108 height 62
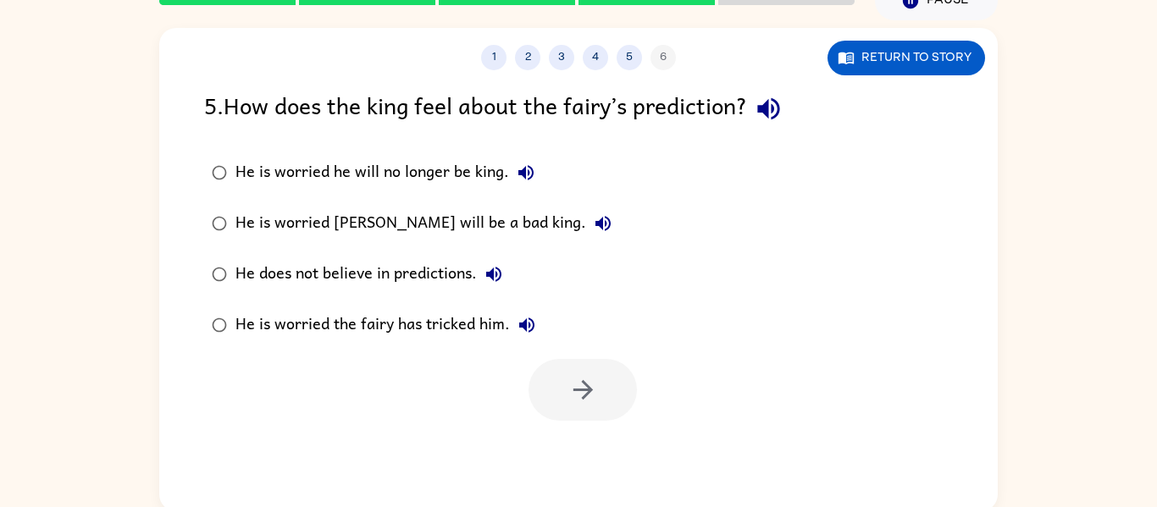
click at [382, 273] on div "He does not believe in predictions." at bounding box center [372, 274] width 275 height 34
click at [580, 398] on icon "button" at bounding box center [583, 390] width 30 height 30
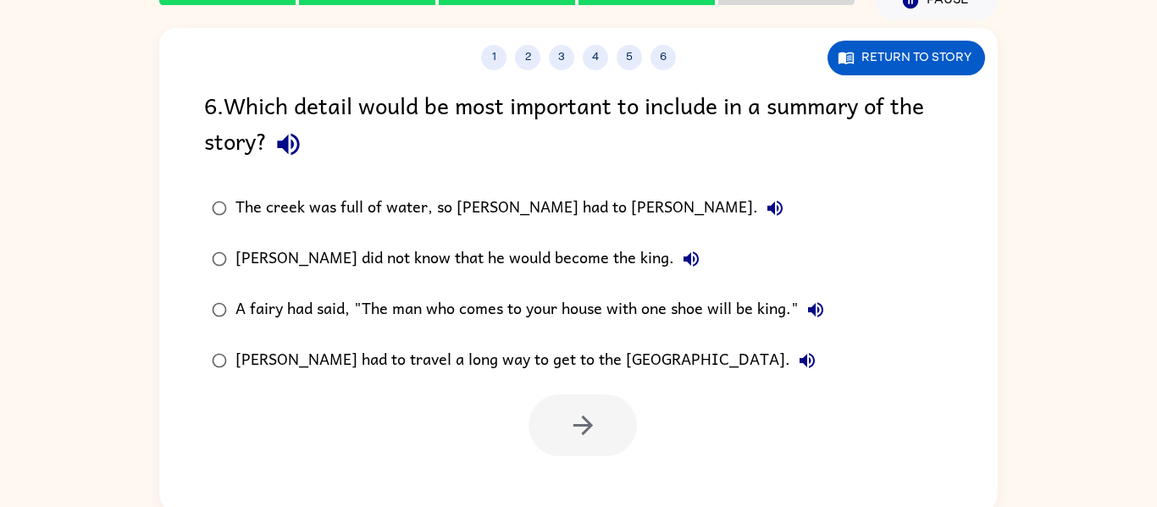
click at [482, 264] on div "[PERSON_NAME] did not know that he would become the king." at bounding box center [471, 259] width 472 height 34
click at [563, 425] on button "button" at bounding box center [582, 426] width 108 height 62
